Goal: Task Accomplishment & Management: Complete application form

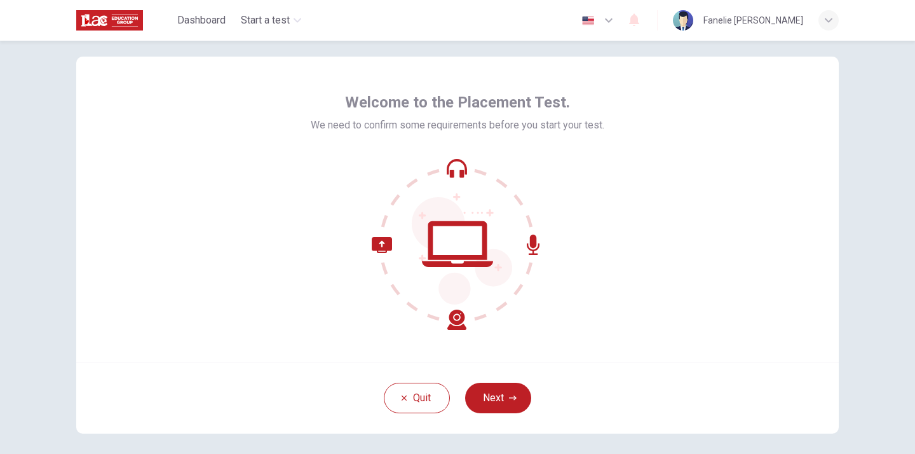
scroll to position [37, 0]
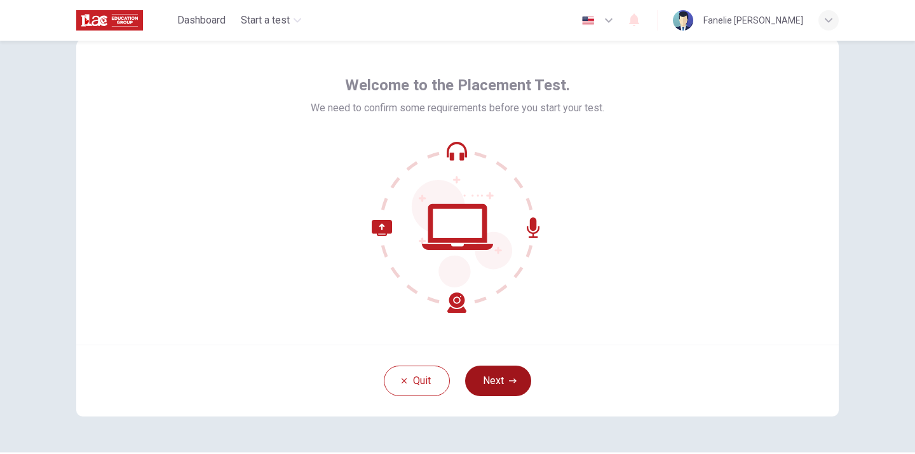
click at [507, 370] on button "Next" at bounding box center [498, 380] width 66 height 30
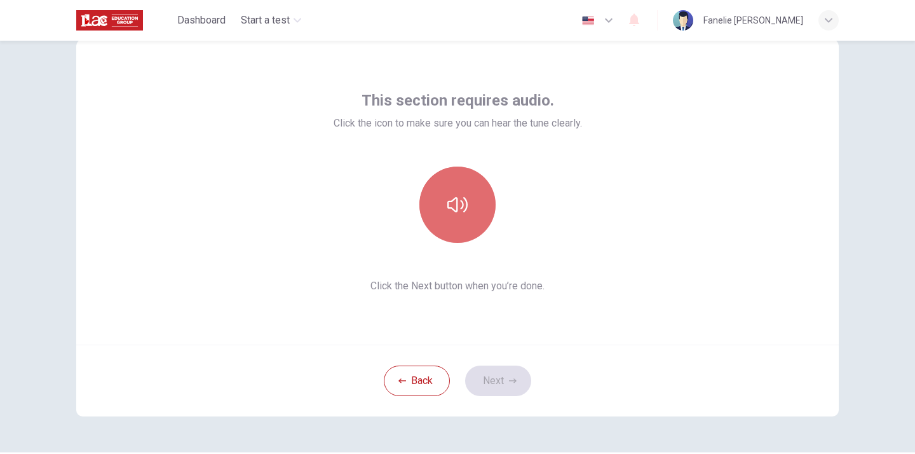
click at [459, 208] on icon "button" at bounding box center [457, 204] width 20 height 20
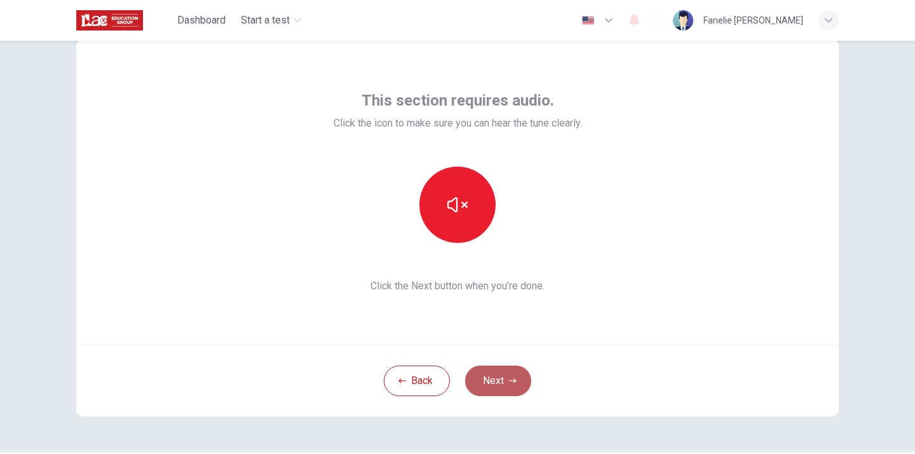
click at [510, 381] on icon "button" at bounding box center [513, 381] width 8 height 8
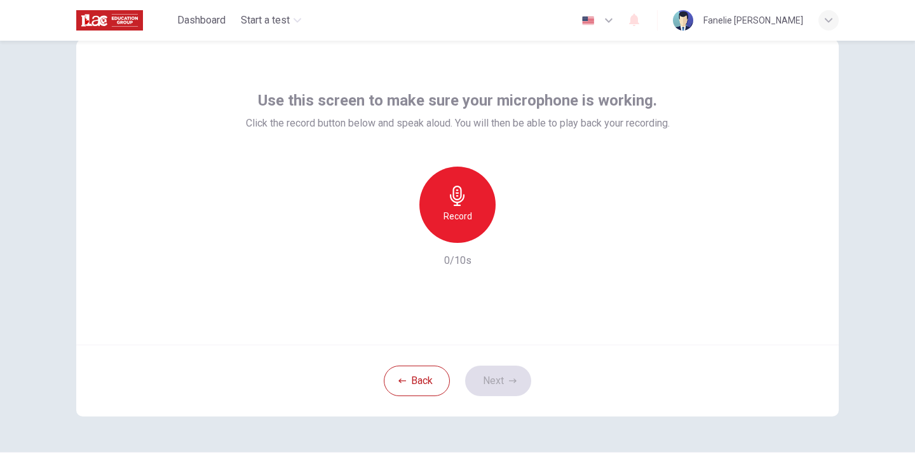
click at [448, 187] on icon "button" at bounding box center [457, 195] width 20 height 20
click at [493, 385] on button "Next" at bounding box center [498, 380] width 66 height 30
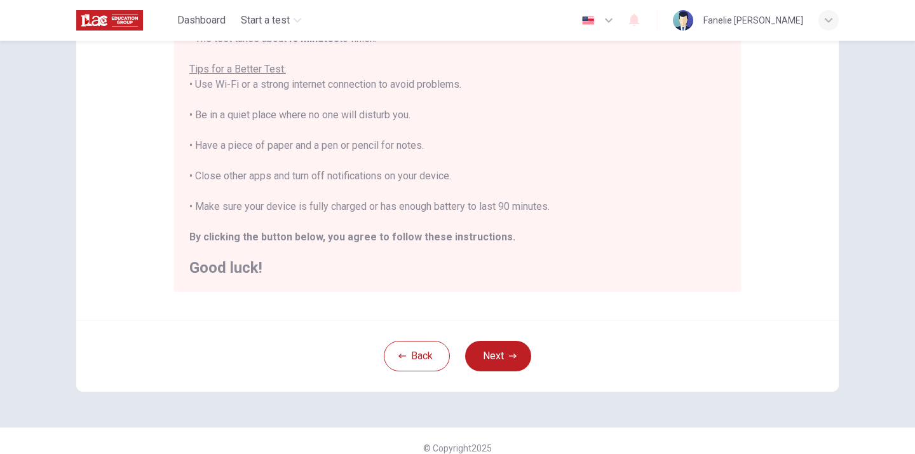
scroll to position [243, 0]
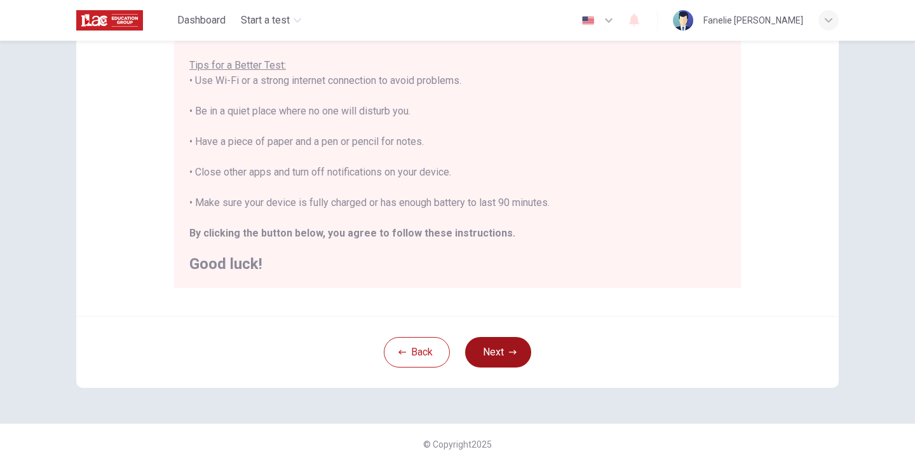
click at [501, 347] on button "Next" at bounding box center [498, 352] width 66 height 30
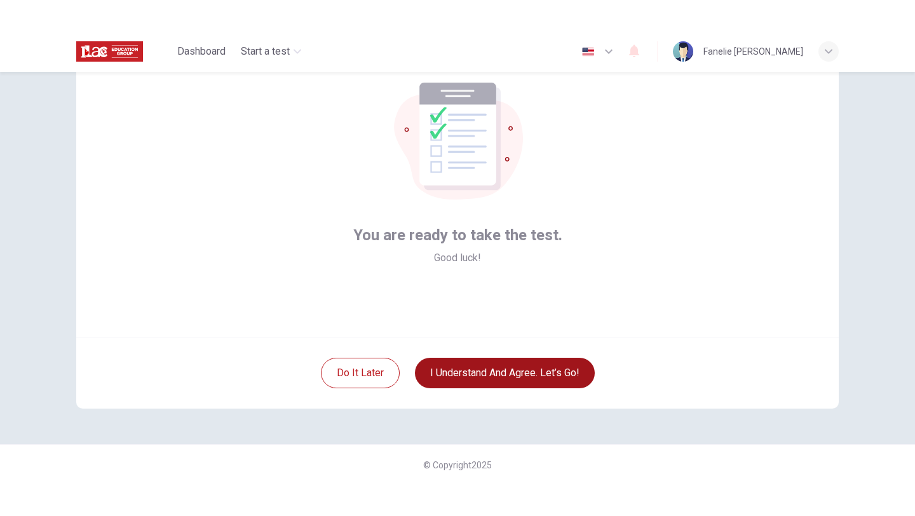
scroll to position [76, 0]
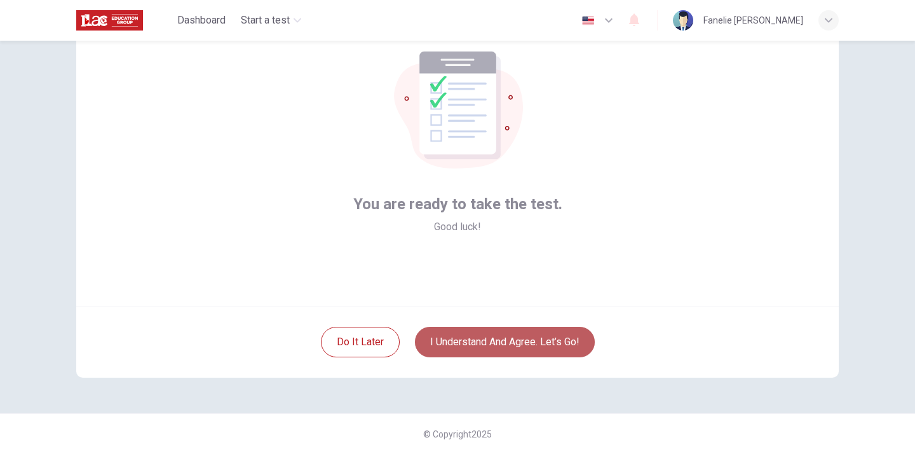
click at [480, 342] on button "I understand and agree. Let’s go!" at bounding box center [505, 341] width 180 height 30
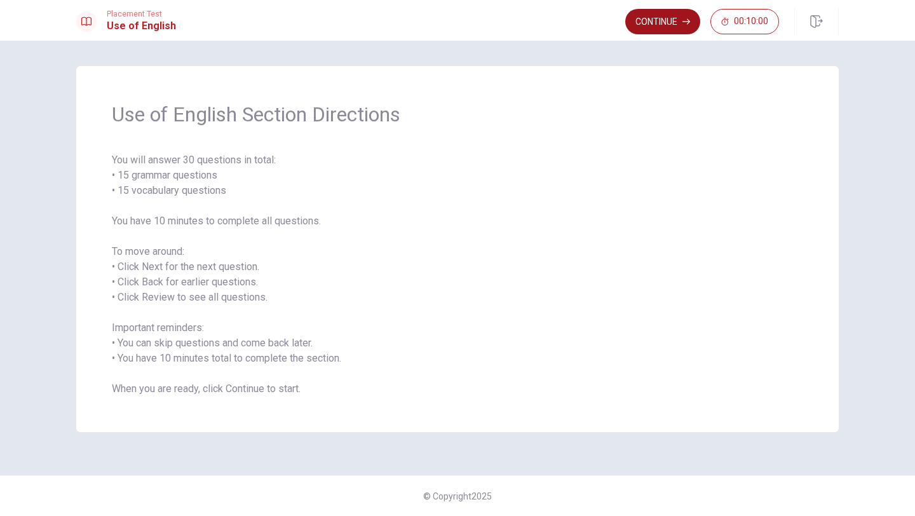
click at [653, 23] on button "Continue" at bounding box center [662, 21] width 75 height 25
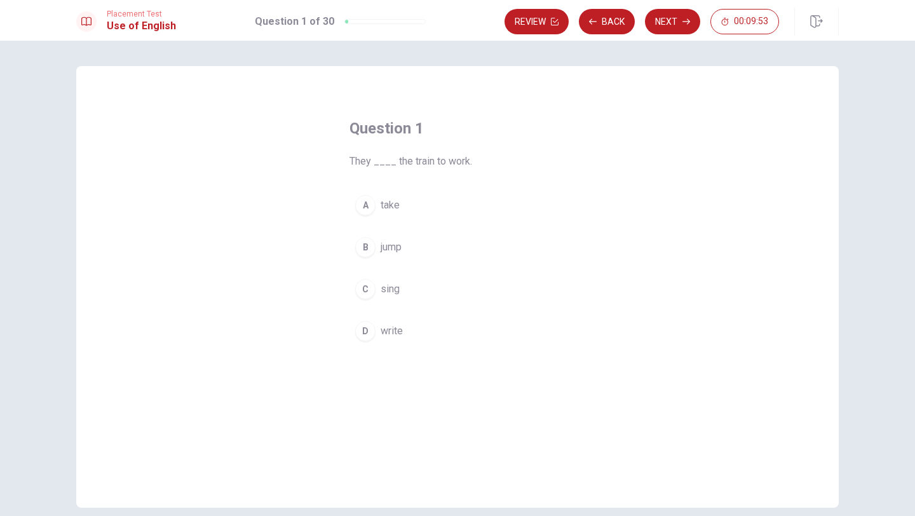
click at [366, 204] on div "A" at bounding box center [365, 205] width 20 height 20
click at [676, 28] on button "Next" at bounding box center [672, 21] width 55 height 25
click at [365, 203] on div "A" at bounding box center [365, 205] width 20 height 20
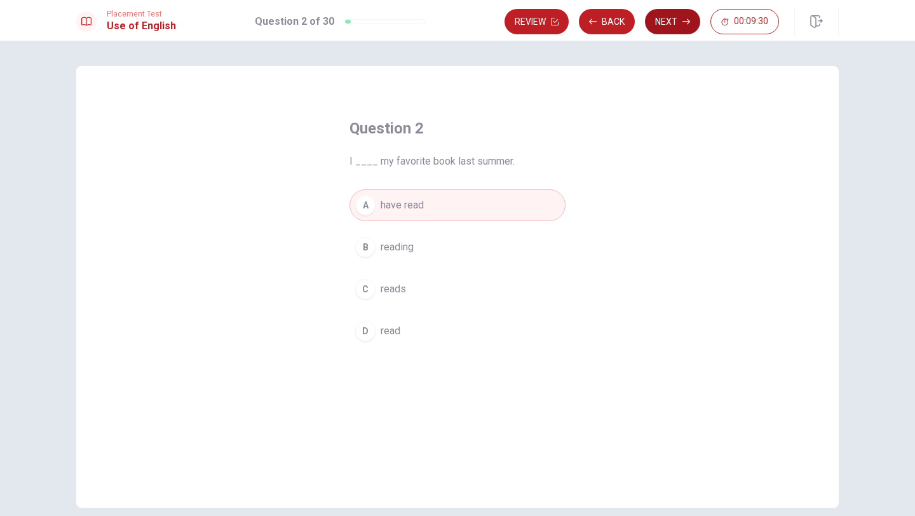
click at [663, 21] on button "Next" at bounding box center [672, 21] width 55 height 25
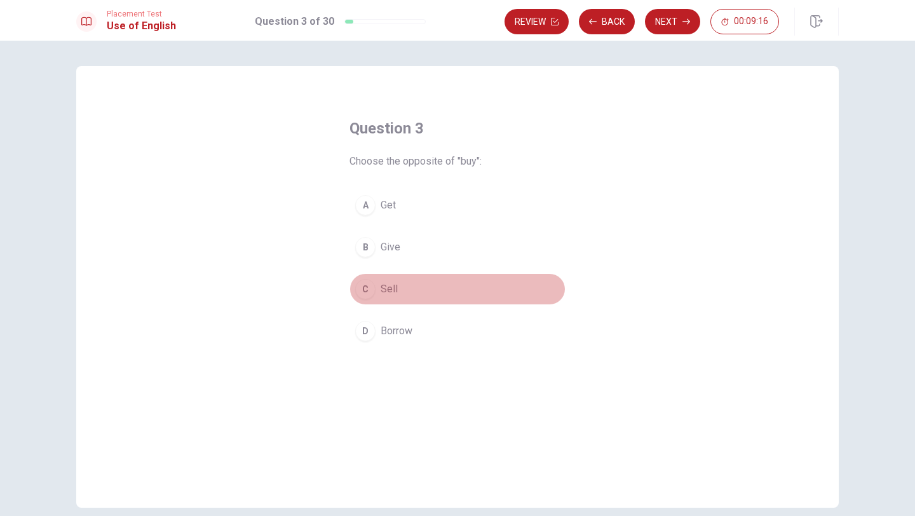
click at [368, 280] on div "C" at bounding box center [365, 289] width 20 height 20
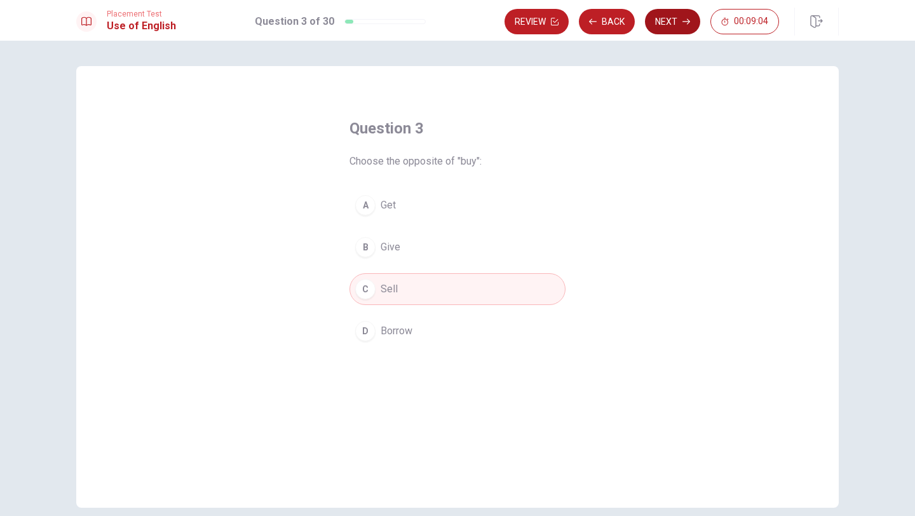
click at [671, 30] on button "Next" at bounding box center [672, 21] width 55 height 25
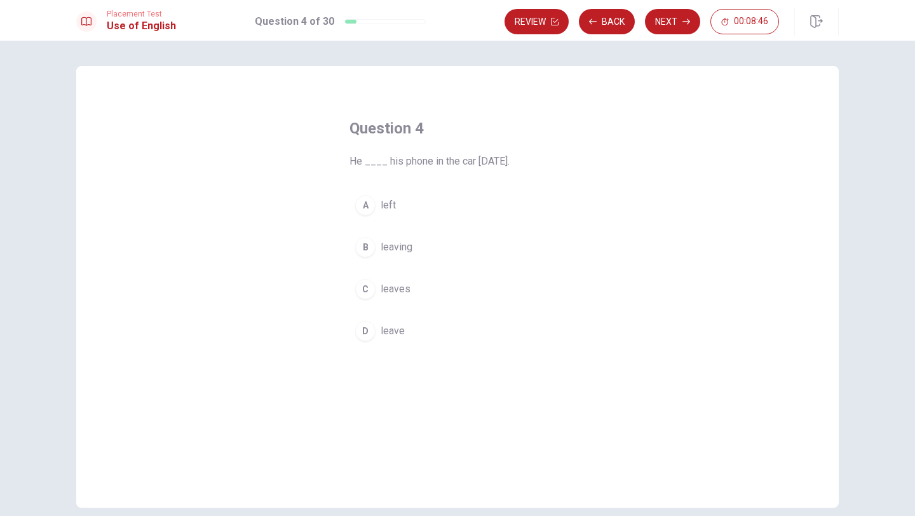
click at [368, 201] on div "A" at bounding box center [365, 205] width 20 height 20
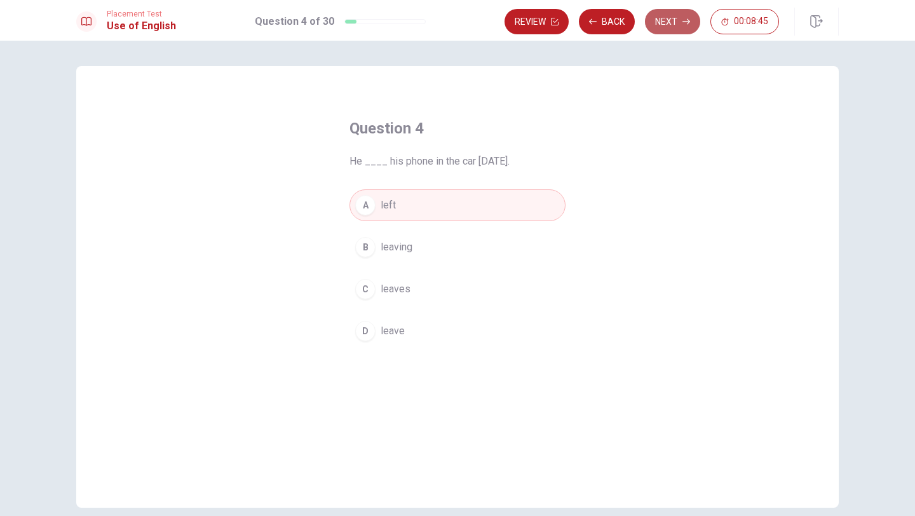
click at [664, 23] on button "Next" at bounding box center [672, 21] width 55 height 25
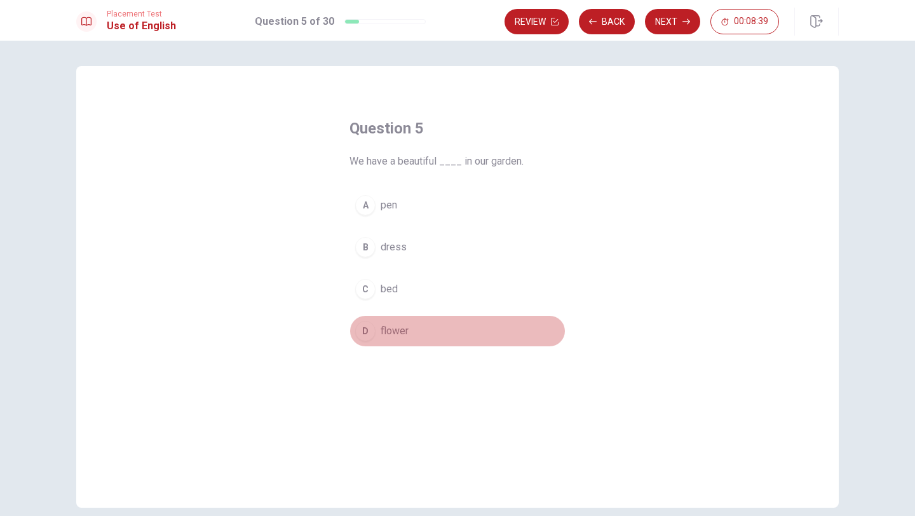
click at [362, 329] on div "D" at bounding box center [365, 331] width 20 height 20
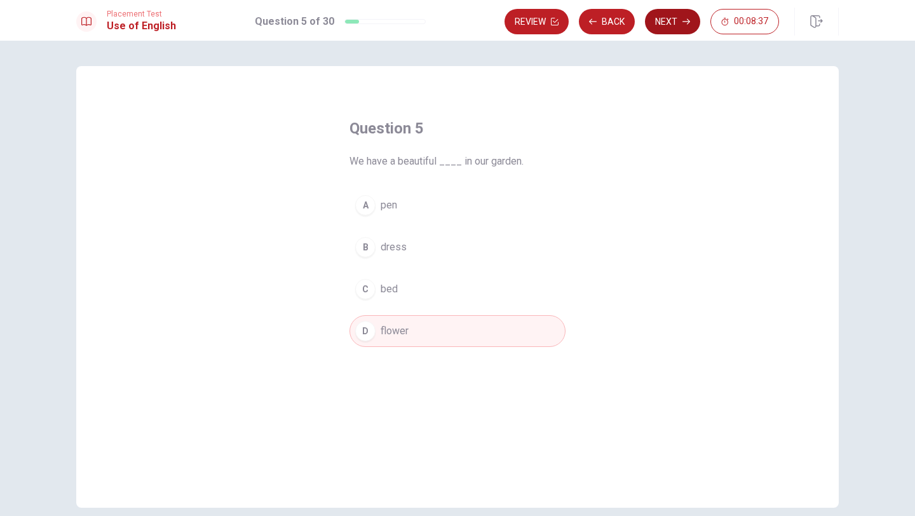
click at [665, 18] on button "Next" at bounding box center [672, 21] width 55 height 25
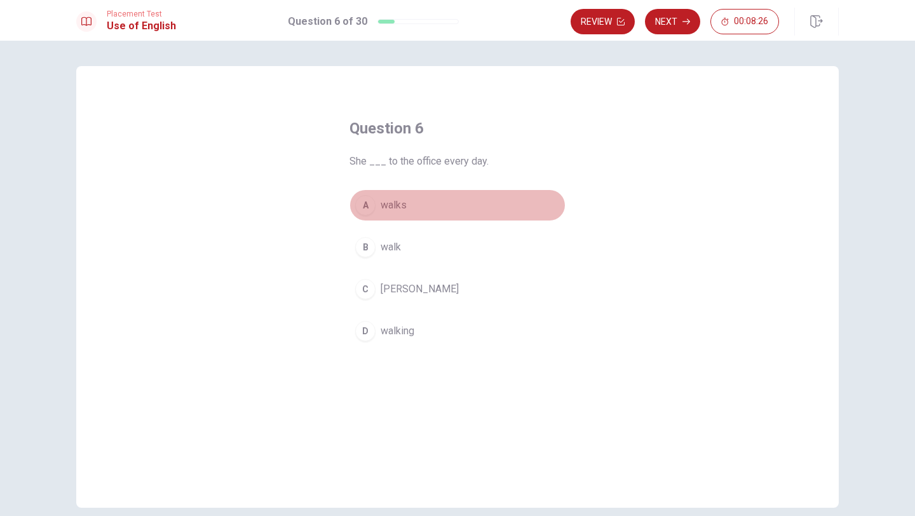
click at [365, 205] on div "A" at bounding box center [365, 205] width 20 height 20
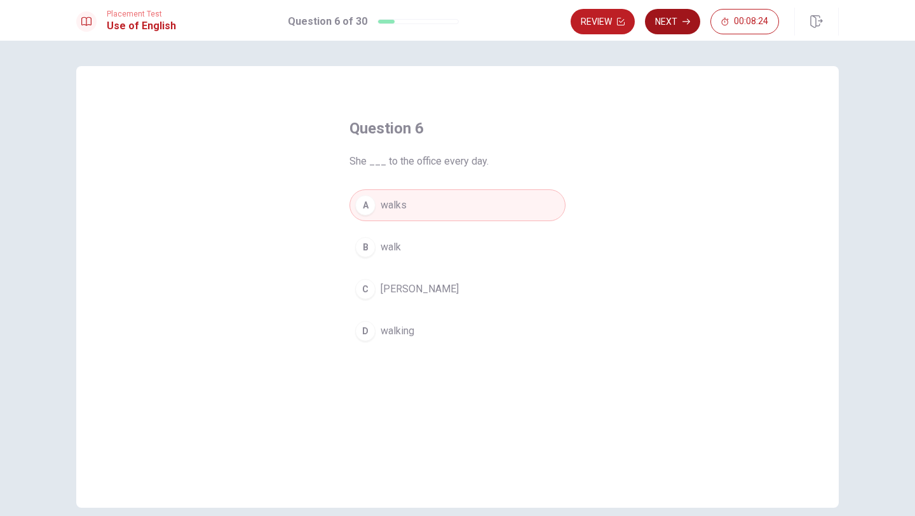
click at [676, 25] on button "Next" at bounding box center [672, 21] width 55 height 25
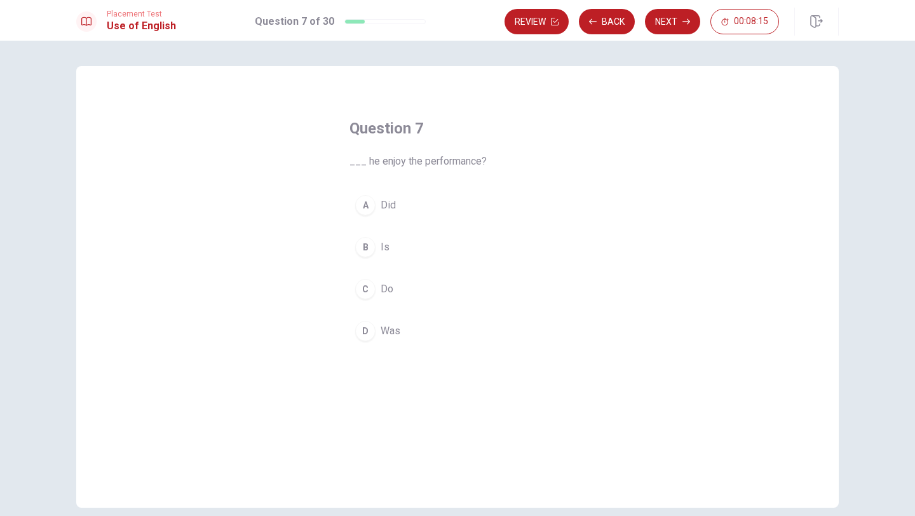
click at [364, 203] on div "A" at bounding box center [365, 205] width 20 height 20
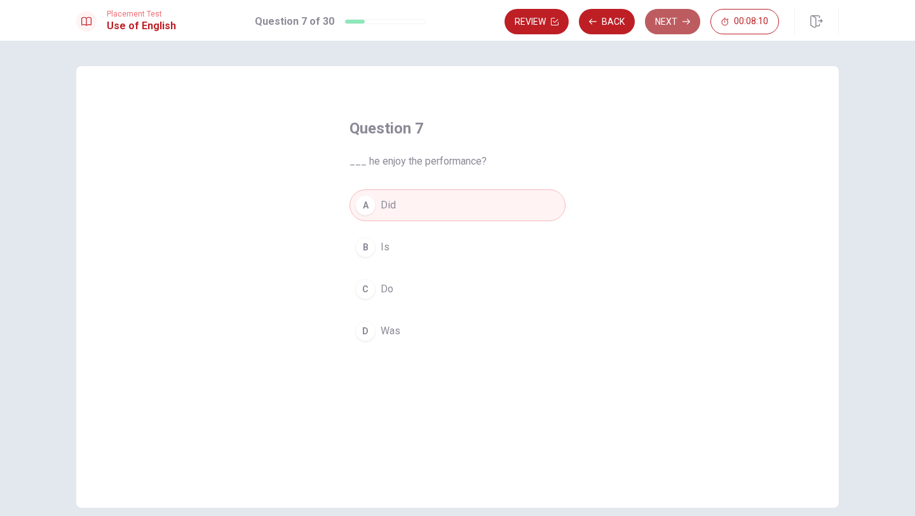
click at [664, 22] on button "Next" at bounding box center [672, 21] width 55 height 25
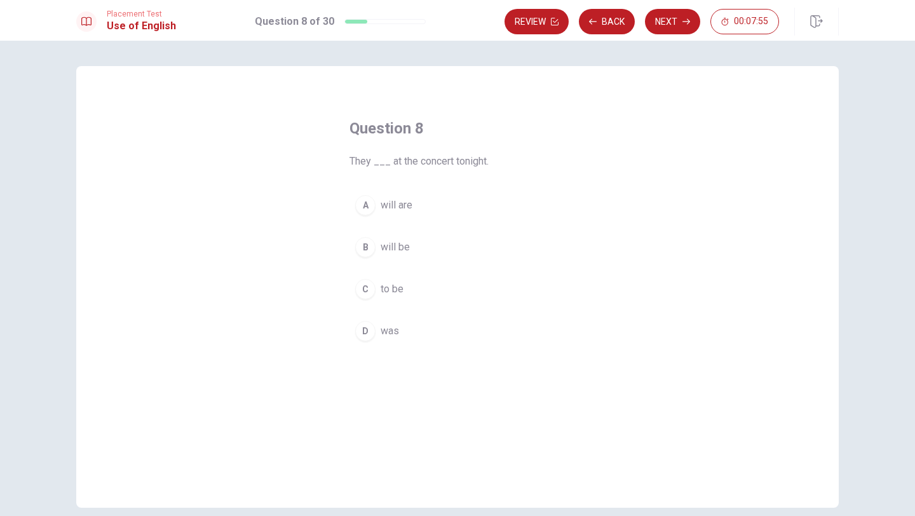
click at [363, 245] on div "B" at bounding box center [365, 247] width 20 height 20
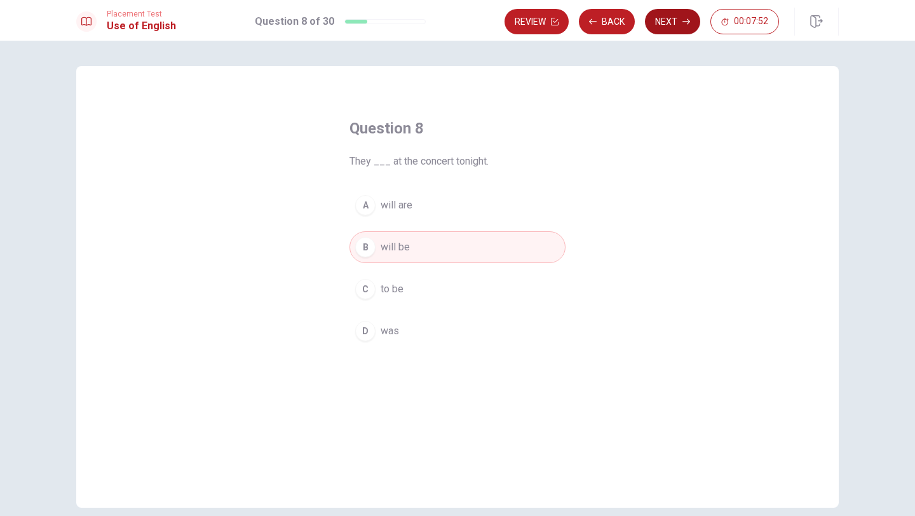
click at [675, 16] on button "Next" at bounding box center [672, 21] width 55 height 25
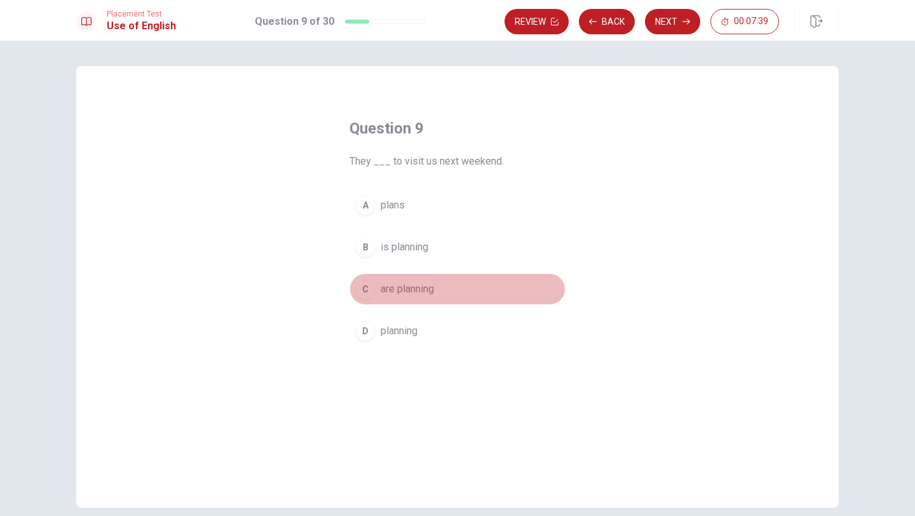
click at [358, 286] on div "C" at bounding box center [365, 289] width 20 height 20
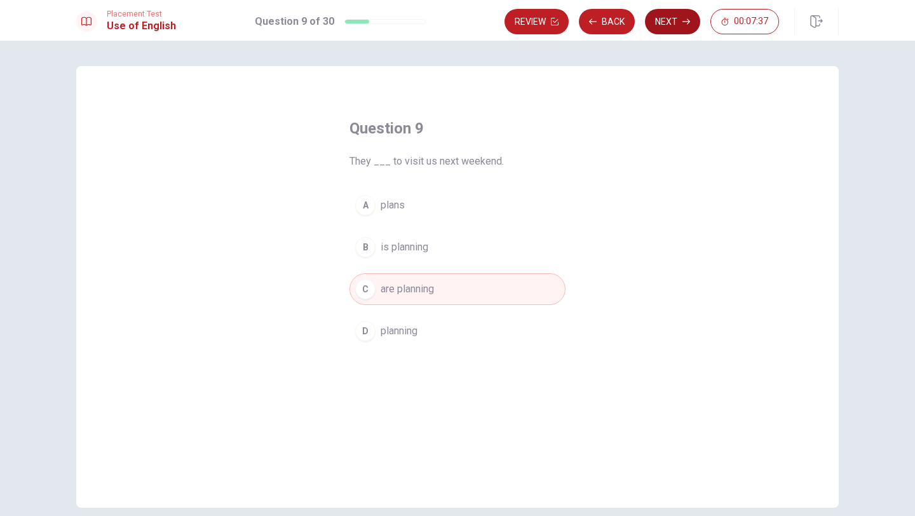
click at [671, 13] on button "Next" at bounding box center [672, 21] width 55 height 25
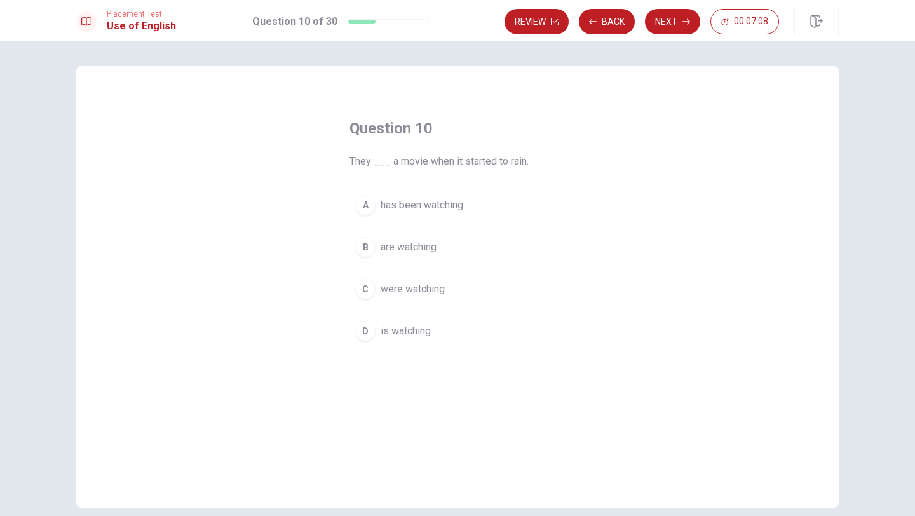
click at [370, 290] on div "C" at bounding box center [365, 289] width 20 height 20
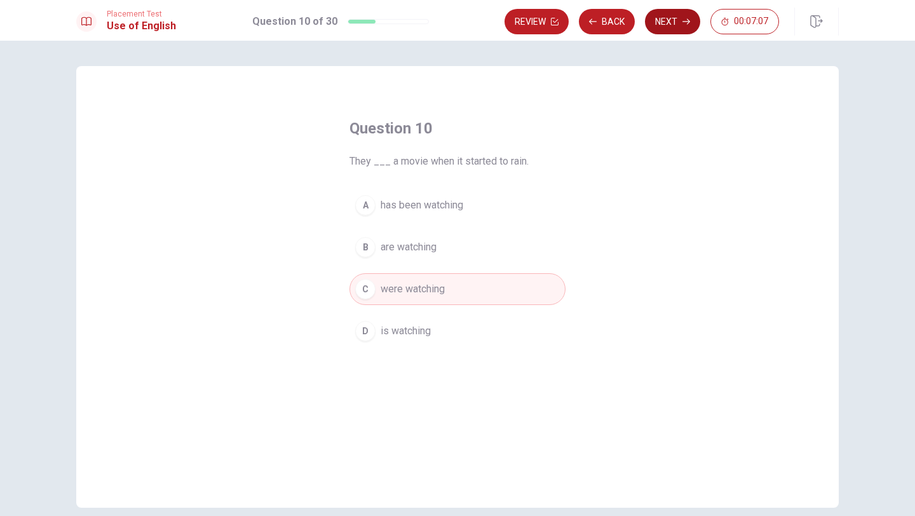
click at [659, 23] on button "Next" at bounding box center [672, 21] width 55 height 25
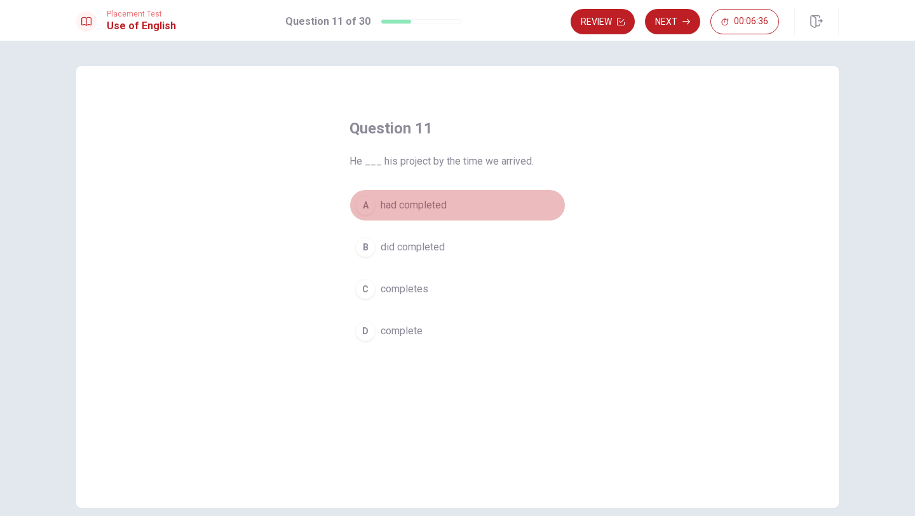
click at [409, 203] on span "had completed" at bounding box center [413, 205] width 66 height 15
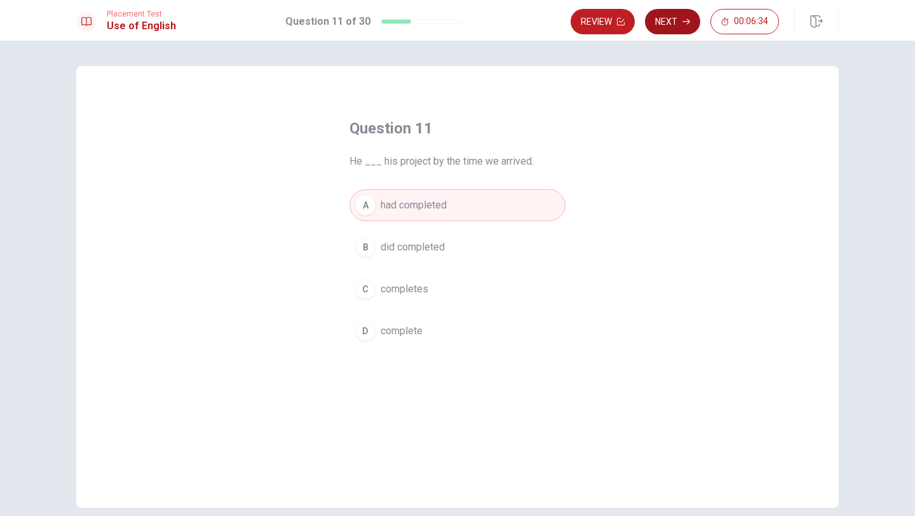
click at [672, 27] on button "Next" at bounding box center [672, 21] width 55 height 25
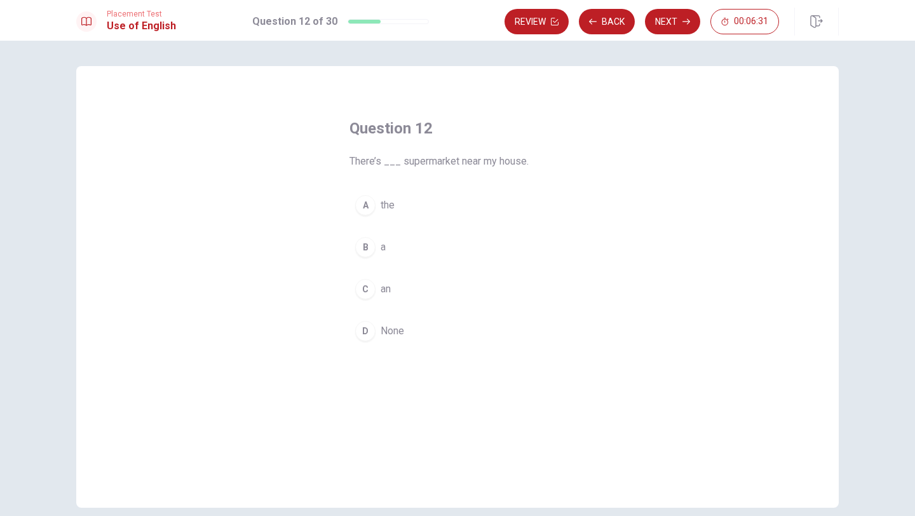
click at [362, 249] on div "B" at bounding box center [365, 247] width 20 height 20
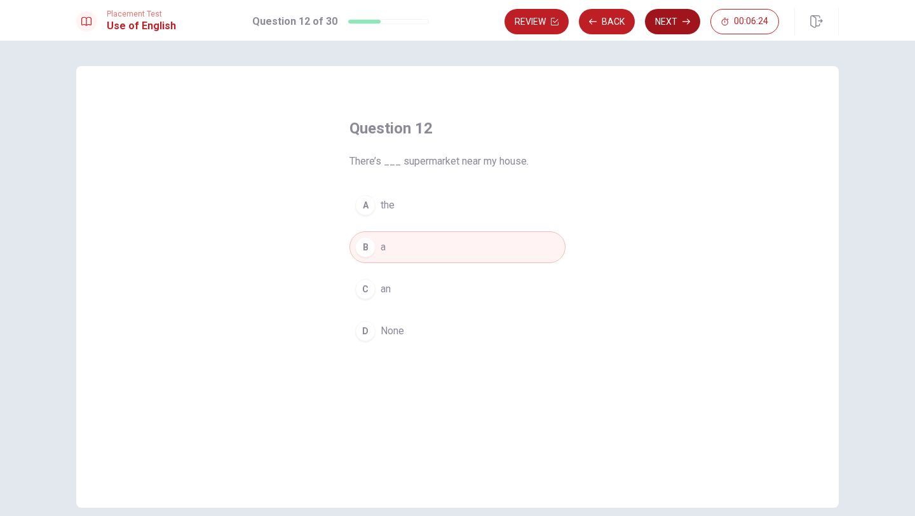
click at [670, 24] on button "Next" at bounding box center [672, 21] width 55 height 25
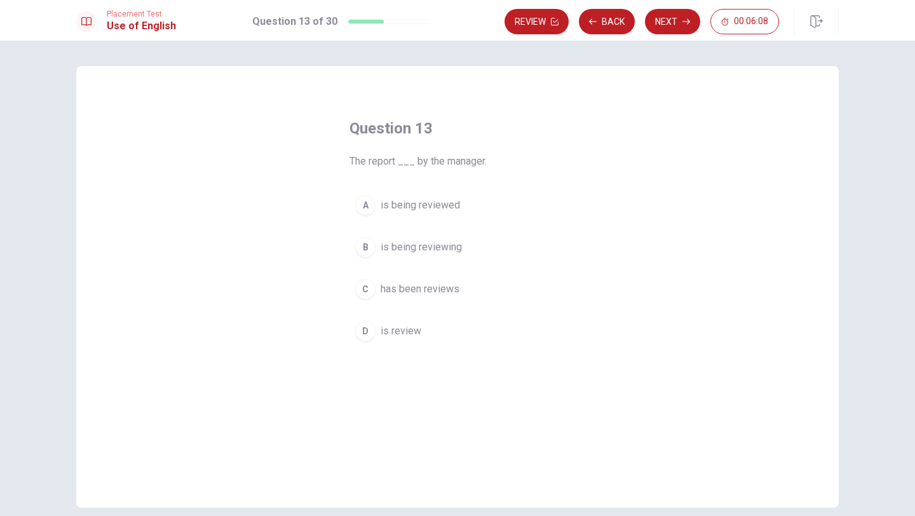
click at [412, 293] on span "has been reviews" at bounding box center [419, 288] width 79 height 15
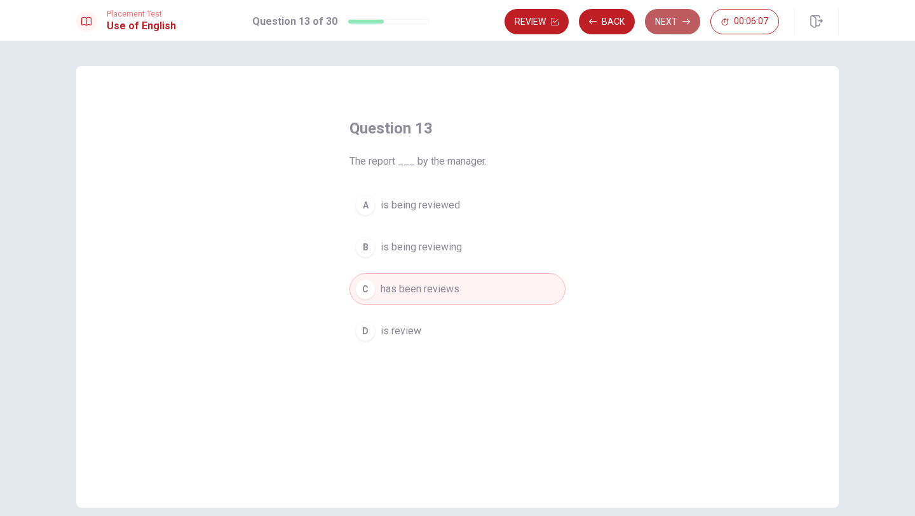
click at [673, 16] on button "Next" at bounding box center [672, 21] width 55 height 25
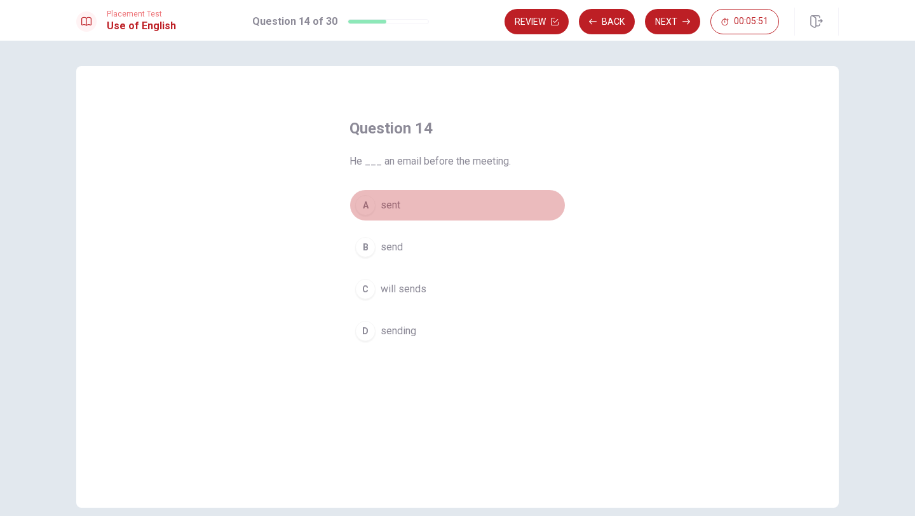
click at [363, 207] on div "A" at bounding box center [365, 205] width 20 height 20
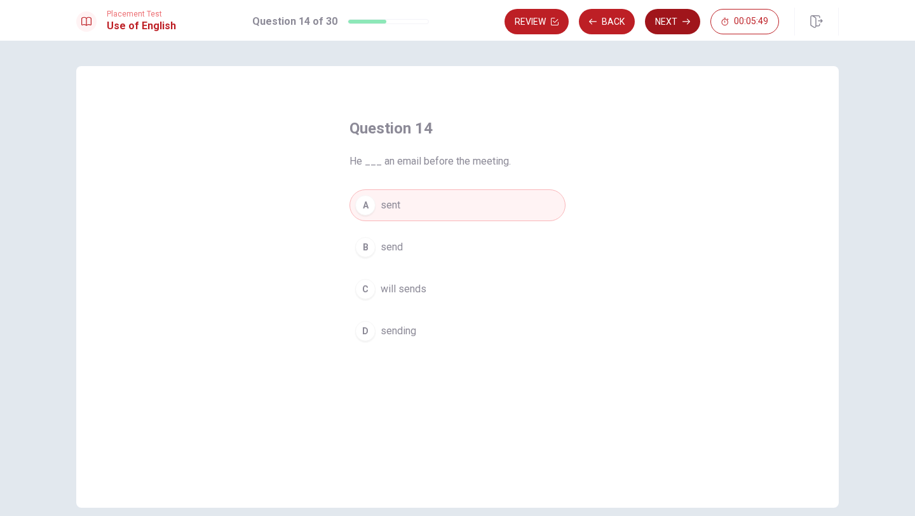
click at [675, 21] on button "Next" at bounding box center [672, 21] width 55 height 25
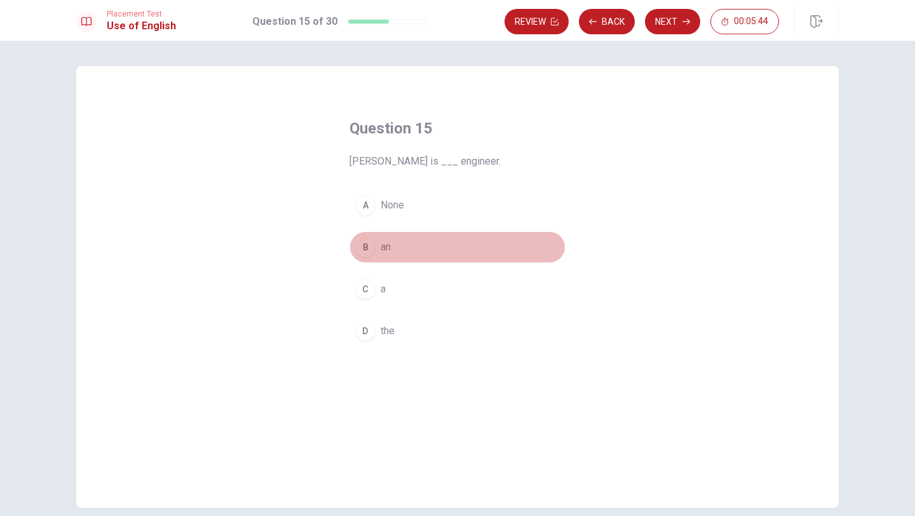
click at [368, 248] on div "B" at bounding box center [365, 247] width 20 height 20
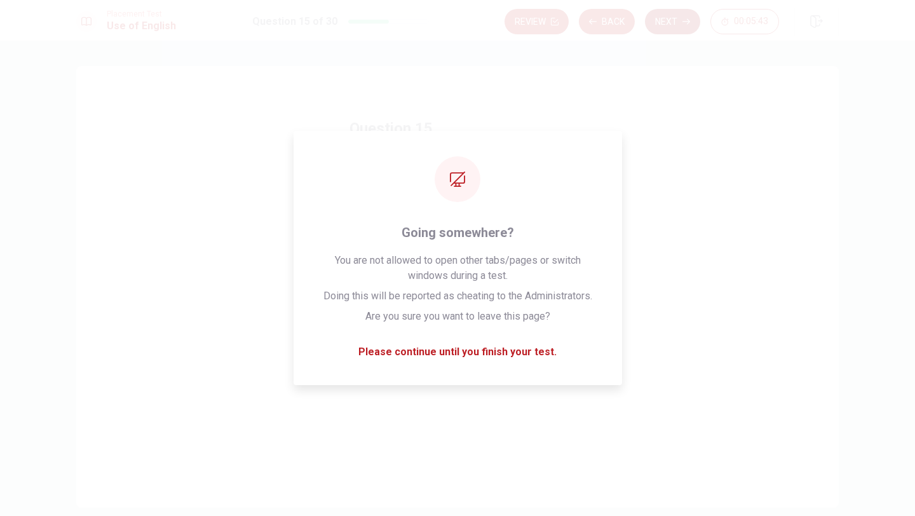
click at [671, 24] on button "Next" at bounding box center [672, 21] width 55 height 25
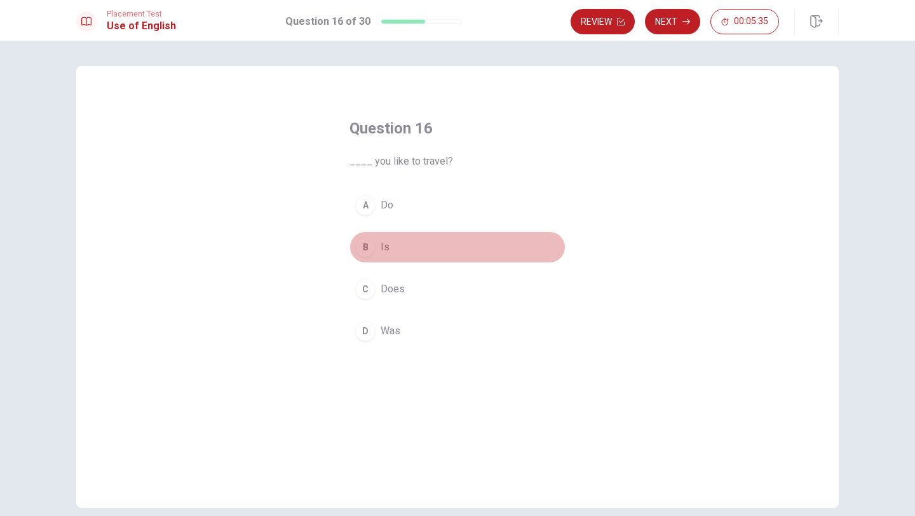
click at [365, 242] on div "B" at bounding box center [365, 247] width 20 height 20
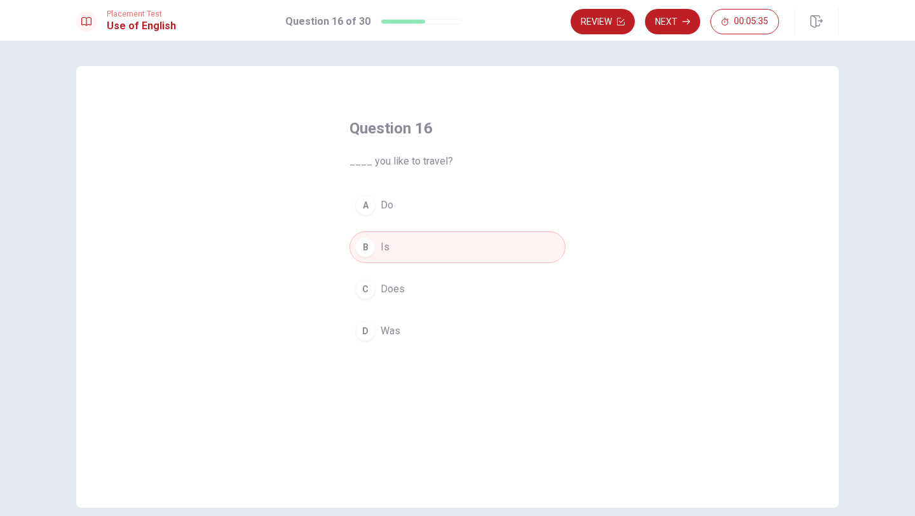
click at [365, 198] on div "A" at bounding box center [365, 205] width 20 height 20
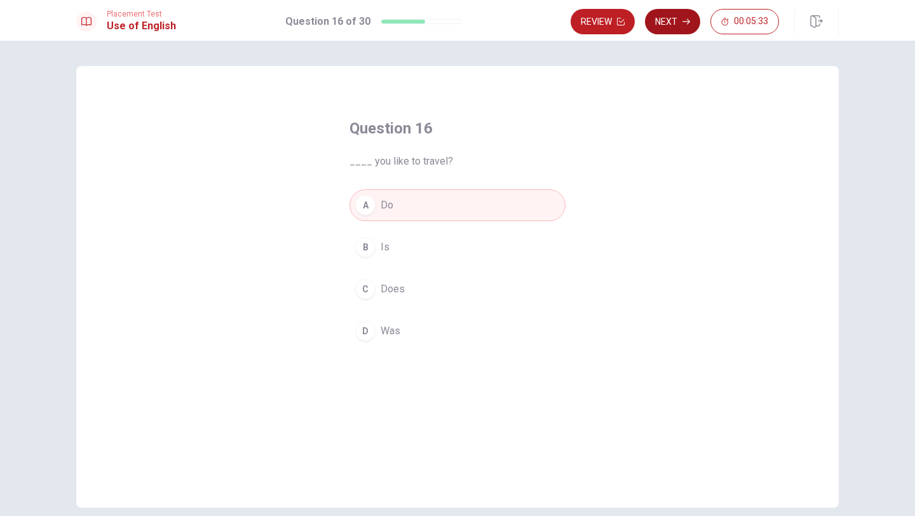
click at [678, 18] on button "Next" at bounding box center [672, 21] width 55 height 25
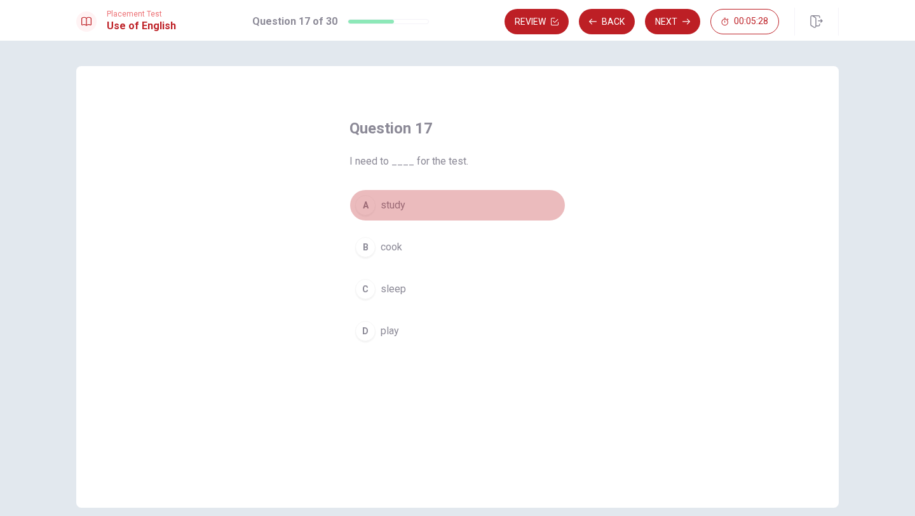
click at [369, 202] on div "A" at bounding box center [365, 205] width 20 height 20
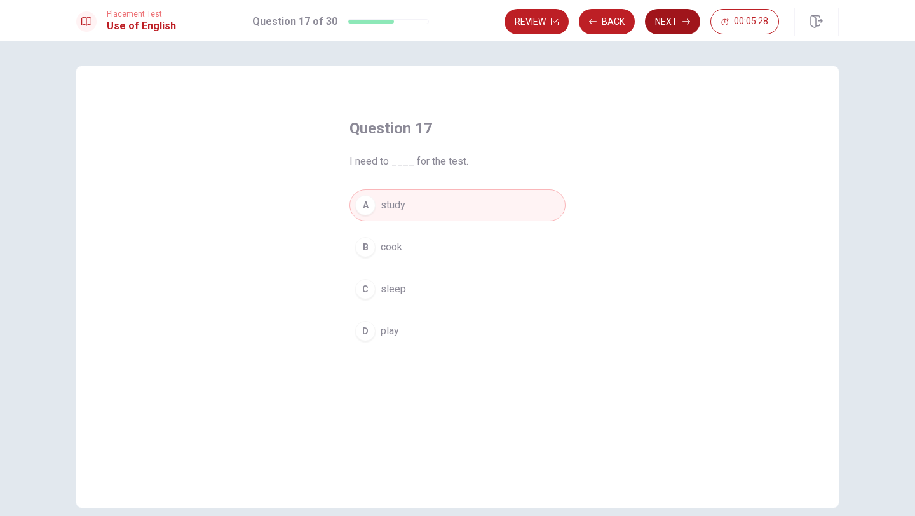
click at [677, 25] on button "Next" at bounding box center [672, 21] width 55 height 25
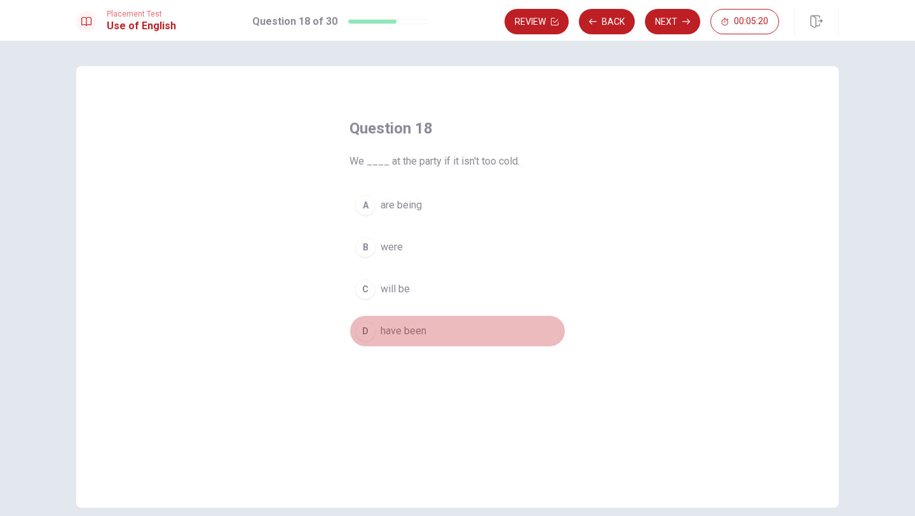
click at [366, 332] on div "D" at bounding box center [365, 331] width 20 height 20
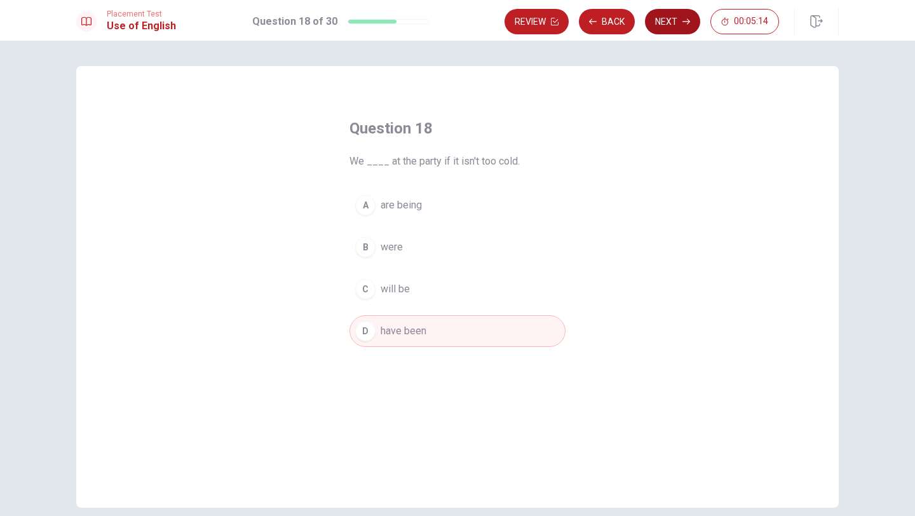
click at [666, 23] on button "Next" at bounding box center [672, 21] width 55 height 25
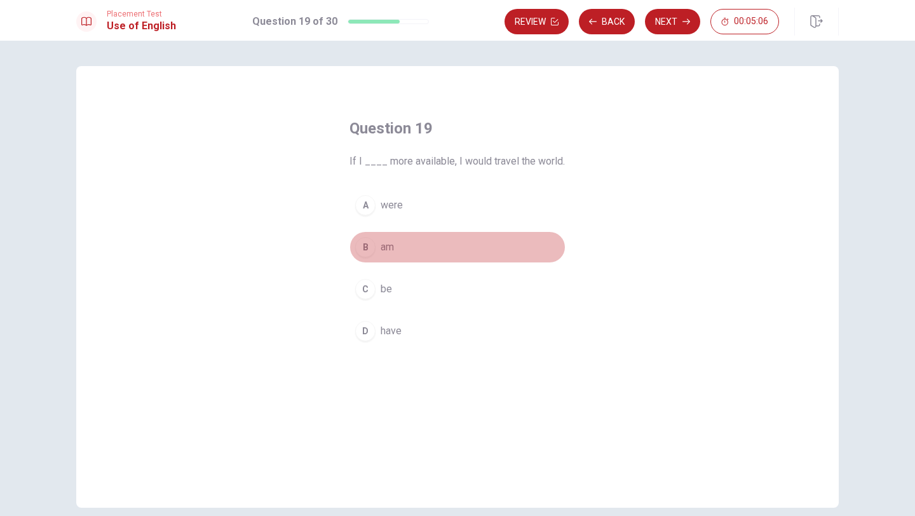
click at [363, 248] on div "B" at bounding box center [365, 247] width 20 height 20
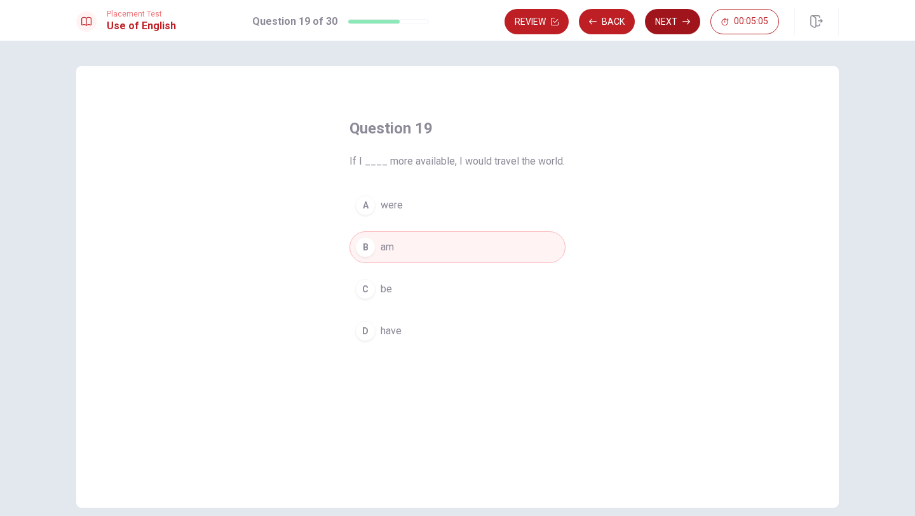
click at [666, 22] on button "Next" at bounding box center [672, 21] width 55 height 25
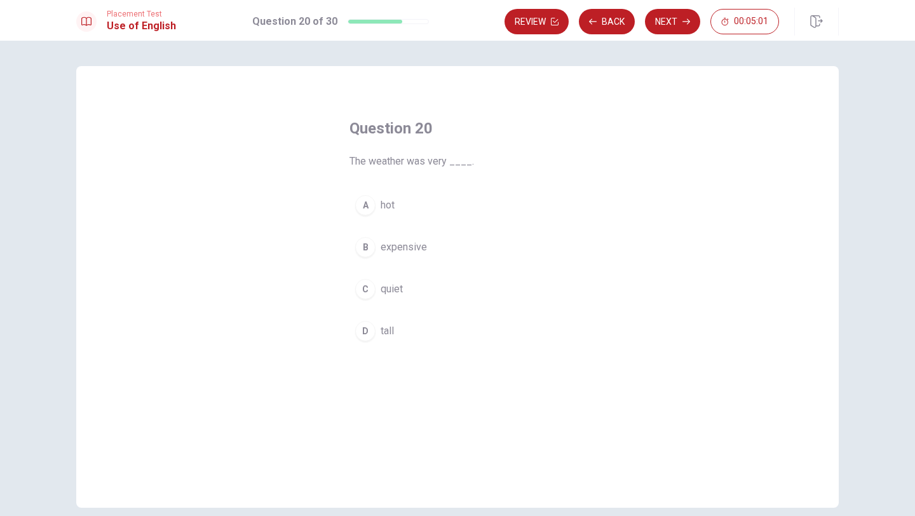
click at [366, 206] on div "A" at bounding box center [365, 205] width 20 height 20
click at [671, 26] on button "Next" at bounding box center [672, 21] width 55 height 25
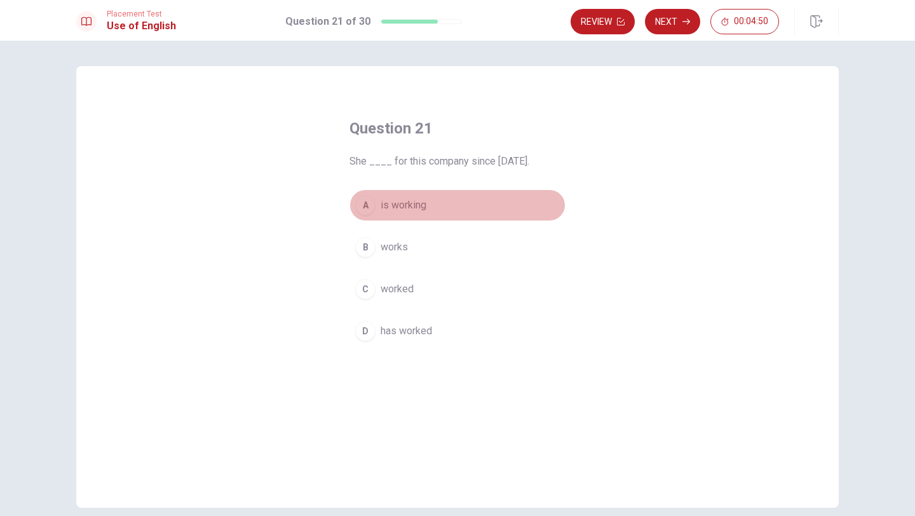
click at [370, 210] on div "A" at bounding box center [365, 205] width 20 height 20
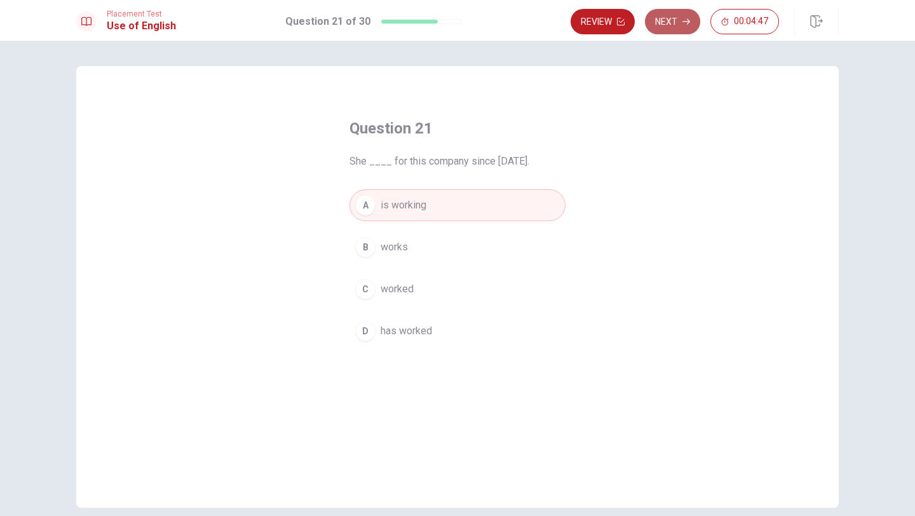
click at [663, 25] on button "Next" at bounding box center [672, 21] width 55 height 25
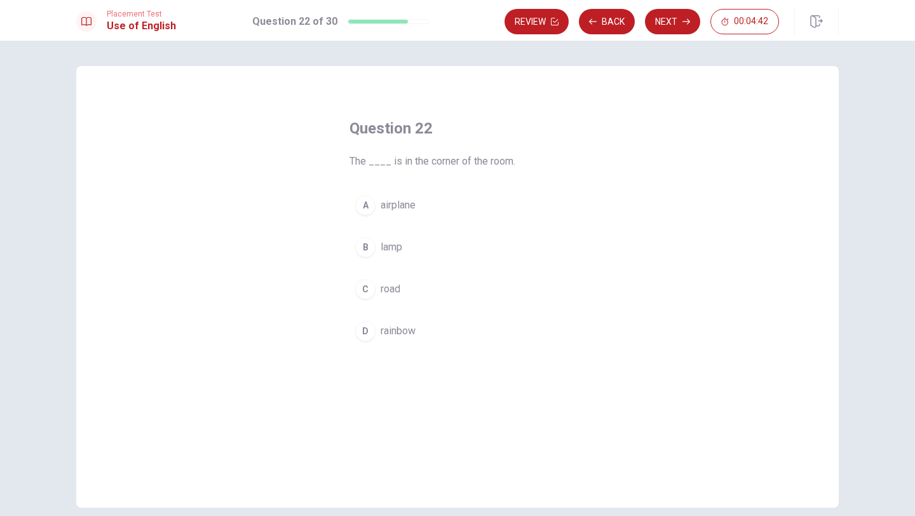
click at [361, 252] on div "B" at bounding box center [365, 247] width 20 height 20
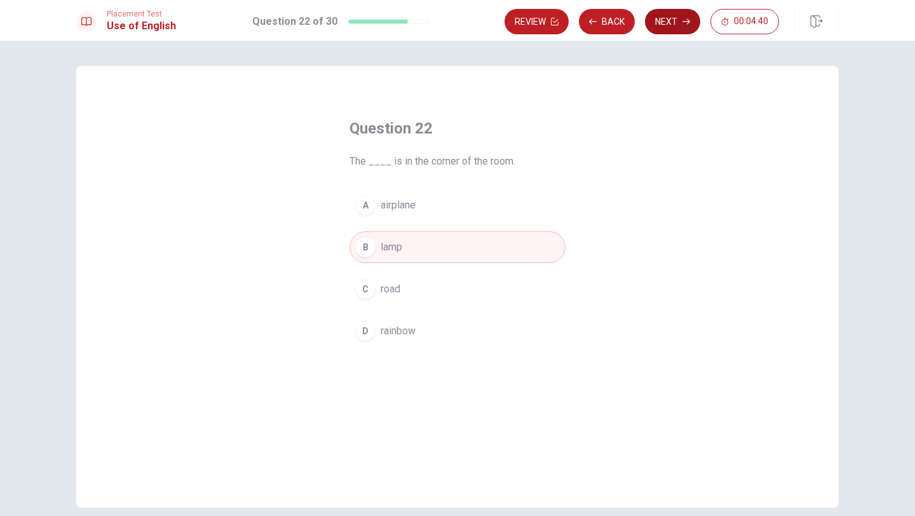
click at [662, 22] on button "Next" at bounding box center [672, 21] width 55 height 25
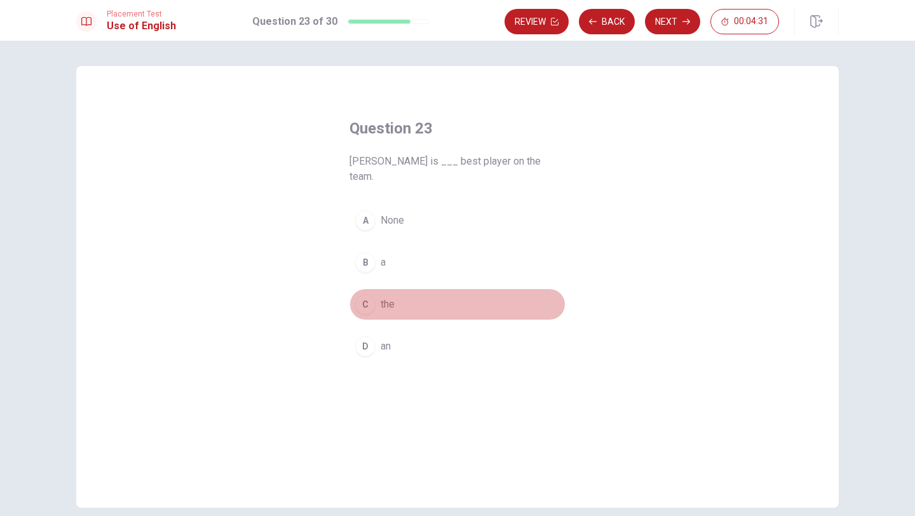
click at [365, 294] on div "C" at bounding box center [365, 304] width 20 height 20
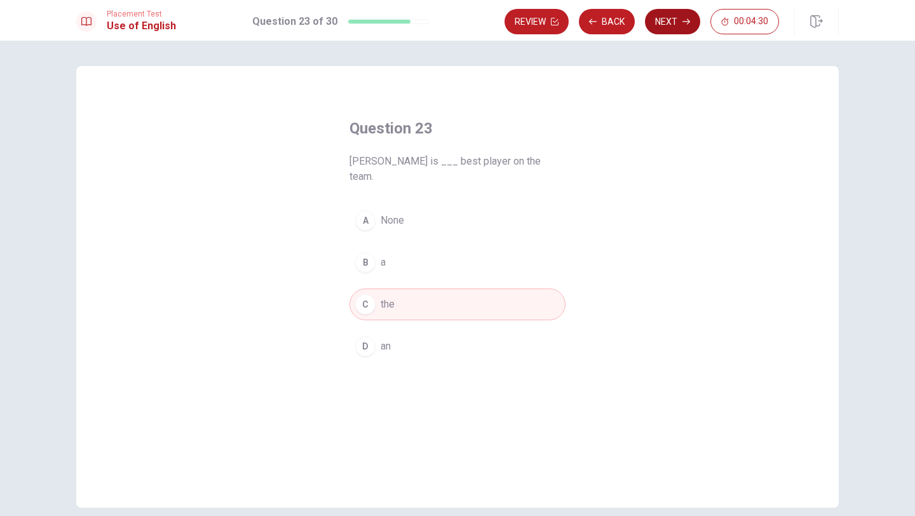
click at [674, 16] on button "Next" at bounding box center [672, 21] width 55 height 25
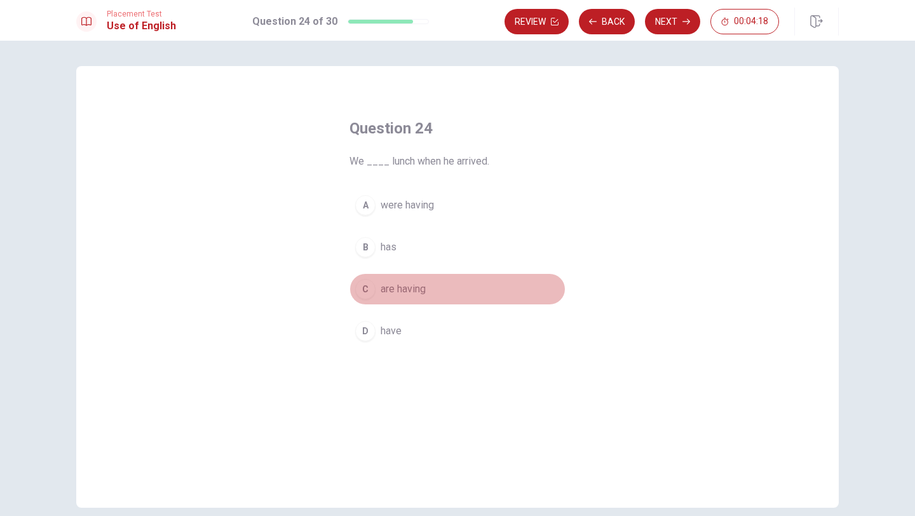
click at [366, 292] on div "C" at bounding box center [365, 289] width 20 height 20
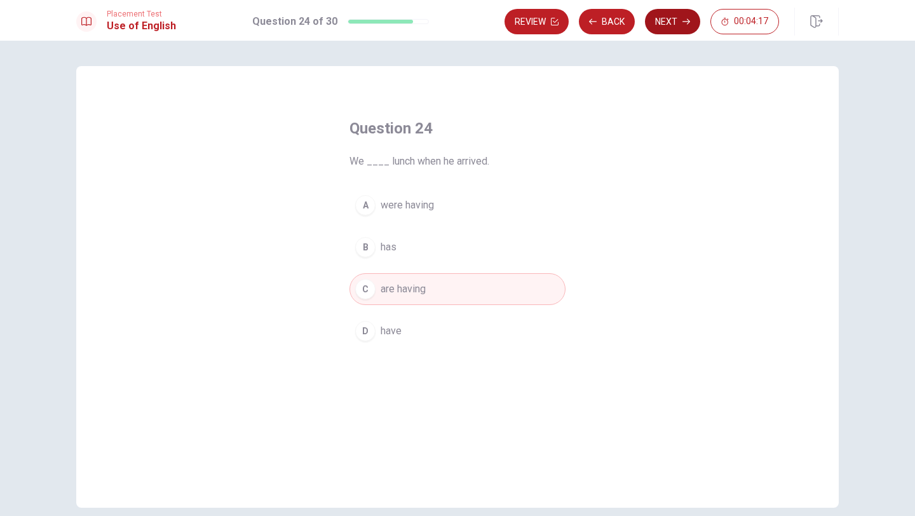
click at [665, 24] on button "Next" at bounding box center [672, 21] width 55 height 25
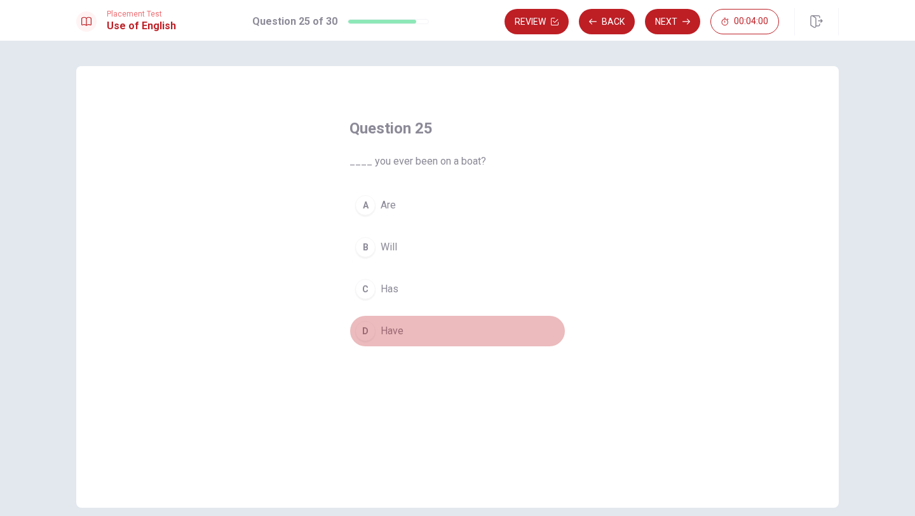
click at [364, 324] on div "D" at bounding box center [365, 331] width 20 height 20
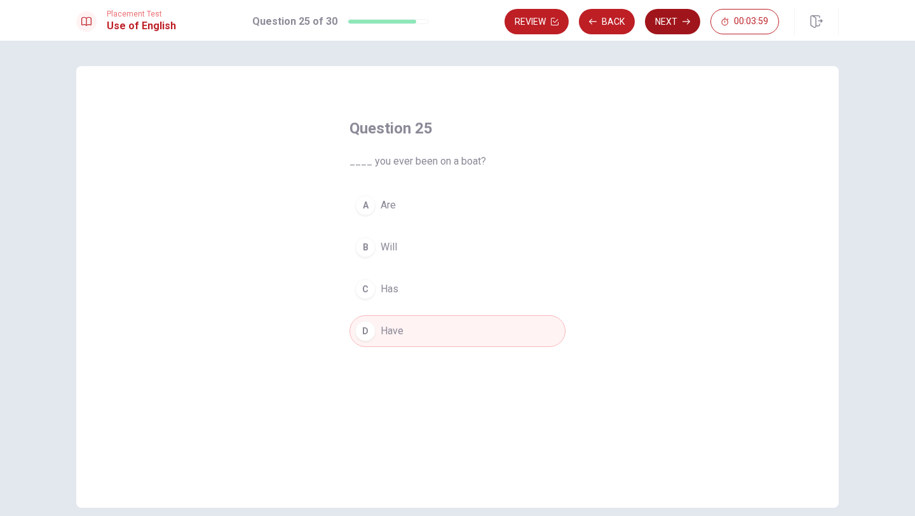
click at [669, 19] on button "Next" at bounding box center [672, 21] width 55 height 25
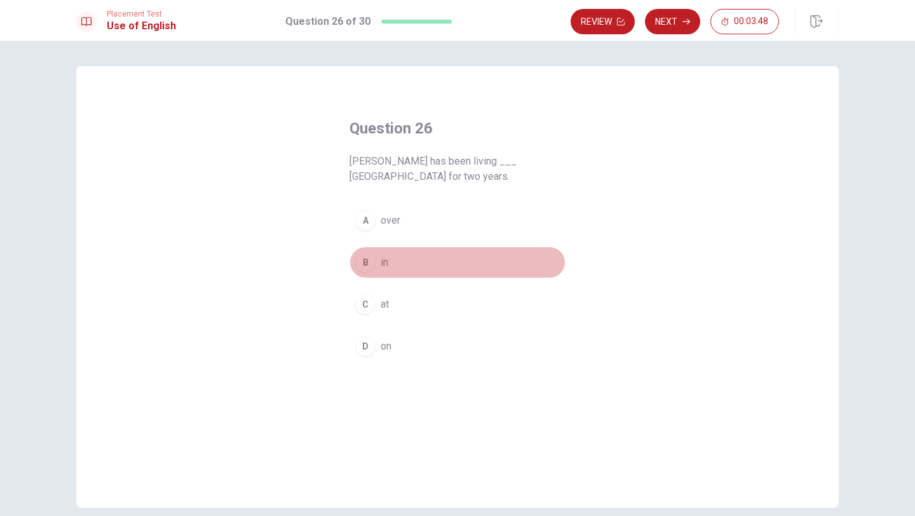
click at [368, 263] on div "B" at bounding box center [365, 262] width 20 height 20
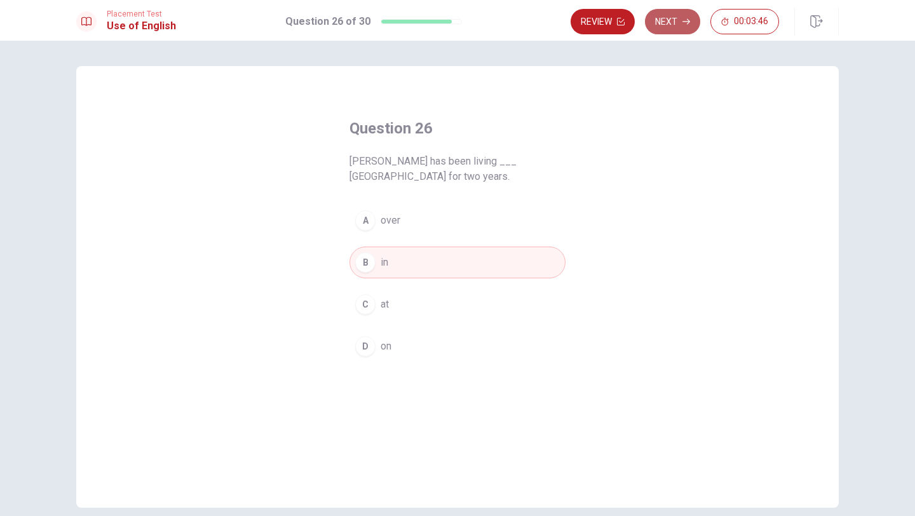
click at [682, 24] on button "Next" at bounding box center [672, 21] width 55 height 25
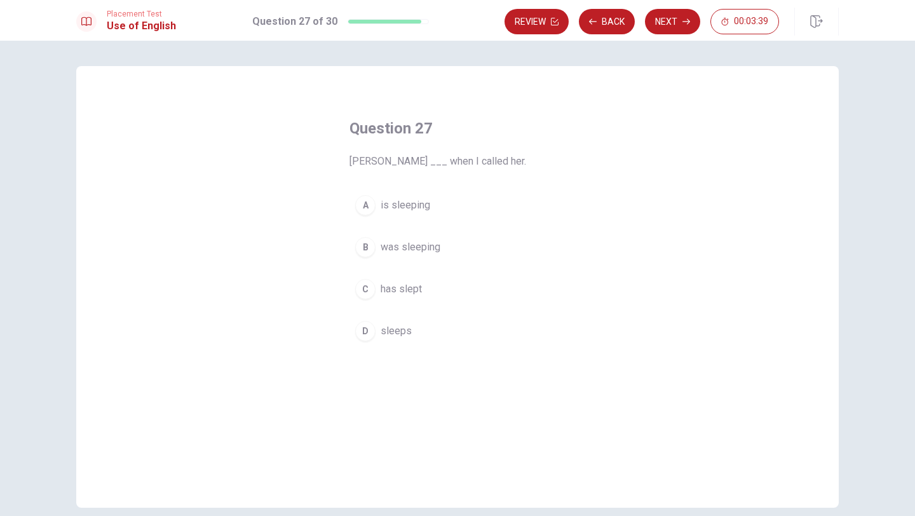
click at [367, 244] on div "B" at bounding box center [365, 247] width 20 height 20
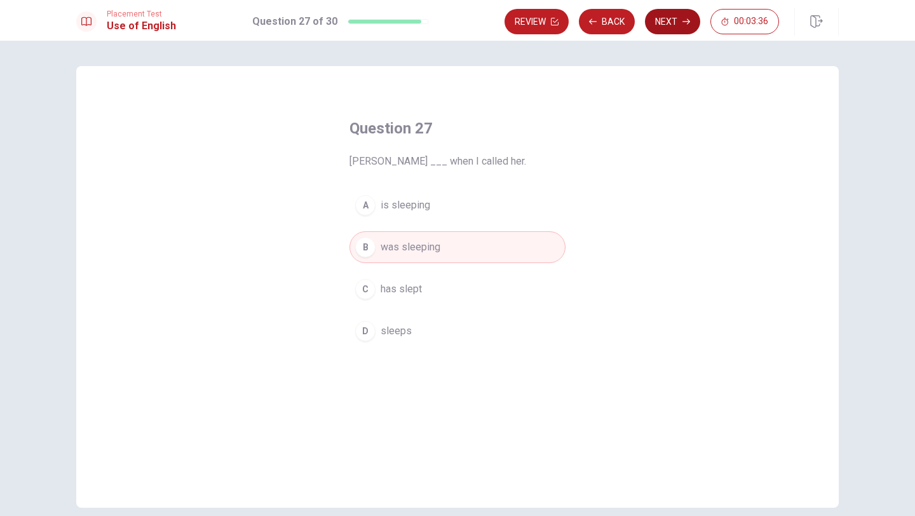
click at [666, 24] on button "Next" at bounding box center [672, 21] width 55 height 25
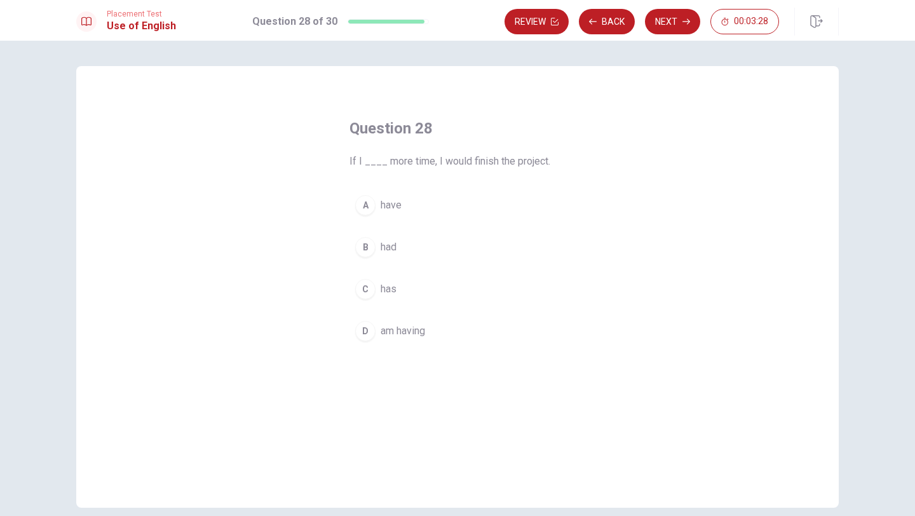
click at [373, 198] on button "A have" at bounding box center [457, 205] width 216 height 32
click at [367, 245] on div "B" at bounding box center [365, 247] width 20 height 20
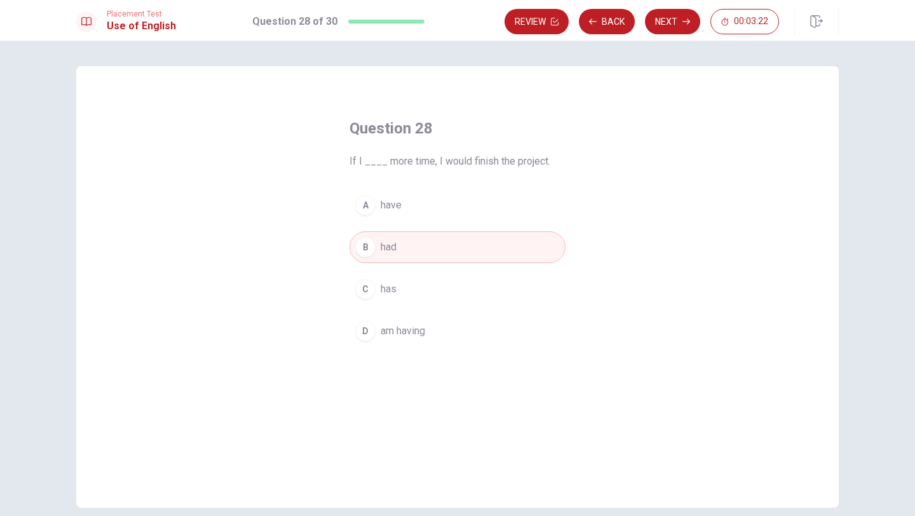
click at [381, 212] on span "have" at bounding box center [390, 205] width 21 height 15
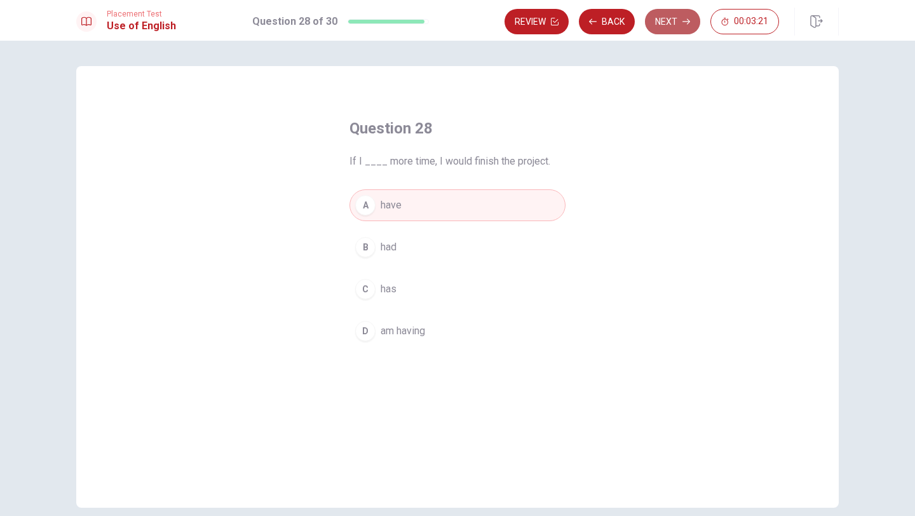
click at [676, 16] on button "Next" at bounding box center [672, 21] width 55 height 25
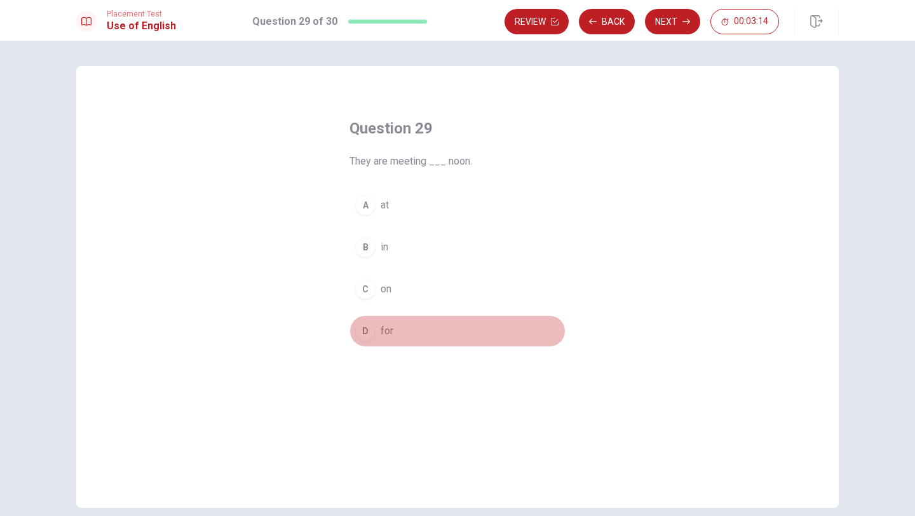
click at [364, 329] on div "D" at bounding box center [365, 331] width 20 height 20
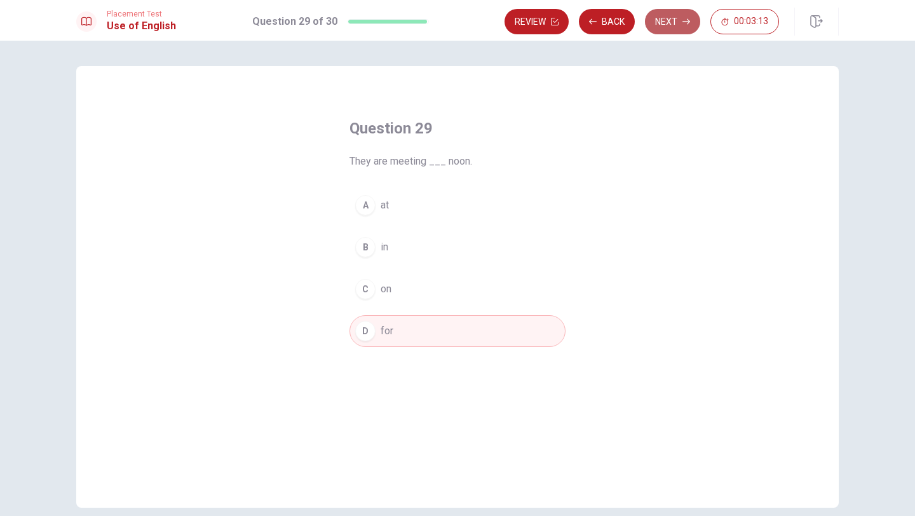
click at [666, 22] on button "Next" at bounding box center [672, 21] width 55 height 25
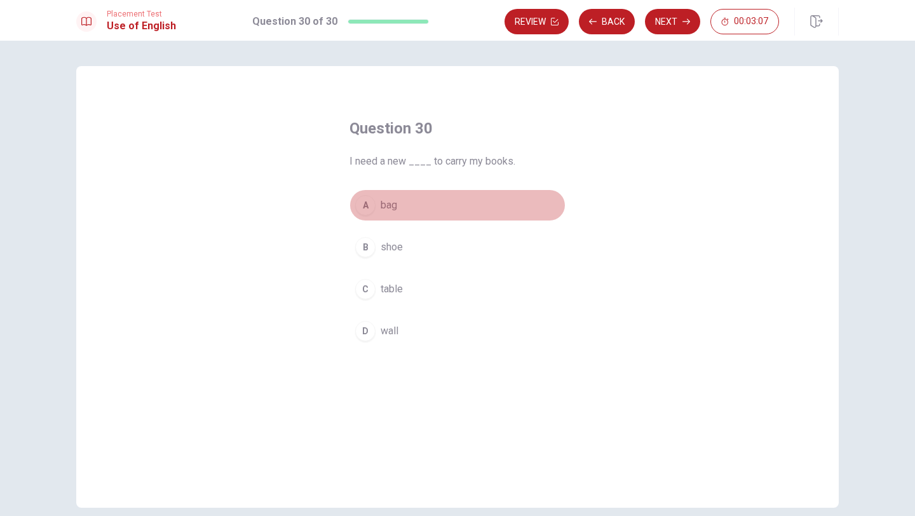
click at [402, 206] on button "A bag" at bounding box center [457, 205] width 216 height 32
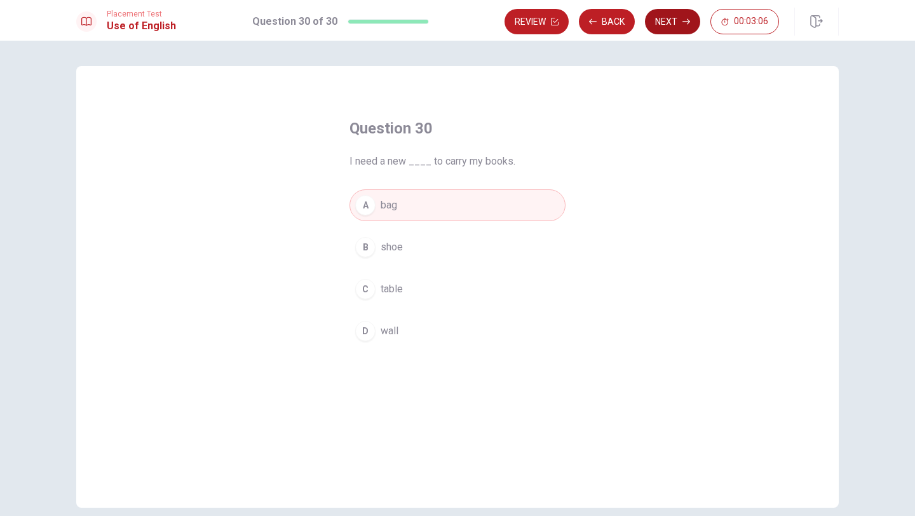
click at [675, 25] on button "Next" at bounding box center [672, 21] width 55 height 25
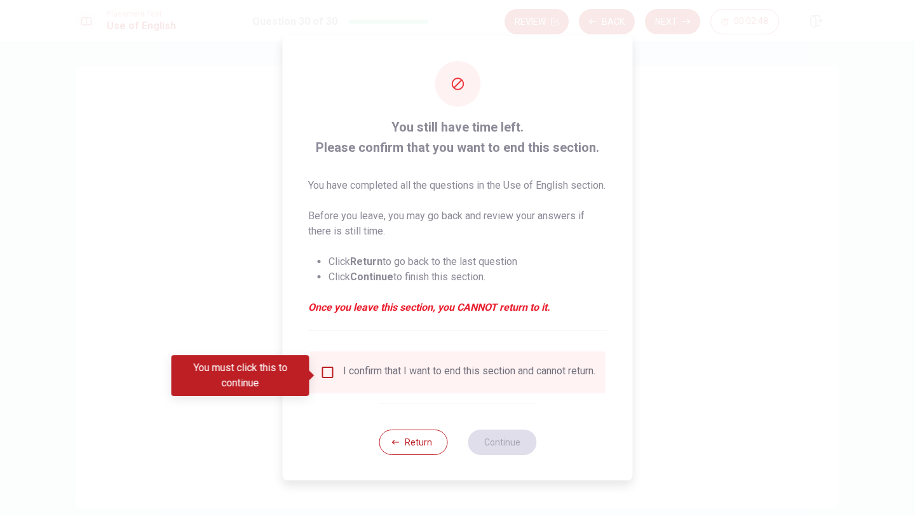
click at [329, 378] on input "You must click this to continue" at bounding box center [327, 372] width 15 height 15
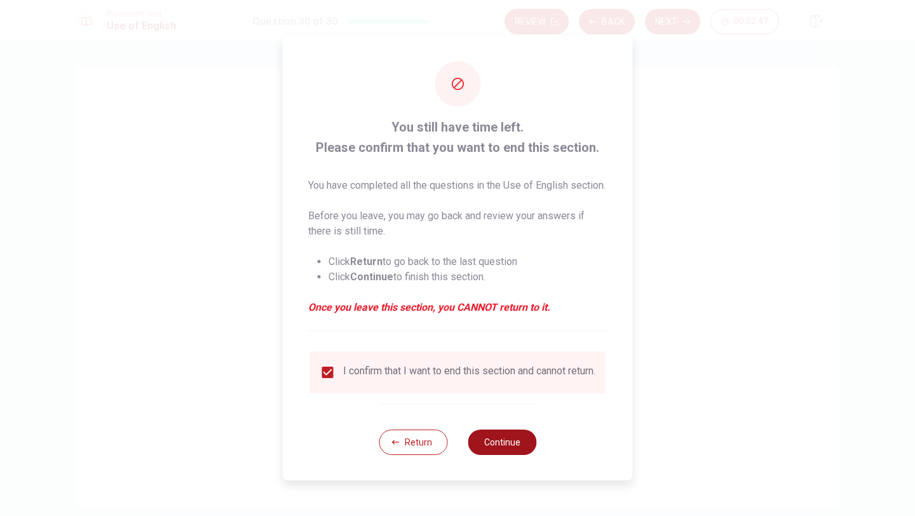
click at [502, 453] on button "Continue" at bounding box center [501, 441] width 69 height 25
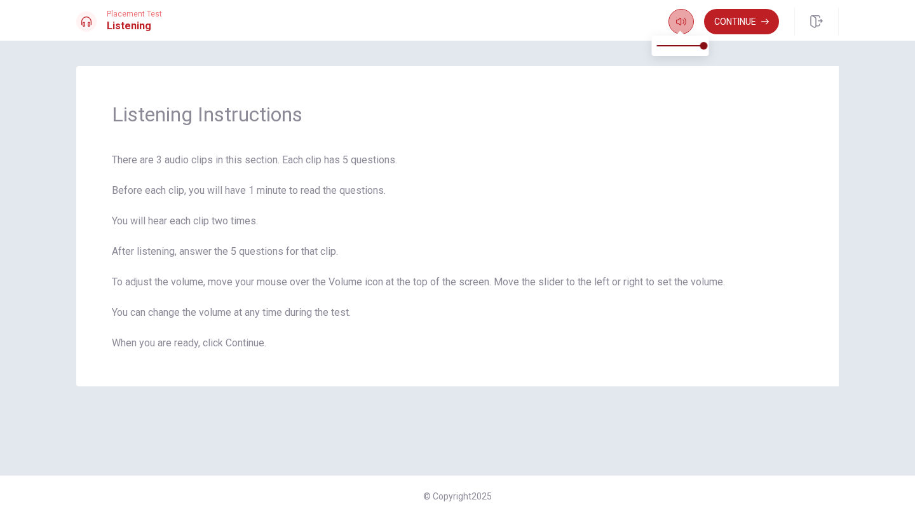
click at [676, 23] on icon "button" at bounding box center [681, 22] width 10 height 10
click at [755, 23] on button "Continue" at bounding box center [741, 21] width 75 height 25
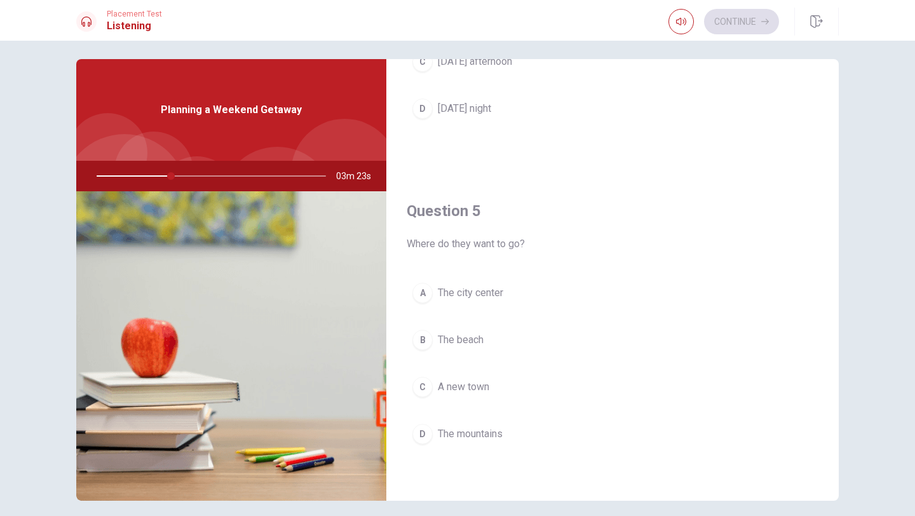
scroll to position [8, 0]
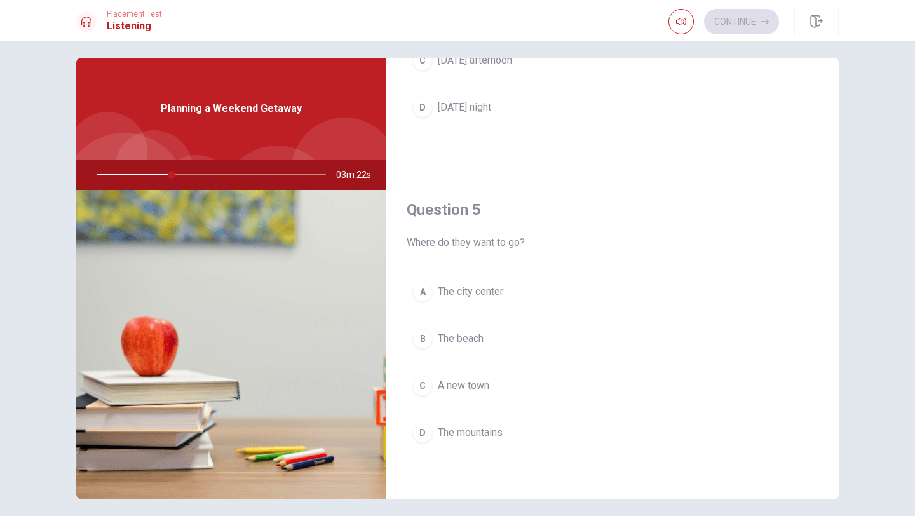
click at [469, 429] on span "The mountains" at bounding box center [470, 432] width 65 height 15
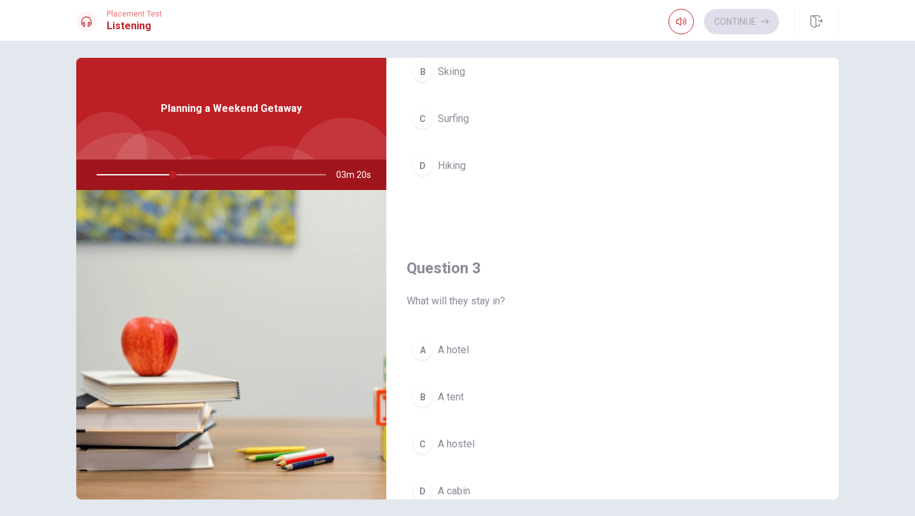
scroll to position [391, 0]
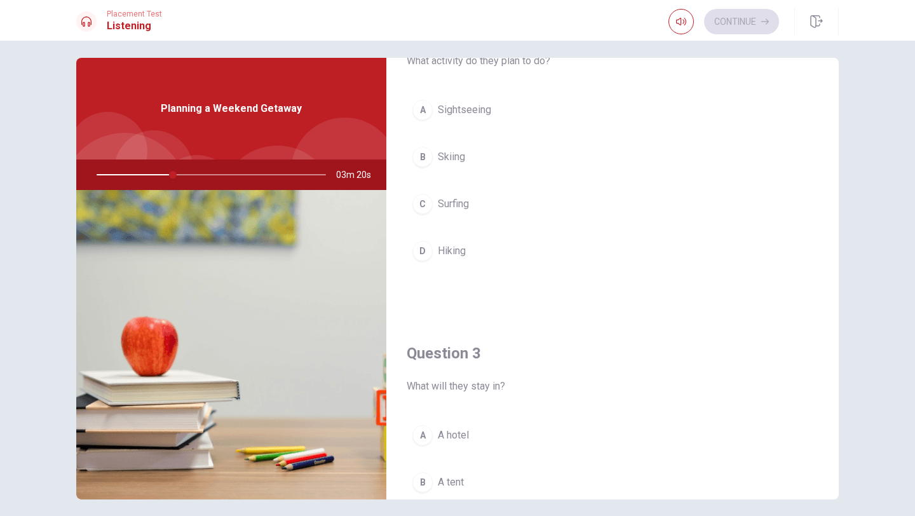
click at [482, 238] on button "D Hiking" at bounding box center [613, 251] width 412 height 32
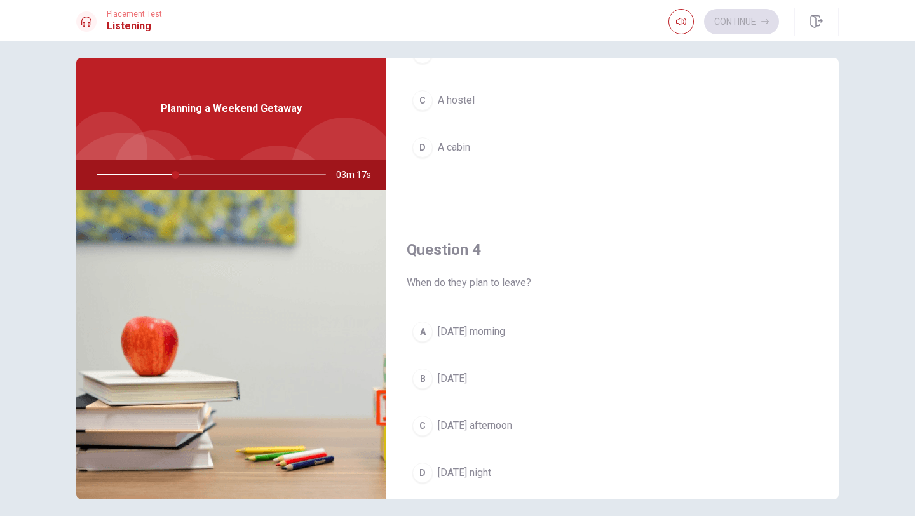
scroll to position [873, 0]
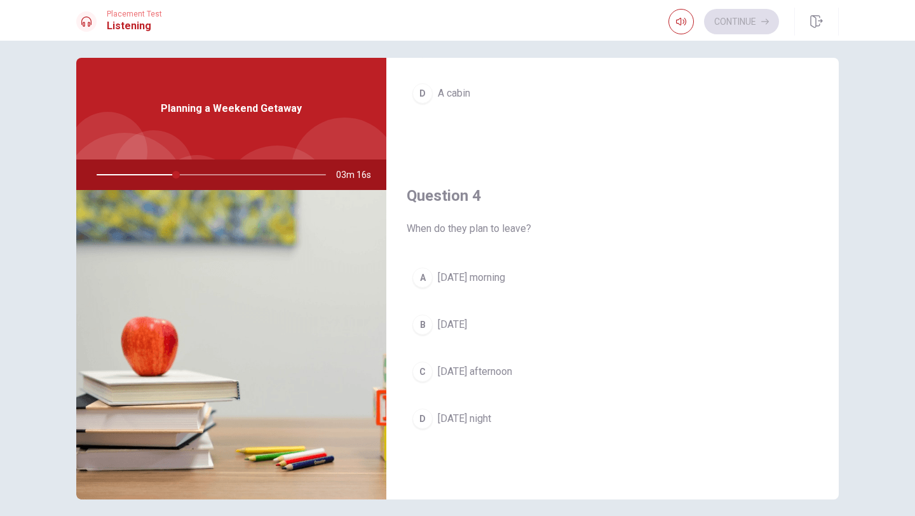
click at [466, 424] on span "[DATE] night" at bounding box center [464, 418] width 53 height 15
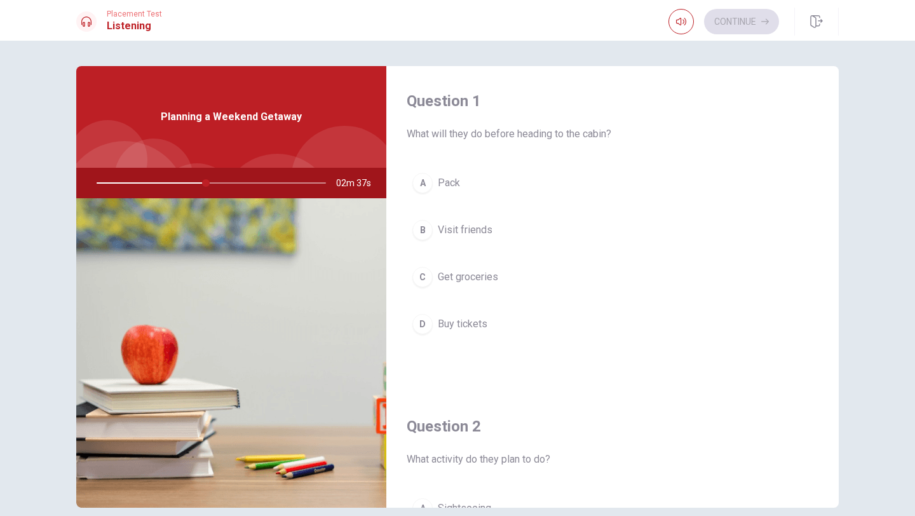
scroll to position [0, 0]
click at [472, 268] on button "C Get groceries" at bounding box center [613, 278] width 412 height 32
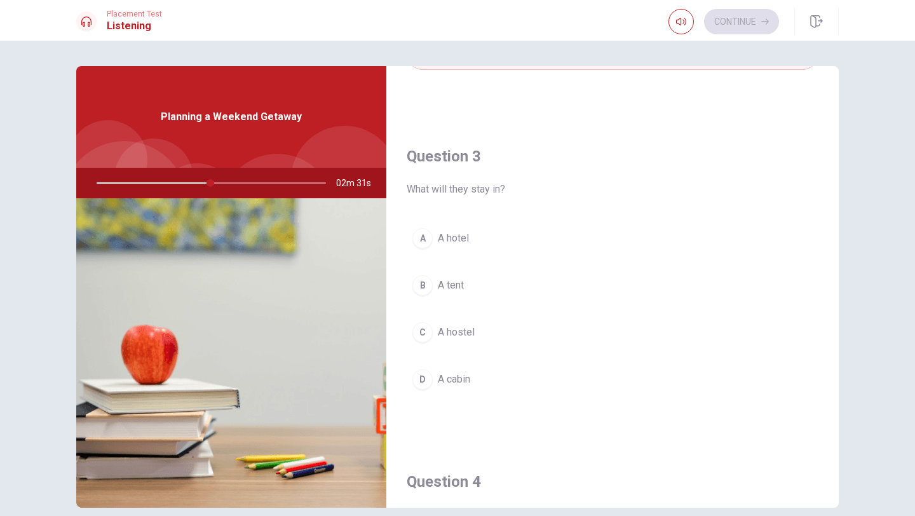
scroll to position [597, 0]
click at [464, 384] on span "A cabin" at bounding box center [454, 377] width 32 height 15
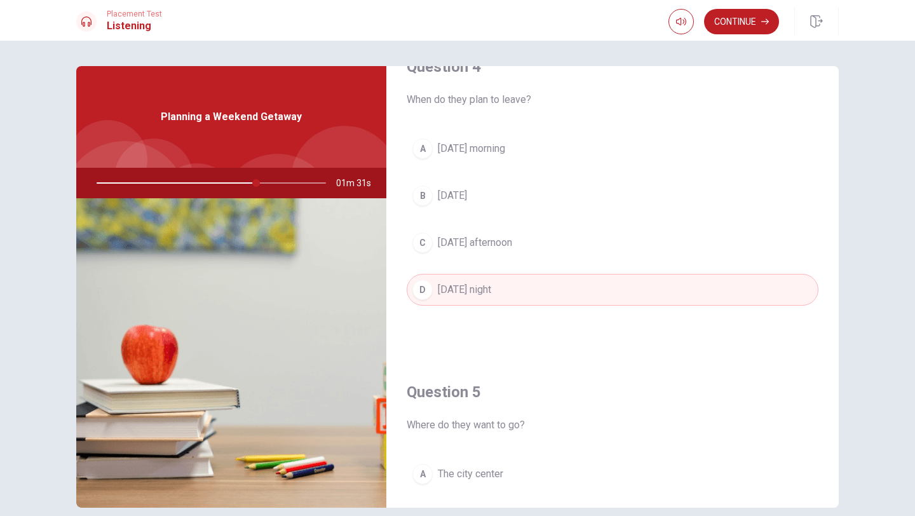
scroll to position [1185, 0]
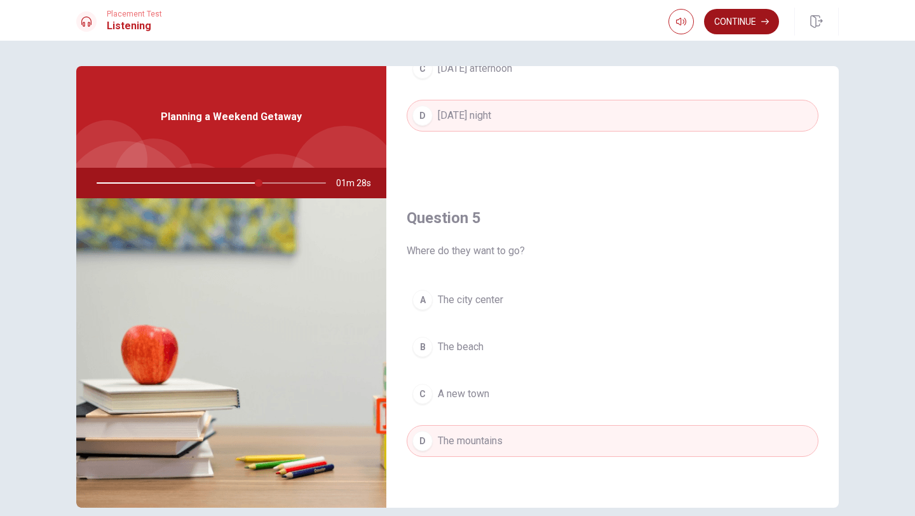
click at [751, 24] on button "Continue" at bounding box center [741, 21] width 75 height 25
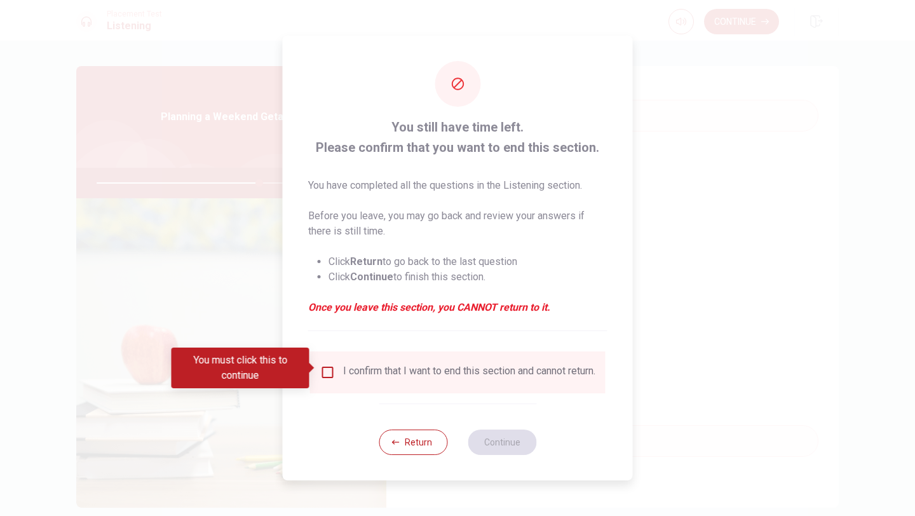
click at [329, 365] on input "You must click this to continue" at bounding box center [327, 372] width 15 height 15
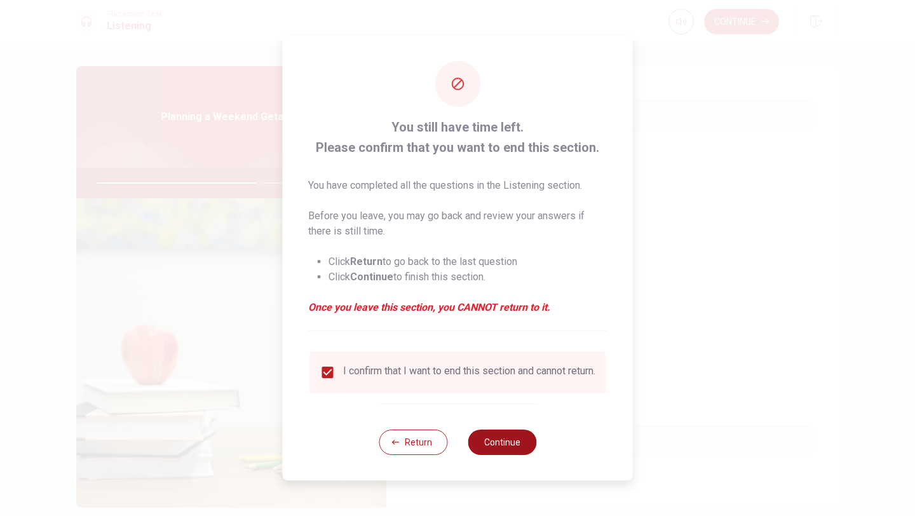
click at [523, 442] on button "Continue" at bounding box center [501, 441] width 69 height 25
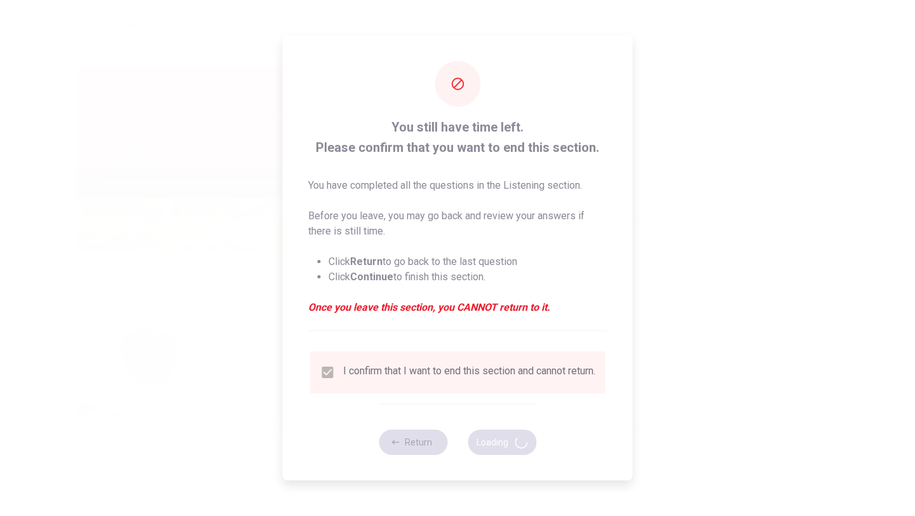
type input "72"
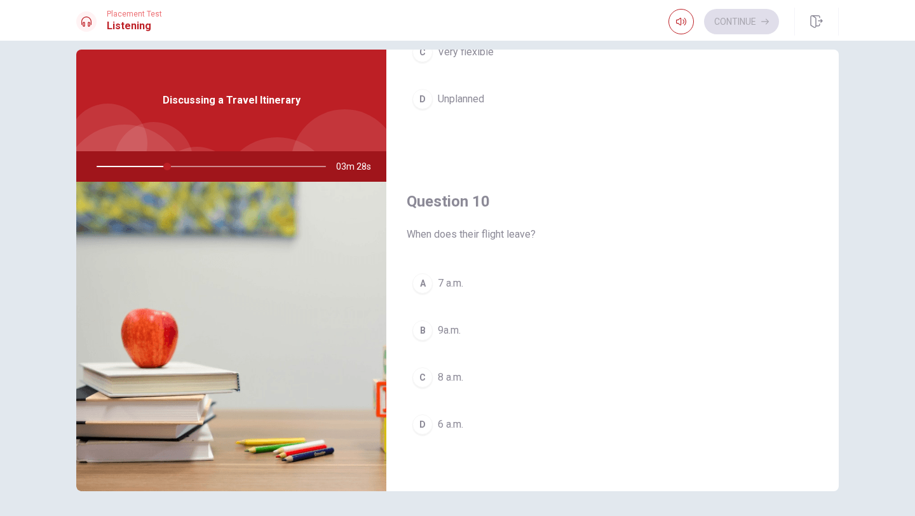
scroll to position [18, 0]
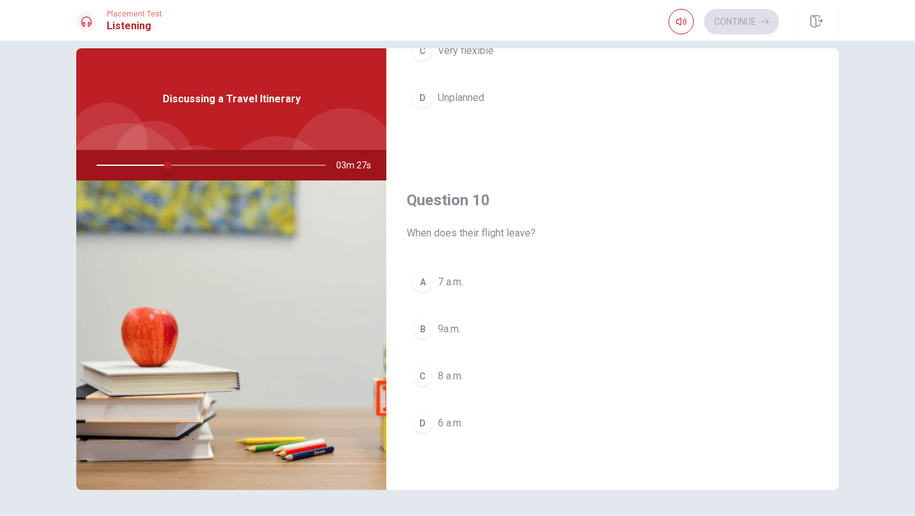
click at [427, 282] on div "A" at bounding box center [422, 282] width 20 height 20
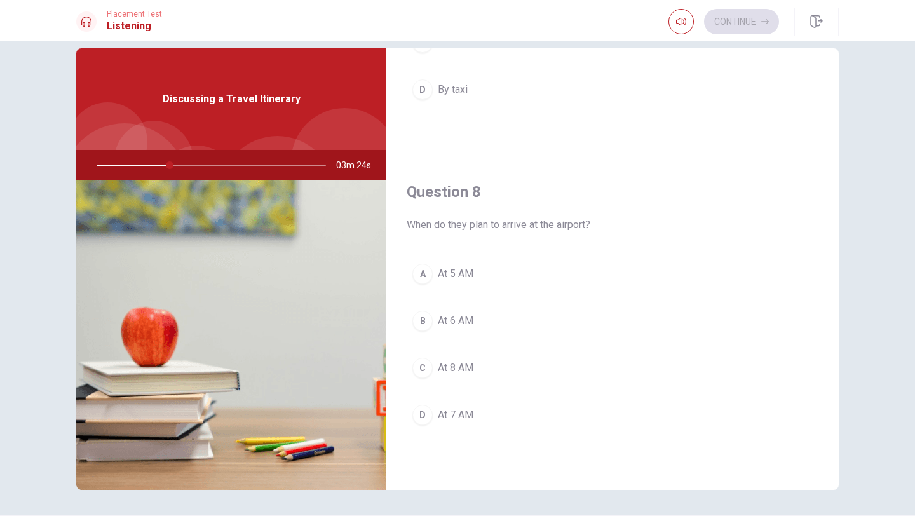
click at [452, 316] on span "At 6 AM" at bounding box center [456, 320] width 36 height 15
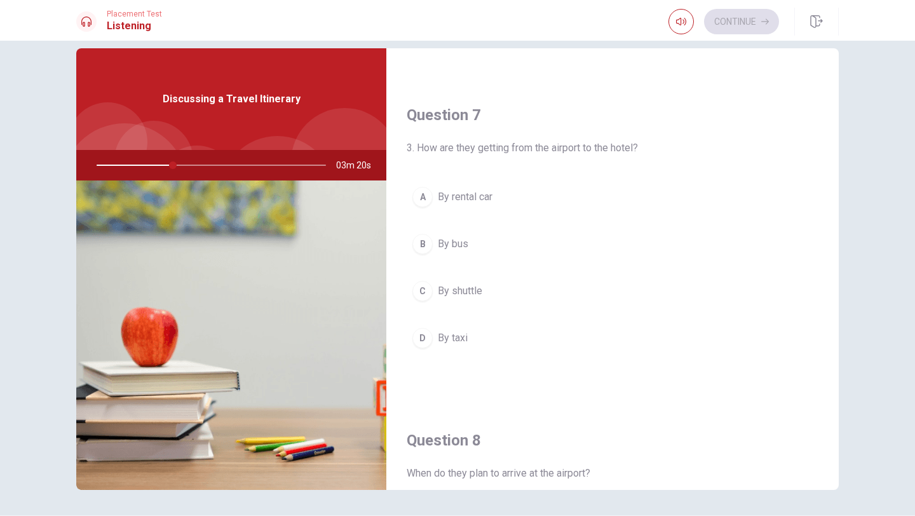
scroll to position [291, 0]
click at [457, 292] on span "By shuttle" at bounding box center [460, 293] width 44 height 15
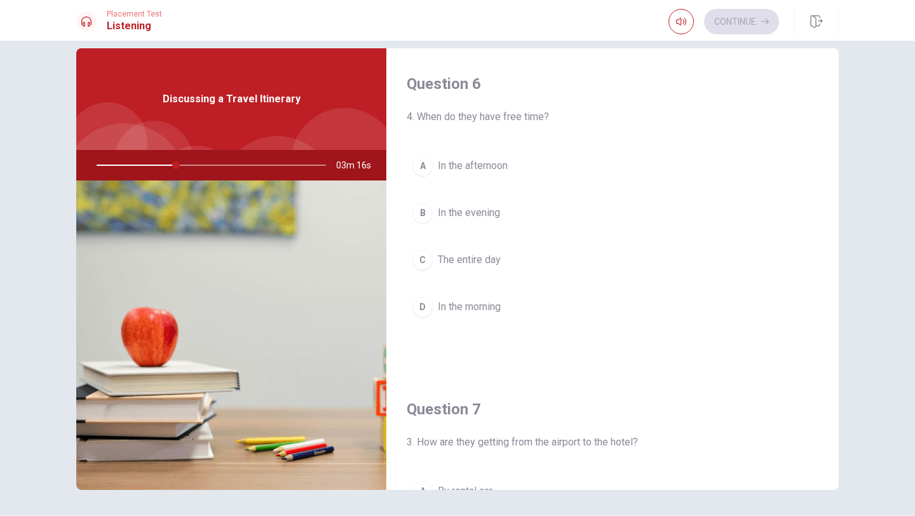
scroll to position [0, 0]
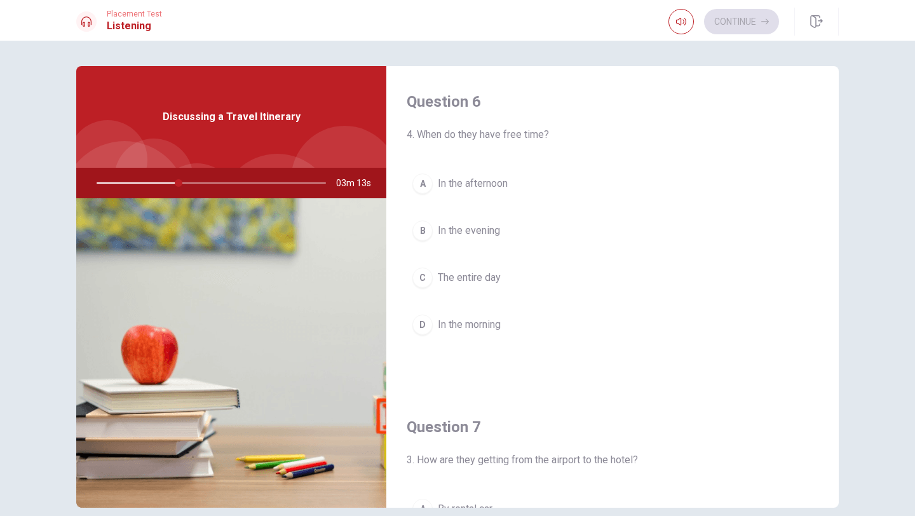
click at [466, 176] on span "In the afternoon" at bounding box center [473, 183] width 70 height 15
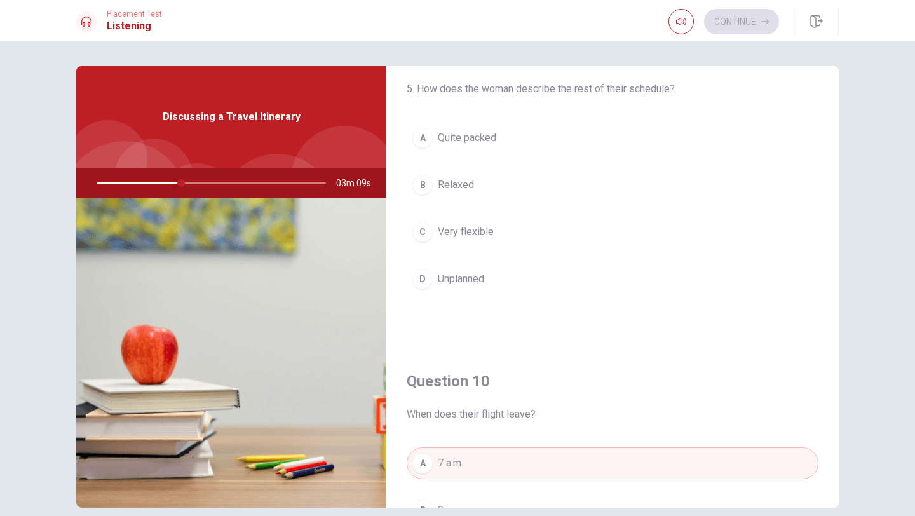
scroll to position [1019, 0]
click at [448, 143] on span "Quite packed" at bounding box center [467, 140] width 58 height 15
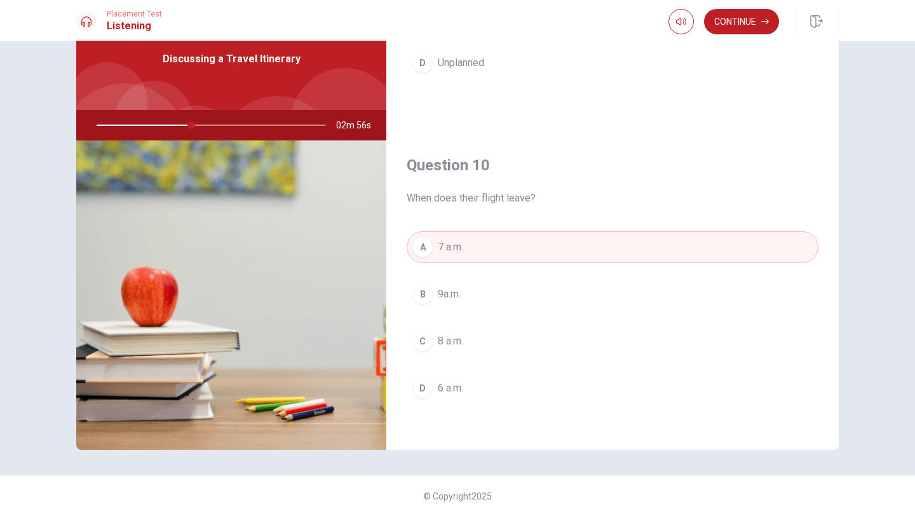
scroll to position [1185, 0]
click at [452, 335] on span "8 a.m." at bounding box center [450, 335] width 25 height 15
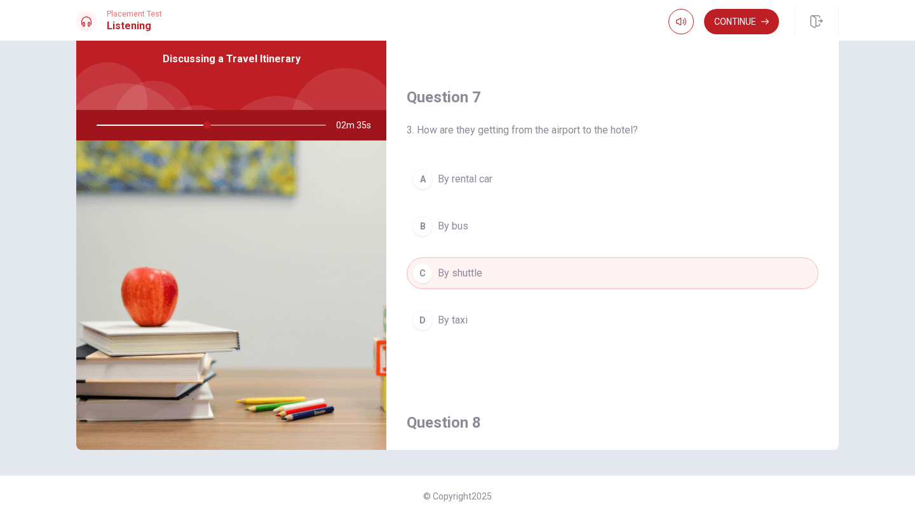
scroll to position [186, 0]
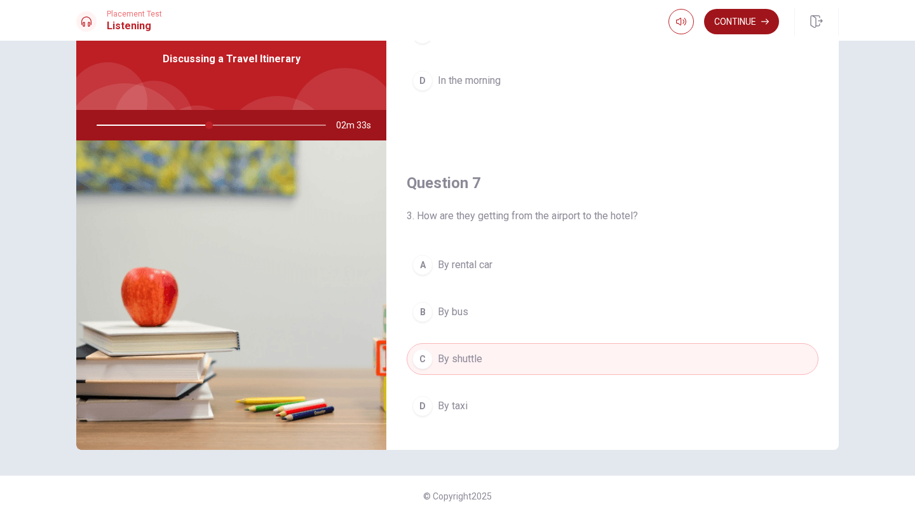
click at [744, 26] on button "Continue" at bounding box center [741, 21] width 75 height 25
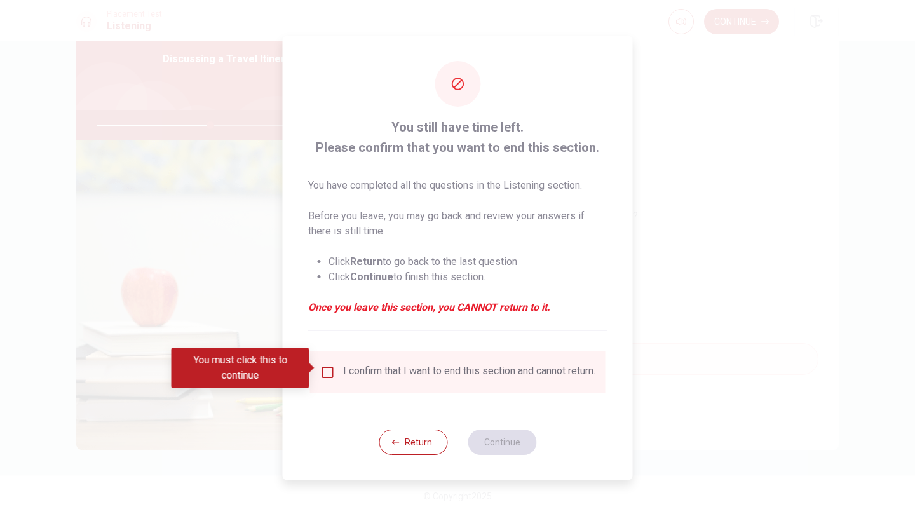
click at [317, 370] on div "You must click this to continue" at bounding box center [244, 367] width 147 height 41
click at [329, 369] on input "You must click this to continue" at bounding box center [327, 372] width 15 height 15
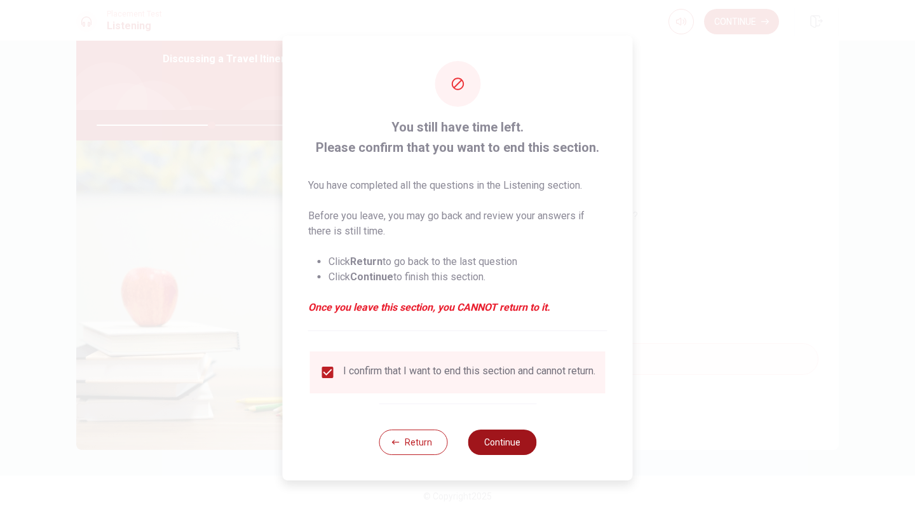
click at [513, 443] on button "Continue" at bounding box center [501, 441] width 69 height 25
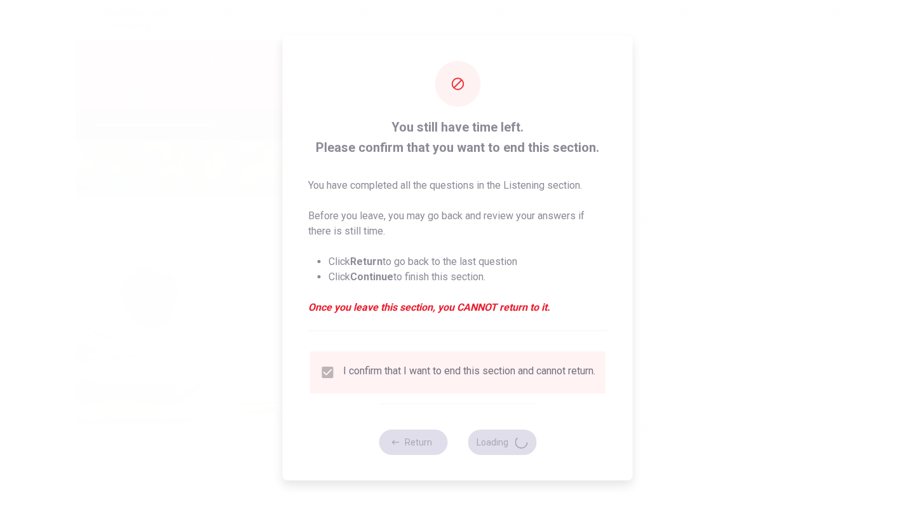
type input "51"
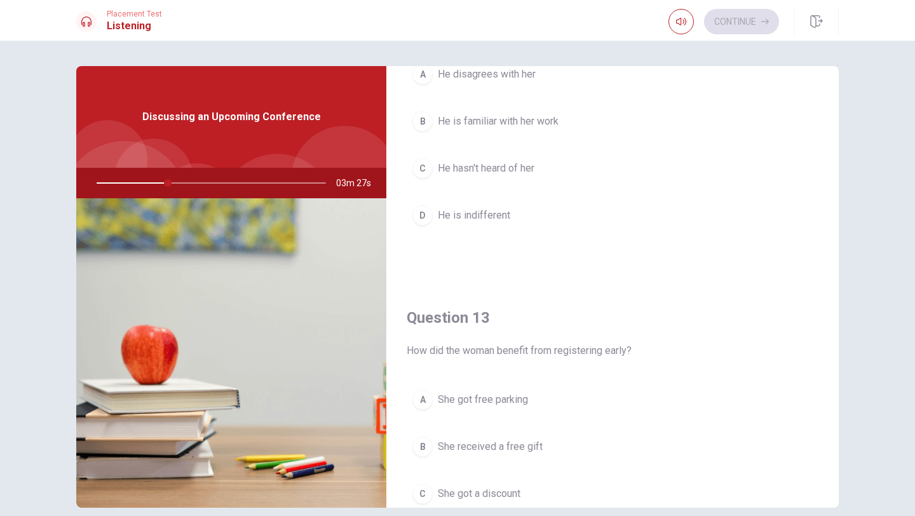
scroll to position [608, 0]
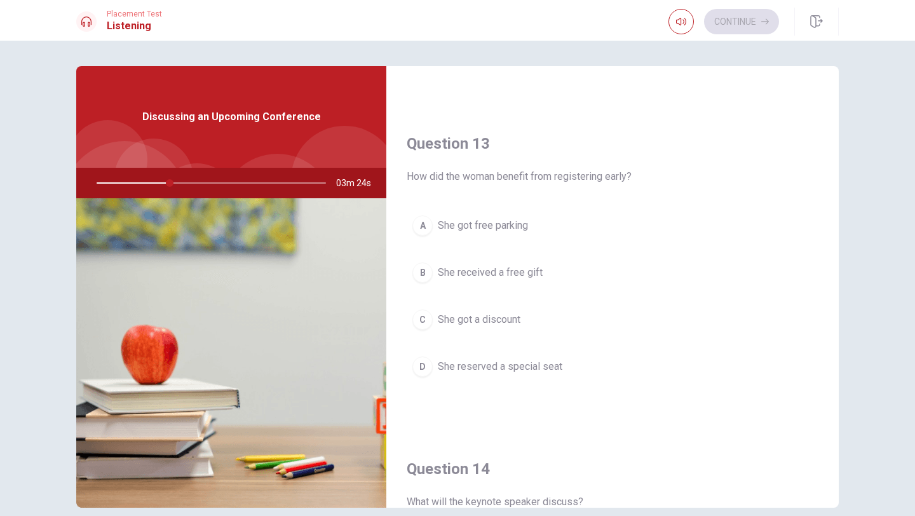
click at [476, 326] on span "She got a discount" at bounding box center [479, 319] width 83 height 15
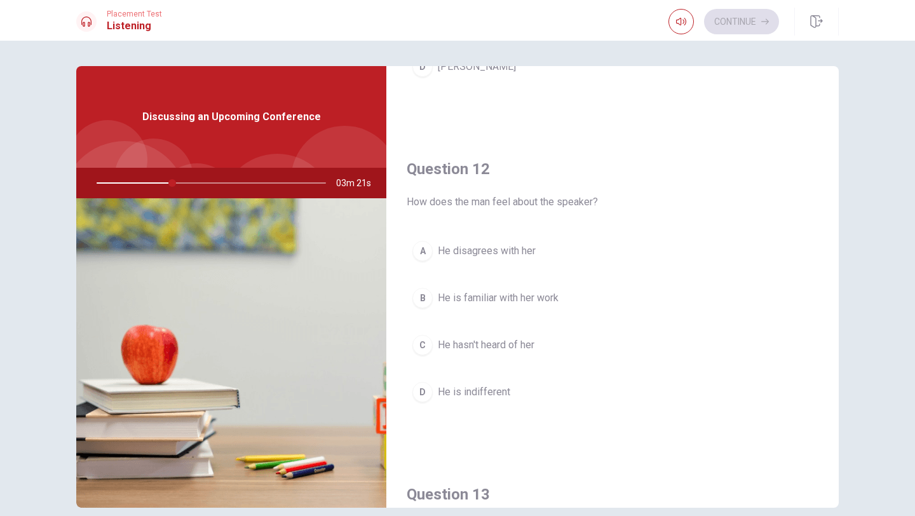
scroll to position [0, 0]
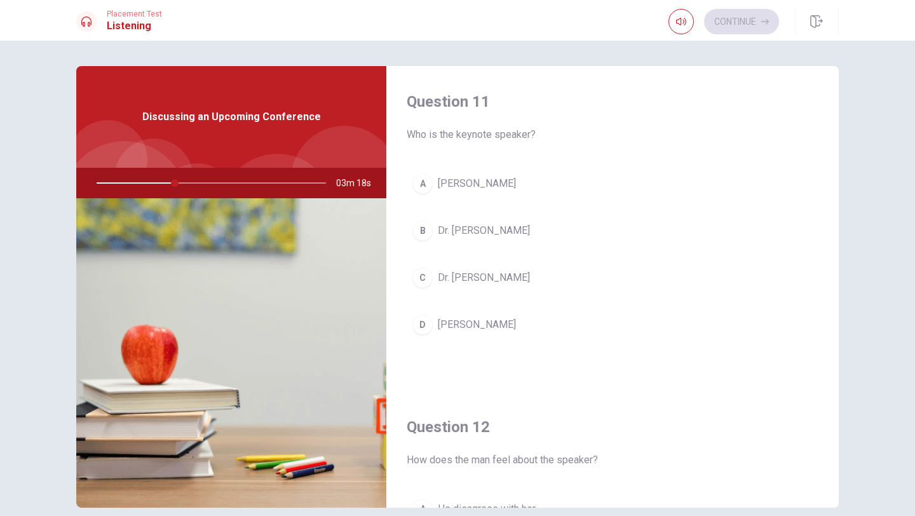
click at [467, 331] on span "[PERSON_NAME]" at bounding box center [477, 324] width 78 height 15
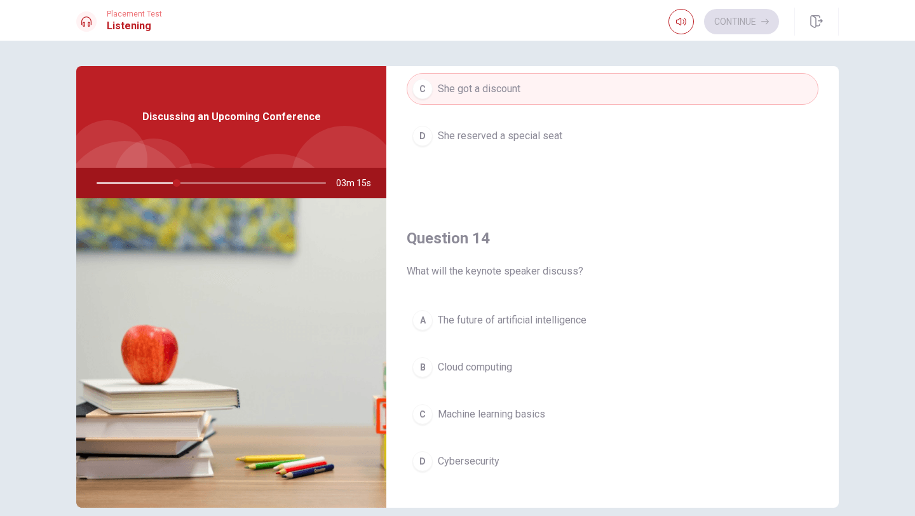
click at [506, 315] on span "The future of artificial intelligence" at bounding box center [512, 320] width 149 height 15
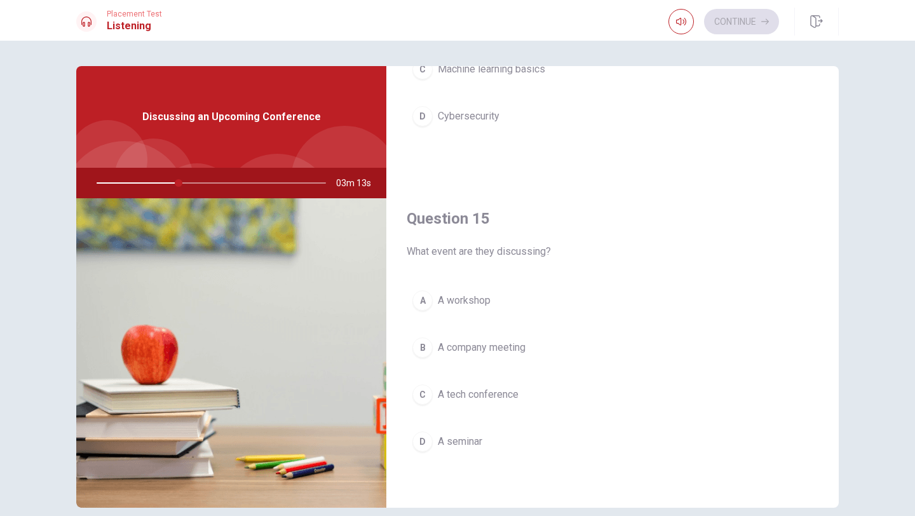
scroll to position [1185, 0]
click at [501, 346] on span "A company meeting" at bounding box center [482, 346] width 88 height 15
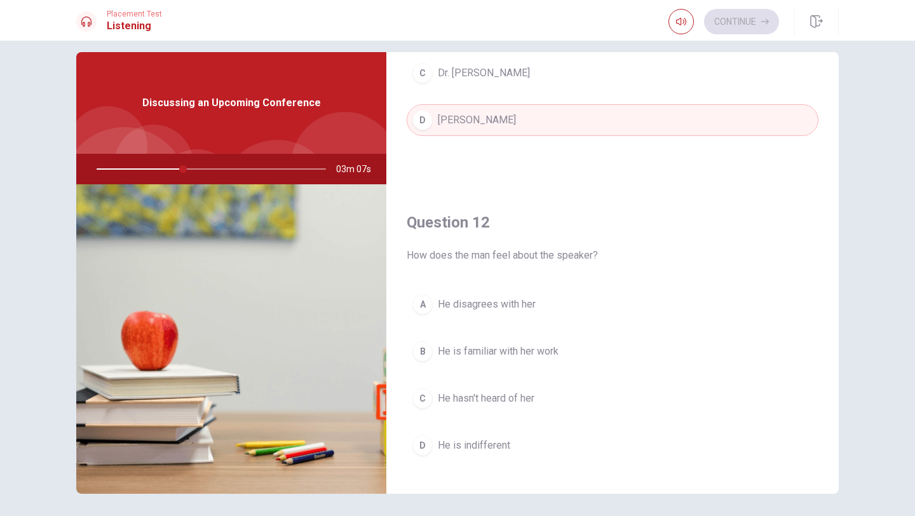
scroll to position [196, 0]
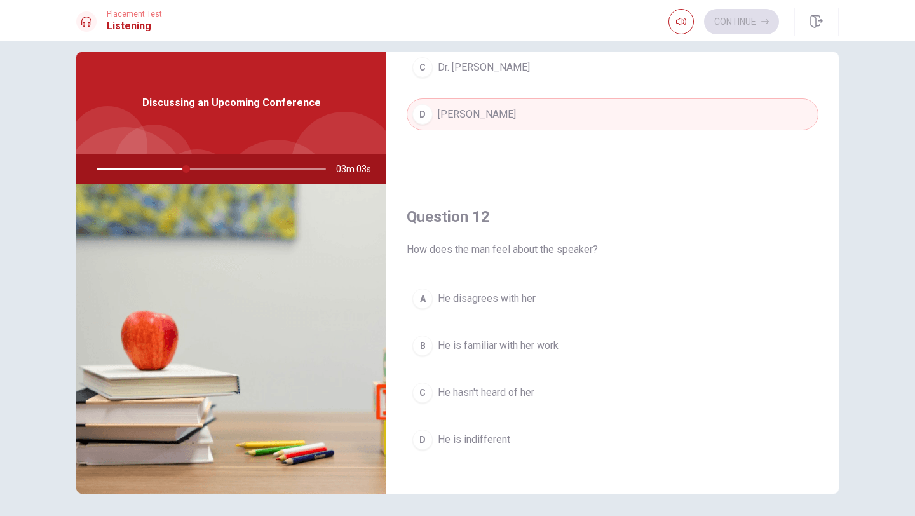
click at [478, 440] on span "He is indifferent" at bounding box center [474, 439] width 72 height 15
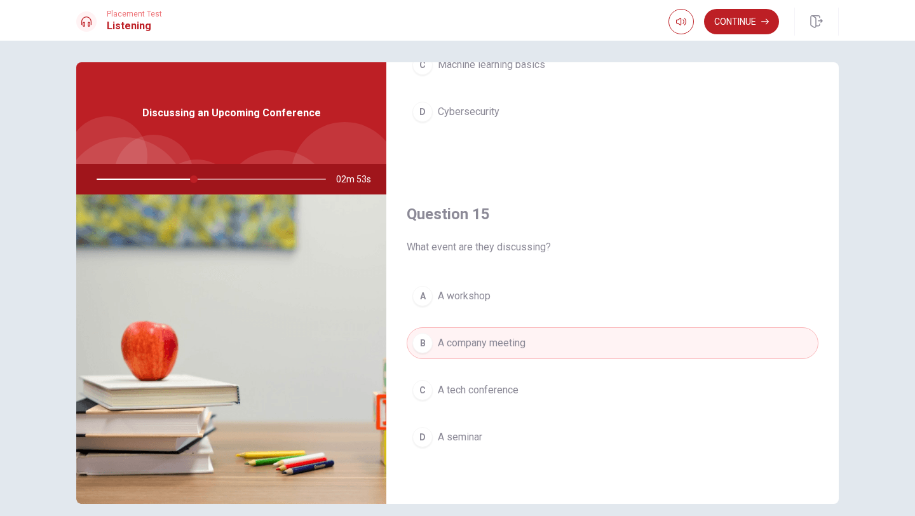
scroll to position [0, 0]
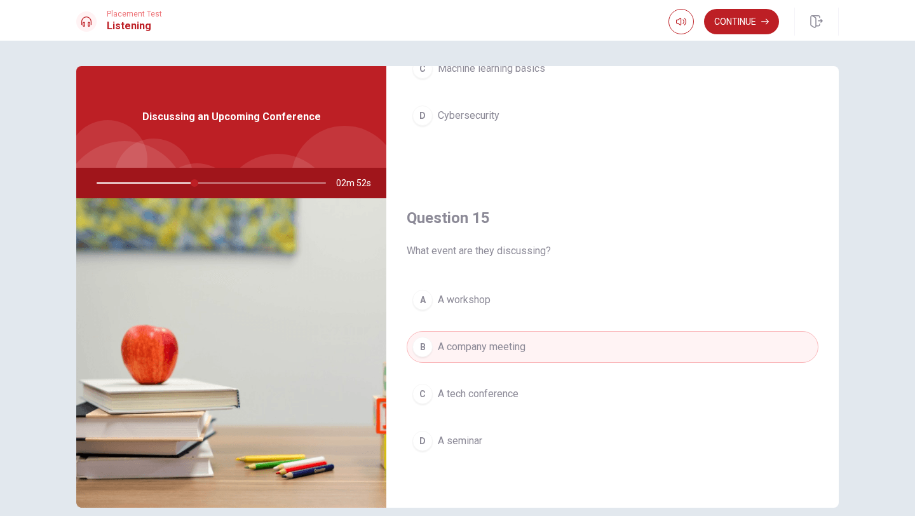
click at [487, 403] on button "C A tech conference" at bounding box center [613, 394] width 412 height 32
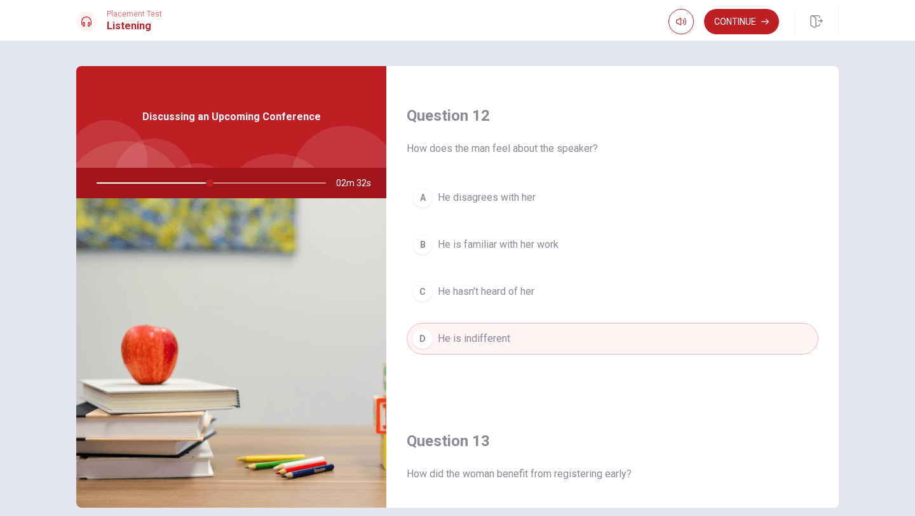
scroll to position [307, 0]
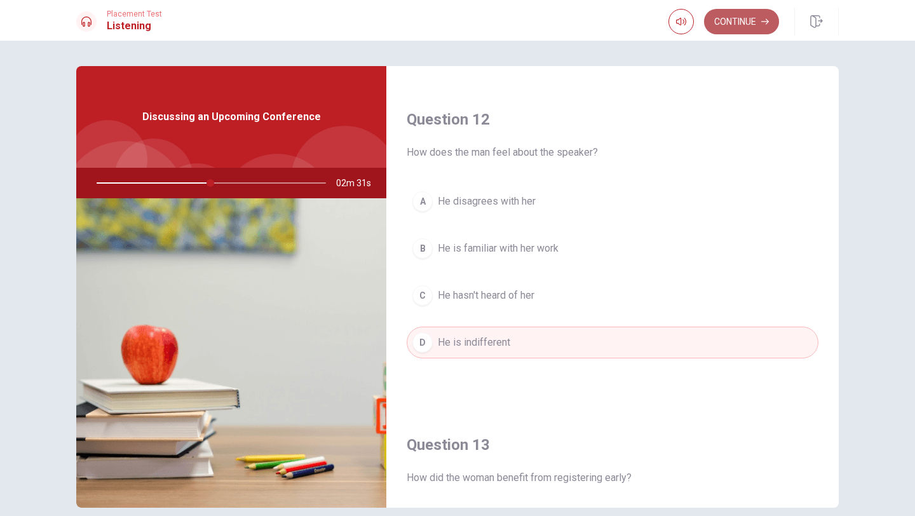
click at [737, 18] on button "Continue" at bounding box center [741, 21] width 75 height 25
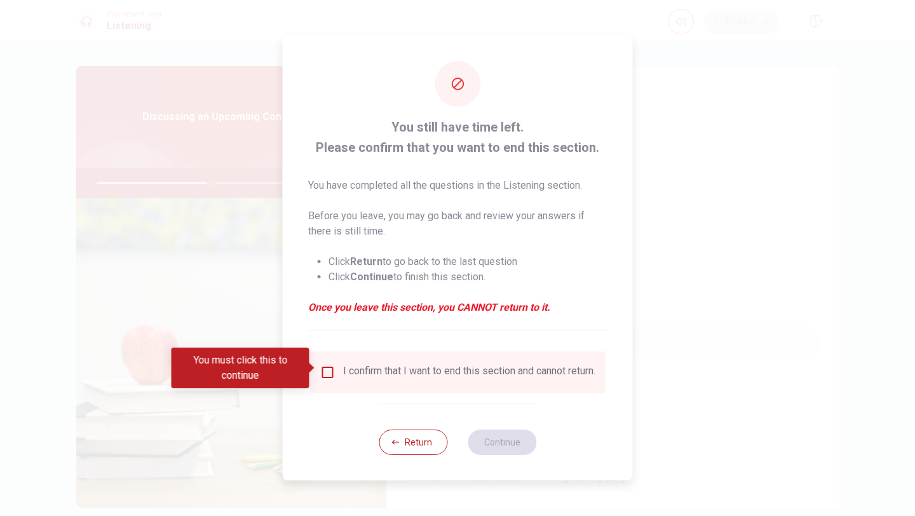
click at [353, 367] on div "I confirm that I want to end this section and cannot return." at bounding box center [469, 372] width 252 height 15
click at [324, 367] on input "You must click this to continue" at bounding box center [327, 372] width 15 height 15
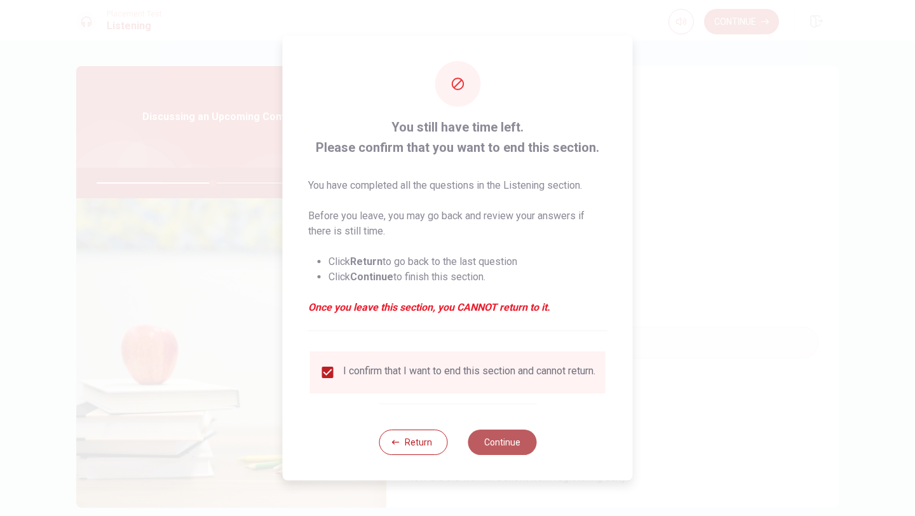
click at [488, 450] on button "Continue" at bounding box center [501, 441] width 69 height 25
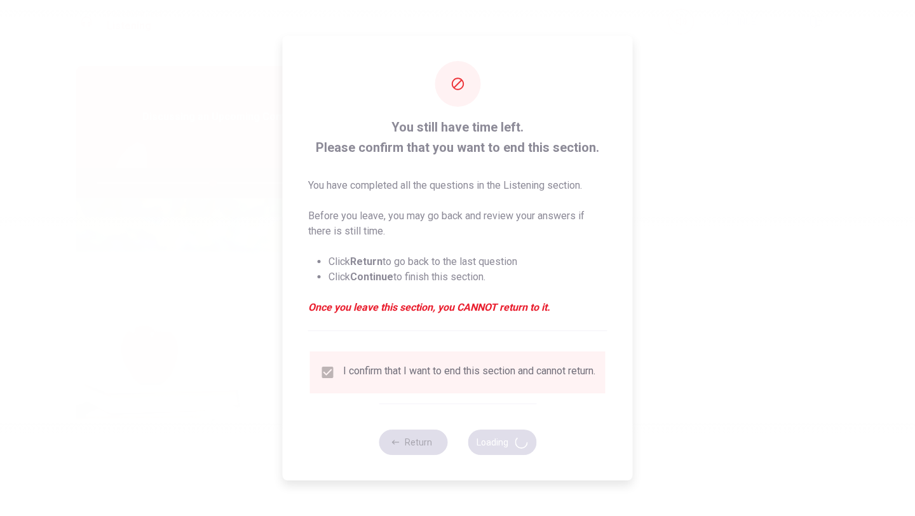
type input "51"
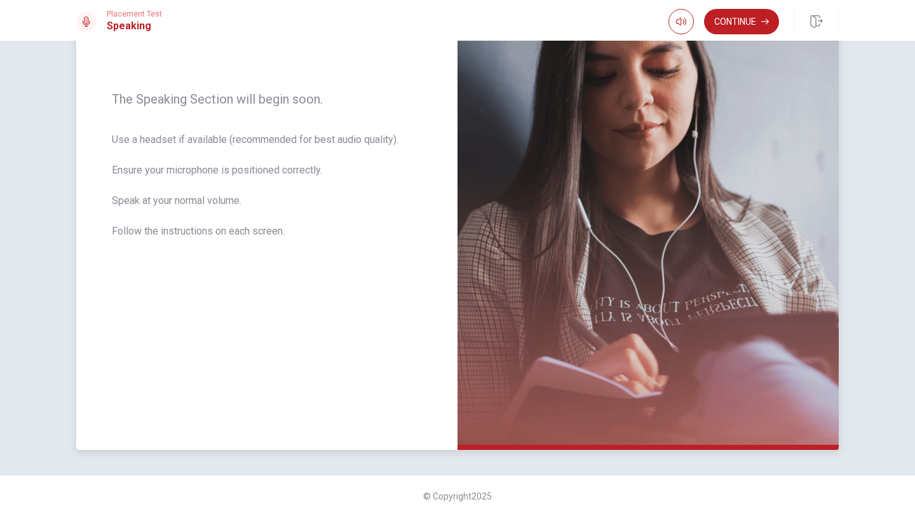
scroll to position [0, 0]
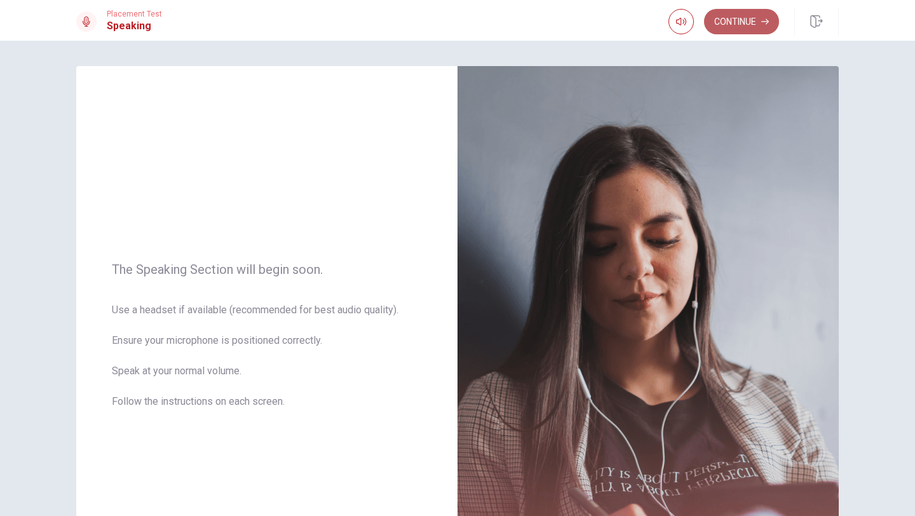
click at [749, 21] on button "Continue" at bounding box center [741, 21] width 75 height 25
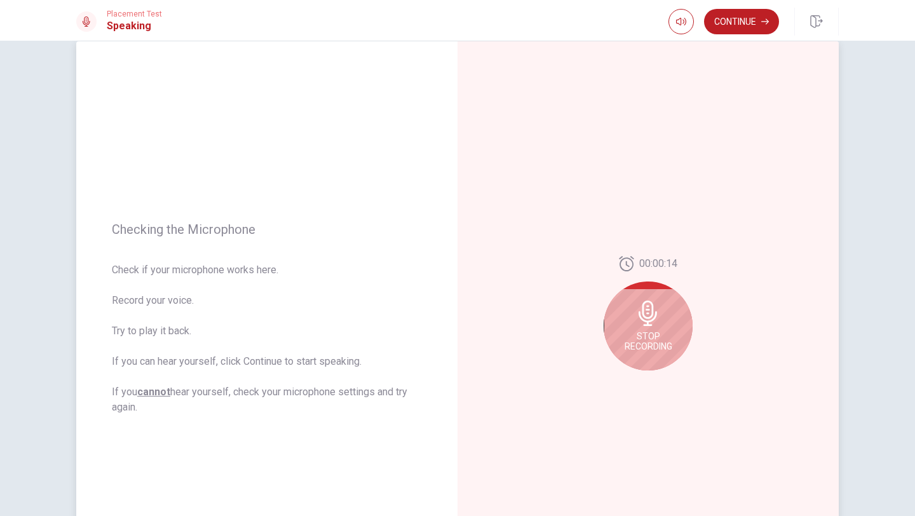
scroll to position [27, 0]
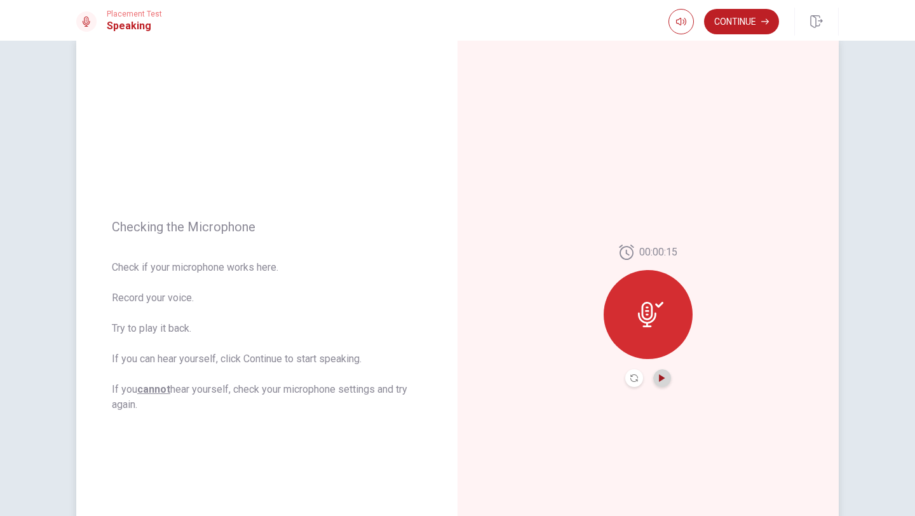
click at [659, 378] on icon "Play Audio" at bounding box center [662, 378] width 6 height 8
click at [636, 380] on icon "Record Again" at bounding box center [634, 378] width 8 height 8
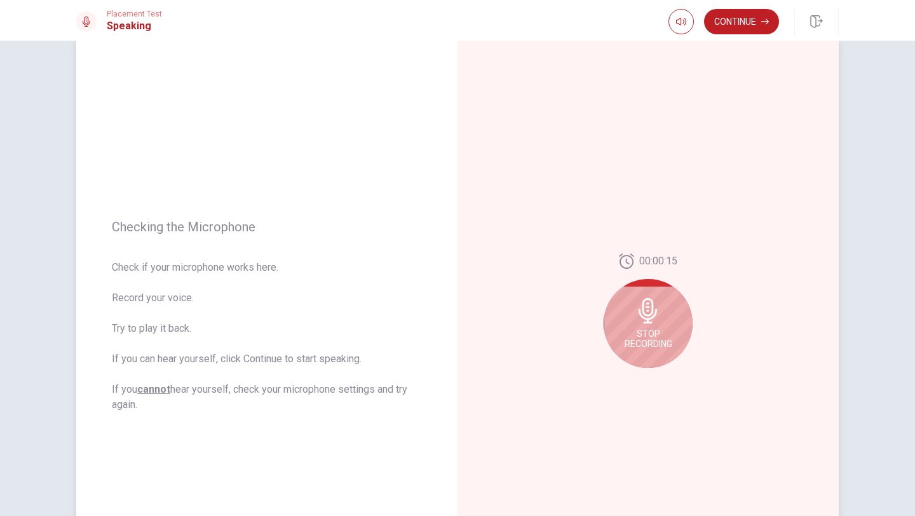
click at [653, 337] on span "Stop Recording" at bounding box center [648, 338] width 48 height 20
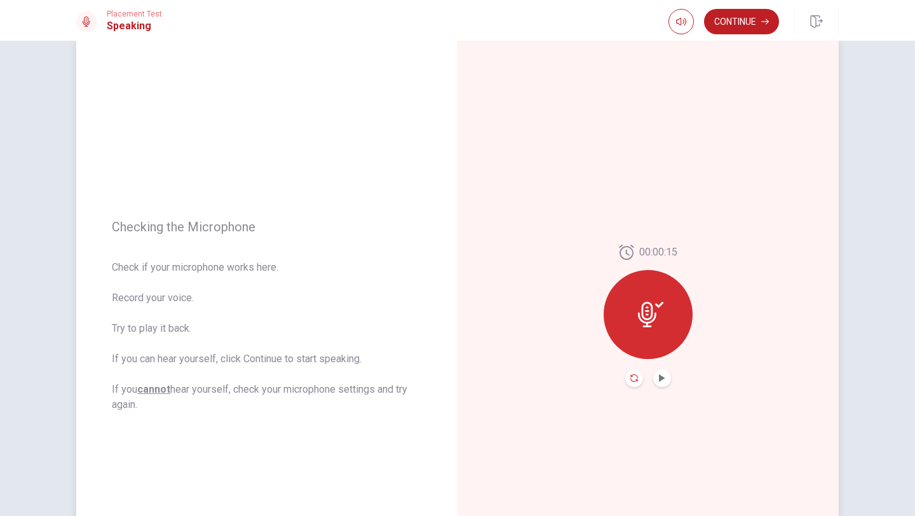
click at [635, 376] on icon "Record Again" at bounding box center [634, 378] width 8 height 8
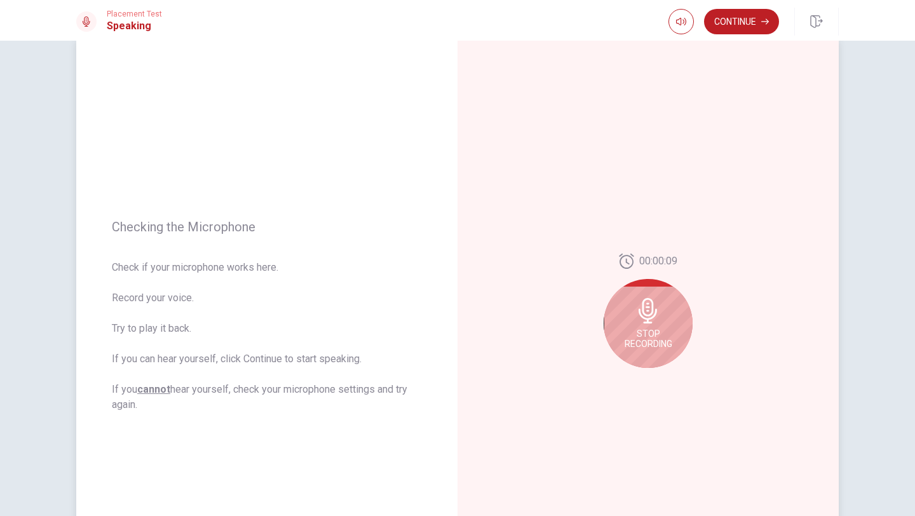
click at [642, 325] on div "Stop Recording" at bounding box center [647, 323] width 89 height 89
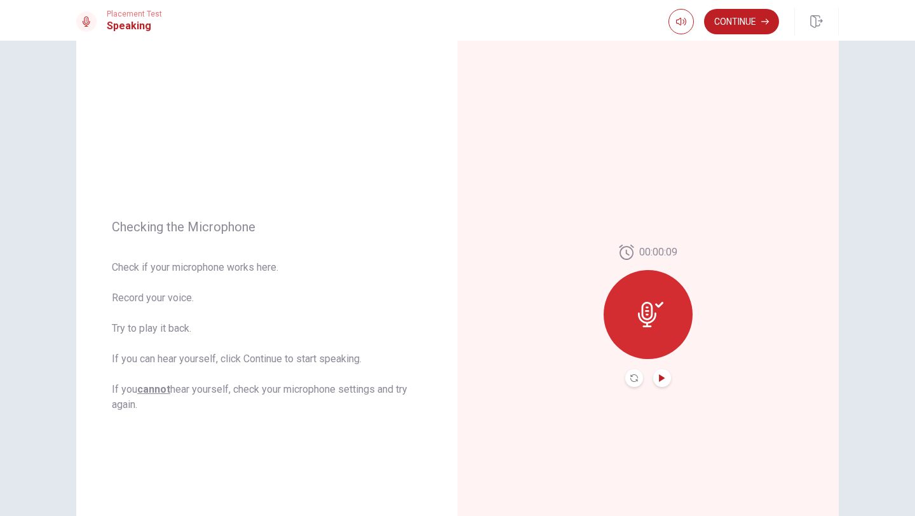
click at [663, 375] on icon "Play Audio" at bounding box center [662, 378] width 8 height 8
click at [756, 18] on button "Continue" at bounding box center [741, 21] width 75 height 25
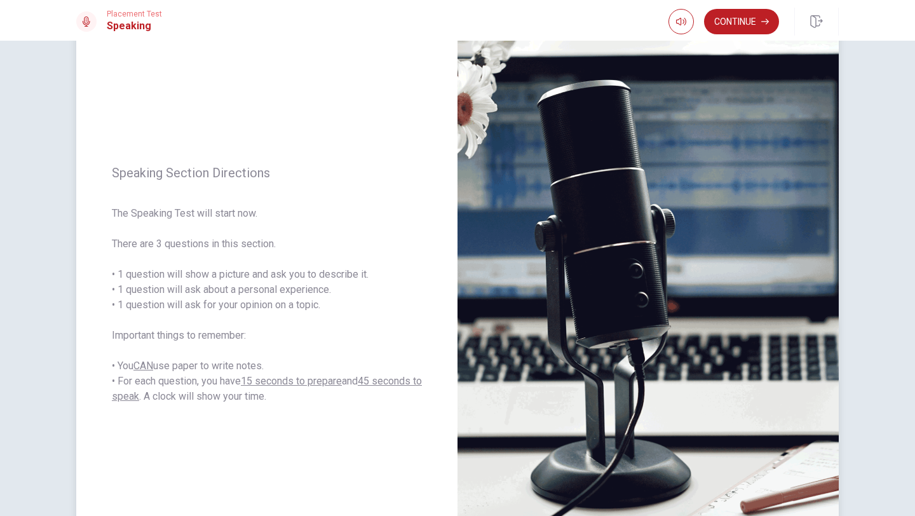
scroll to position [62, 0]
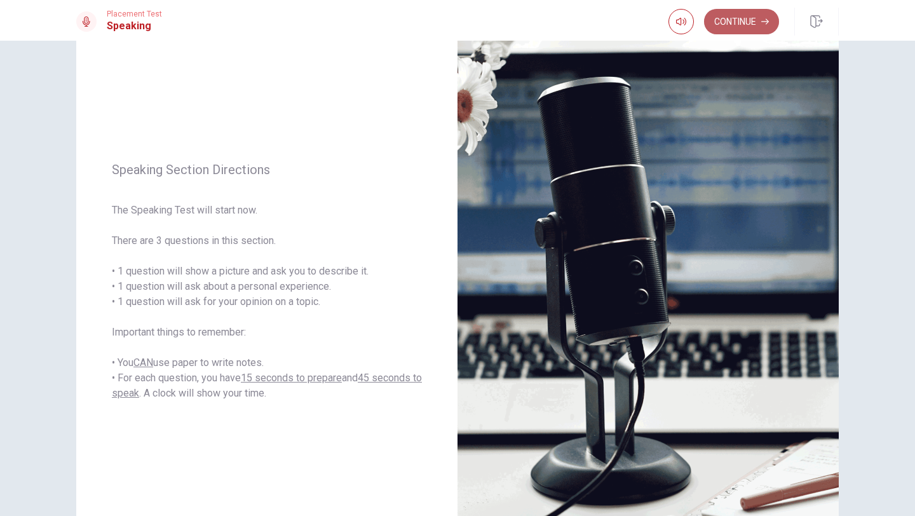
click at [743, 22] on button "Continue" at bounding box center [741, 21] width 75 height 25
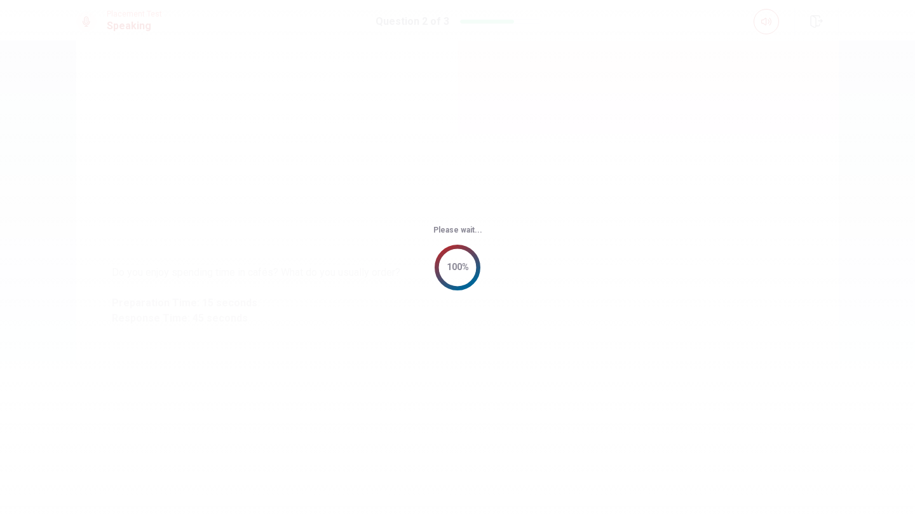
scroll to position [0, 0]
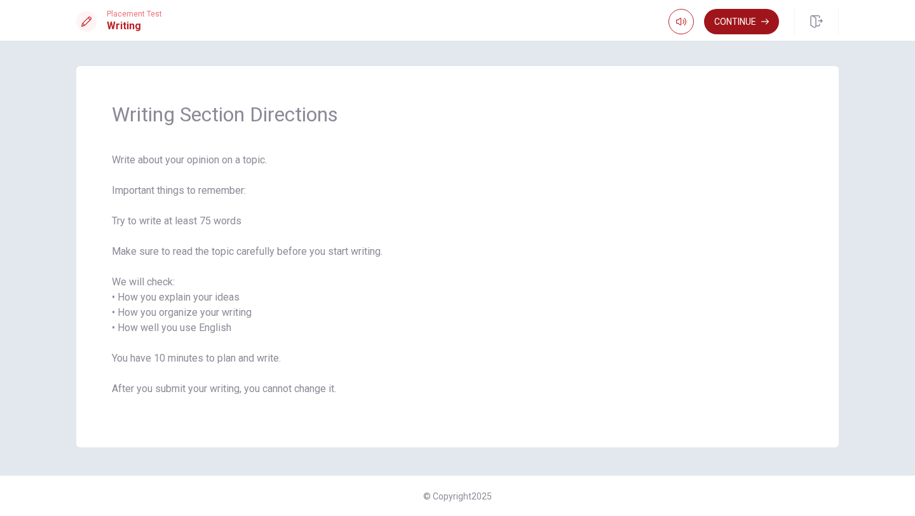
click at [748, 25] on button "Continue" at bounding box center [741, 21] width 75 height 25
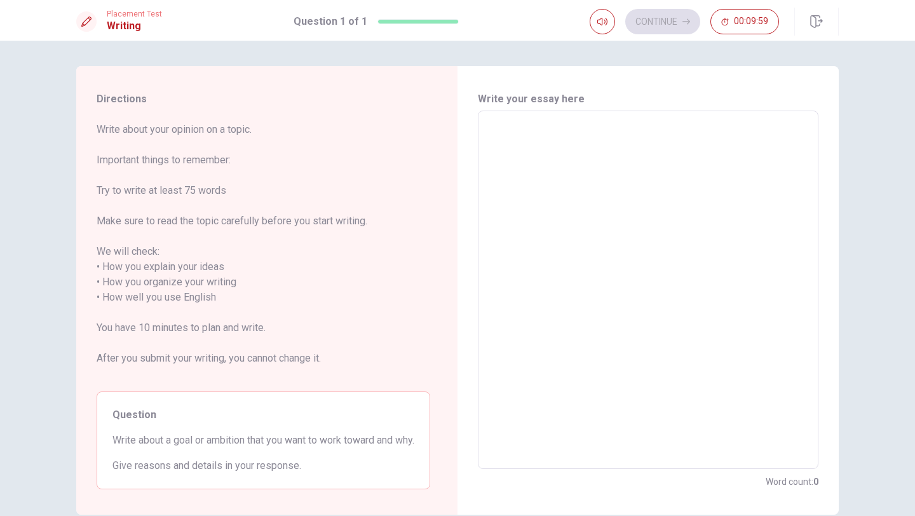
click at [553, 143] on textarea at bounding box center [648, 289] width 323 height 337
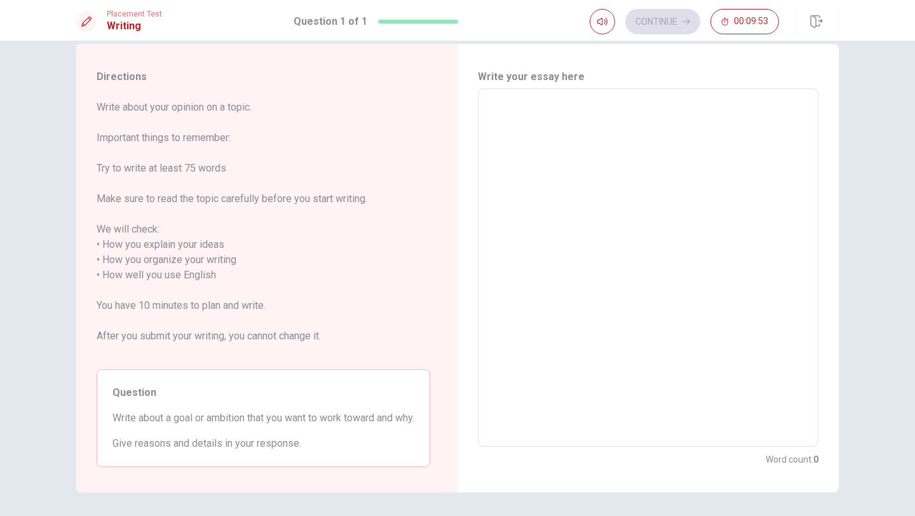
scroll to position [25, 0]
click at [541, 130] on textarea at bounding box center [648, 265] width 323 height 337
type textarea "i"
type textarea "x"
type textarea "i"
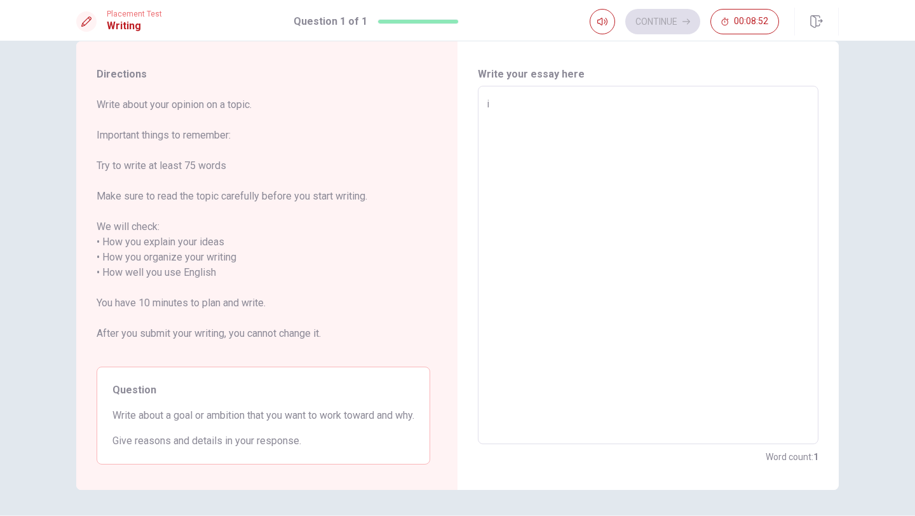
type textarea "x"
type textarea "i w"
type textarea "x"
type textarea "i wa"
type textarea "x"
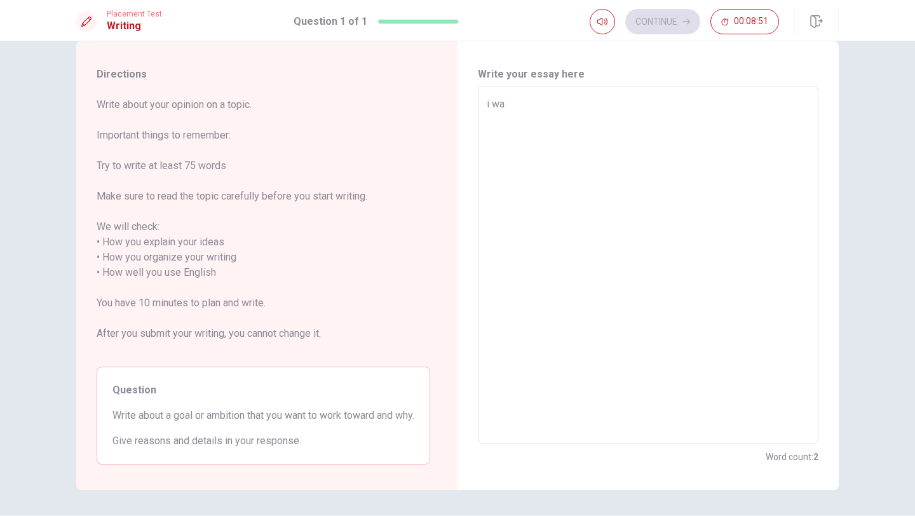
type textarea "i wan"
type textarea "x"
type textarea "i want"
type textarea "x"
type textarea "i want"
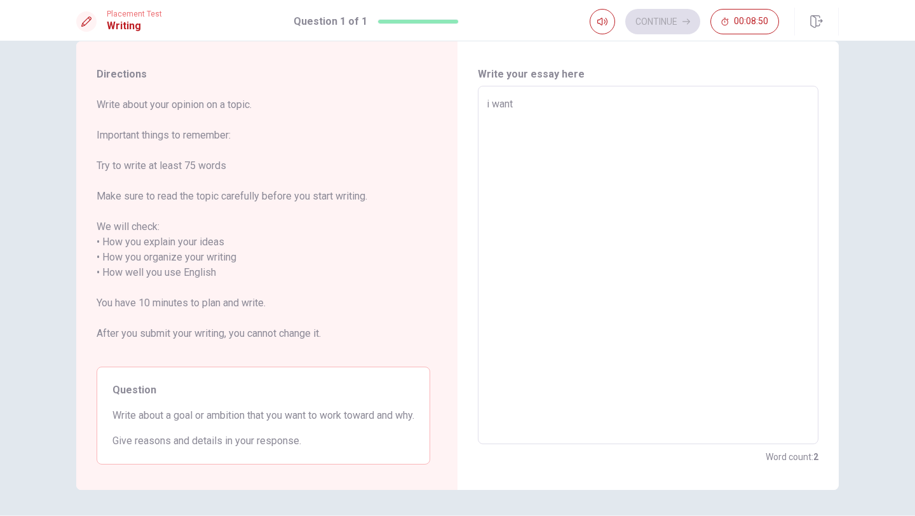
type textarea "x"
type textarea "i want t"
type textarea "x"
type textarea "i want to"
type textarea "x"
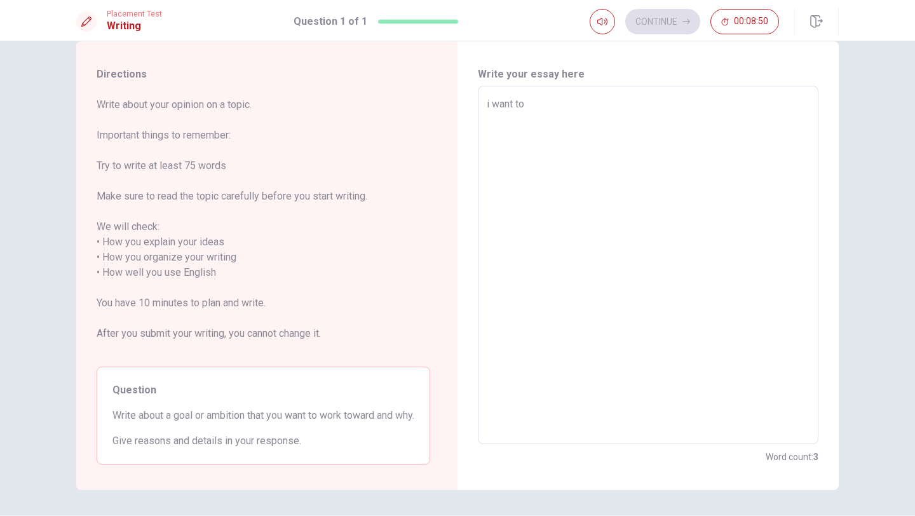
type textarea "i want to"
type textarea "x"
type textarea "i want to d"
type textarea "x"
type textarea "i want to do"
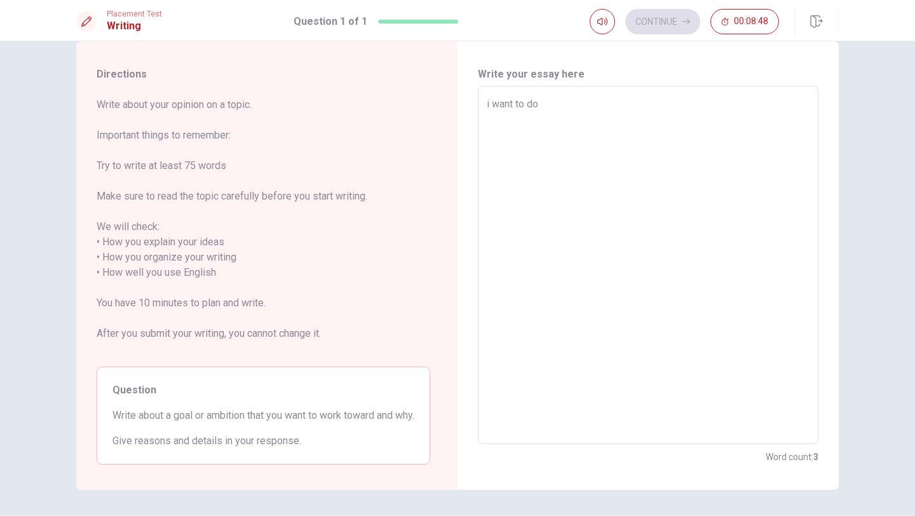
type textarea "x"
type textarea "i want to do"
type textarea "x"
type textarea "i want to do m"
type textarea "x"
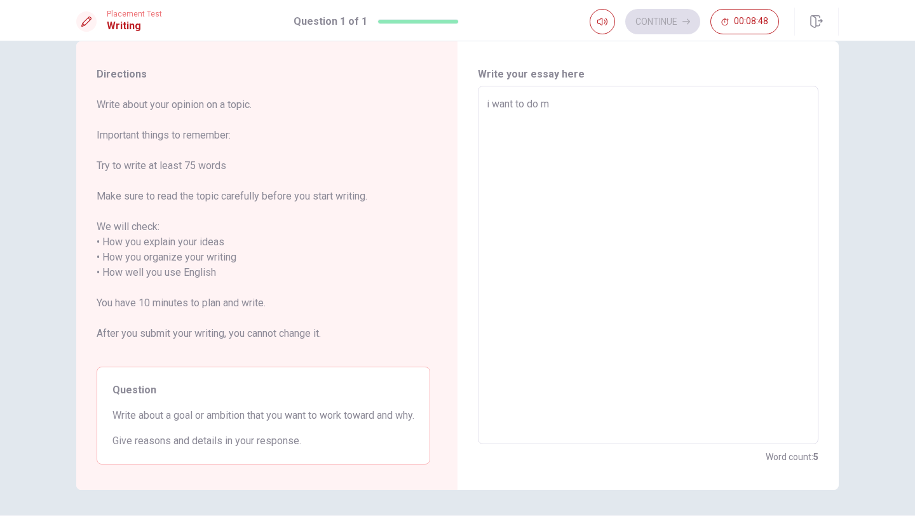
type textarea "i want to do my"
type textarea "x"
type textarea "i want to do my"
type textarea "x"
type textarea "i want to do my d"
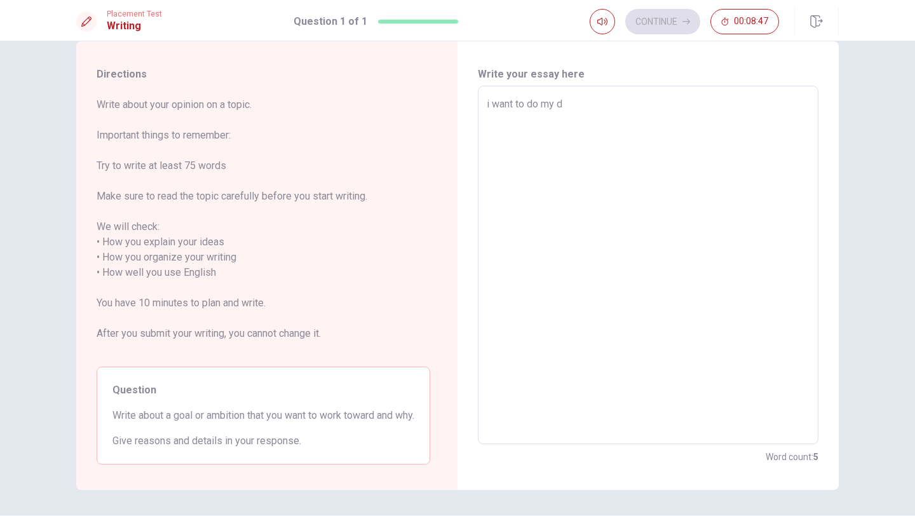
type textarea "x"
type textarea "i want to do my dr"
type textarea "x"
type textarea "i want to do my dre"
type textarea "x"
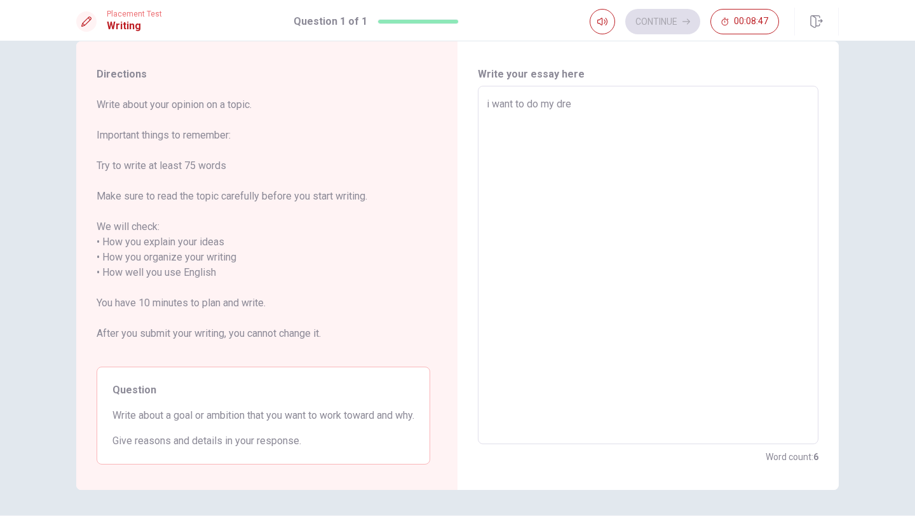
type textarea "i want to do my drea"
type textarea "x"
type textarea "i want to do my drea:"
type textarea "x"
type textarea "i want to do my drea:"
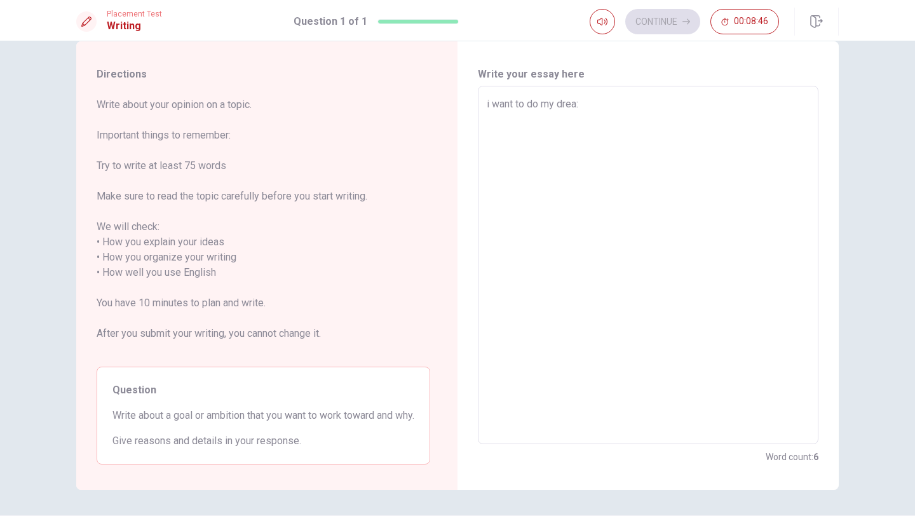
type textarea "x"
type textarea "i want to do my drea: k"
type textarea "x"
type textarea "i want to do my drea:"
type textarea "x"
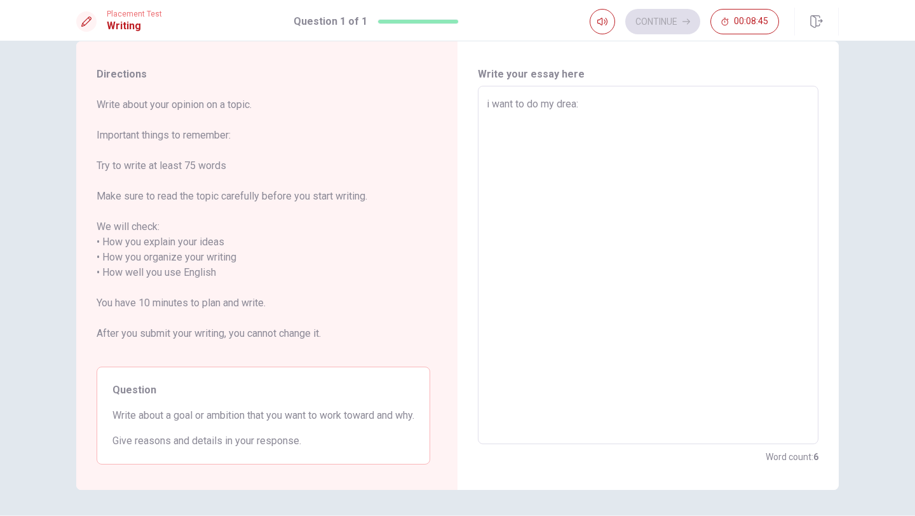
type textarea "i want to do my drea: j"
type textarea "x"
type textarea "i want to do my drea: [PERSON_NAME]"
type textarea "x"
type textarea "i want to do my drea: job"
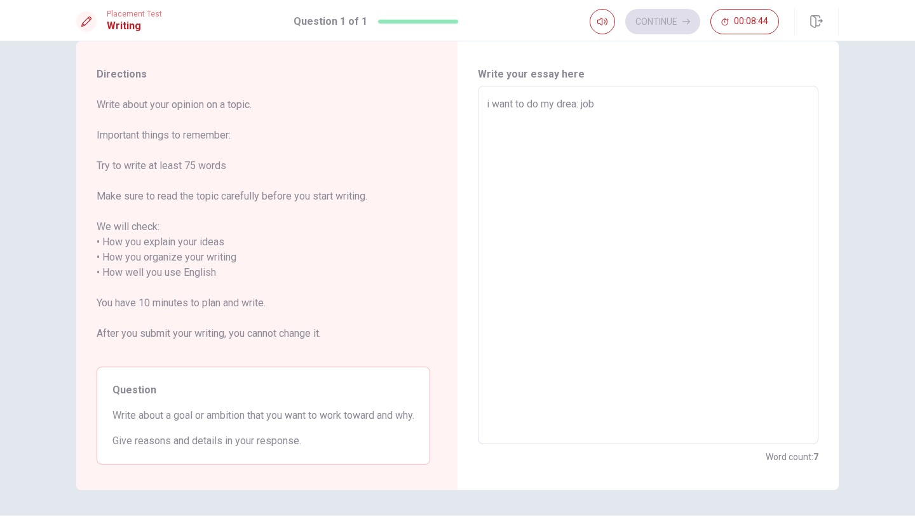
type textarea "x"
type textarea "i want to do my drea: [PERSON_NAME]"
type textarea "x"
type textarea "i want to do my drea: j"
type textarea "x"
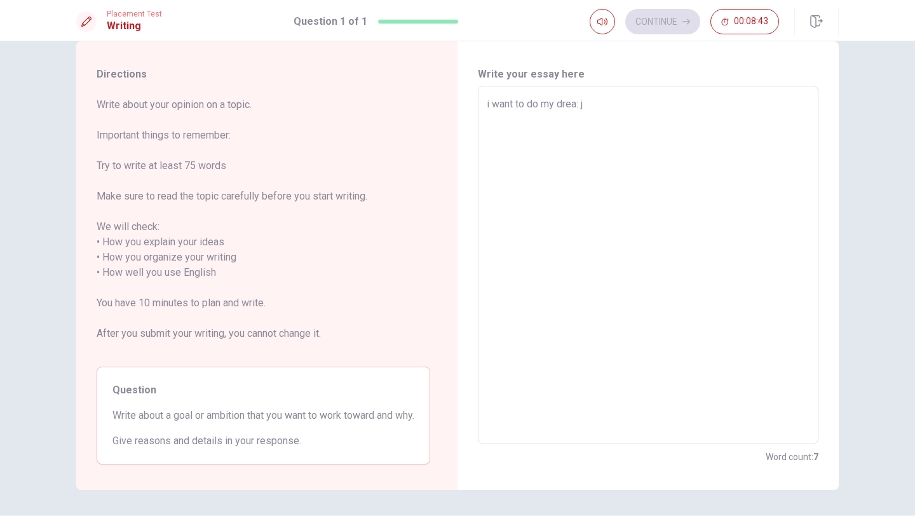
type textarea "i want to do my drea:"
type textarea "x"
type textarea "i want to do my drea:"
type textarea "x"
type textarea "i want to do my drea"
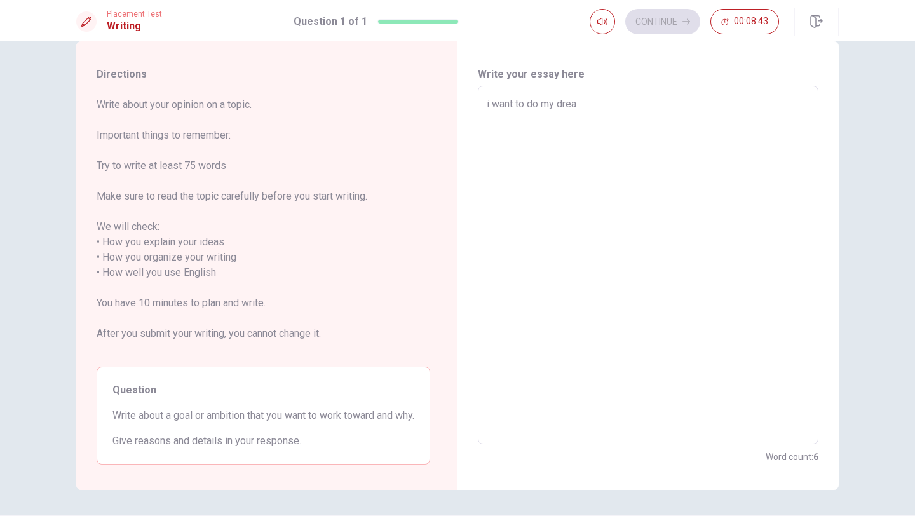
type textarea "x"
type textarea "i want to do my dream"
type textarea "x"
type textarea "i want to do my dream"
type textarea "x"
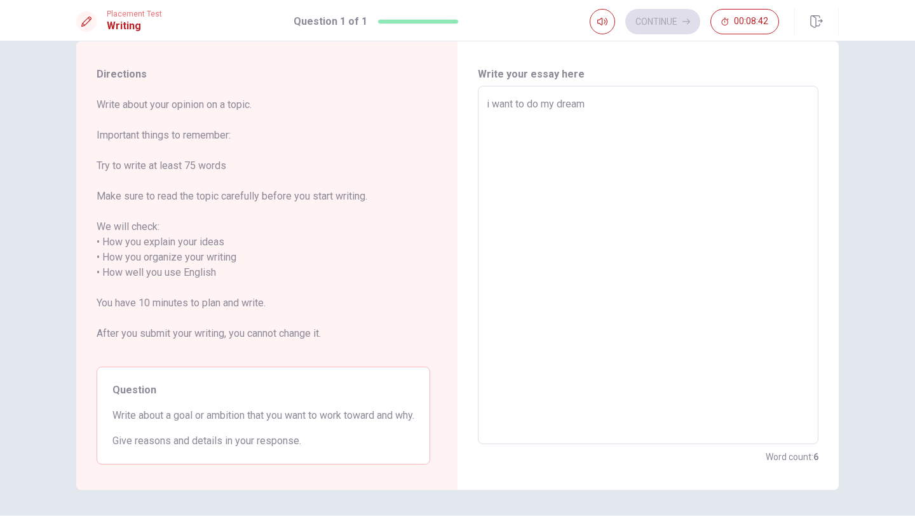
type textarea "i want to do my dream j"
type textarea "x"
type textarea "i want to do my dream [PERSON_NAME]"
type textarea "x"
type textarea "i want to do my dream job"
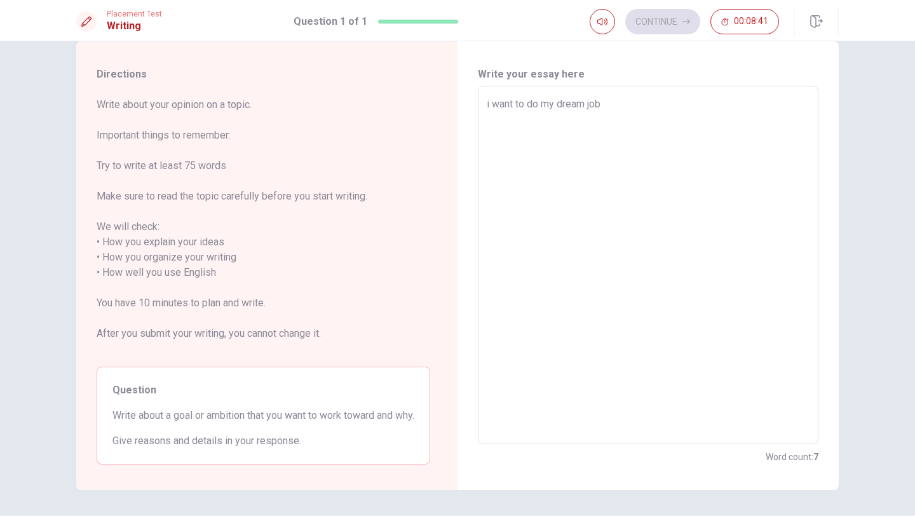
type textarea "x"
type textarea "i want to do my dream job."
type textarea "x"
type textarea "i want to do my dream job."
type textarea "x"
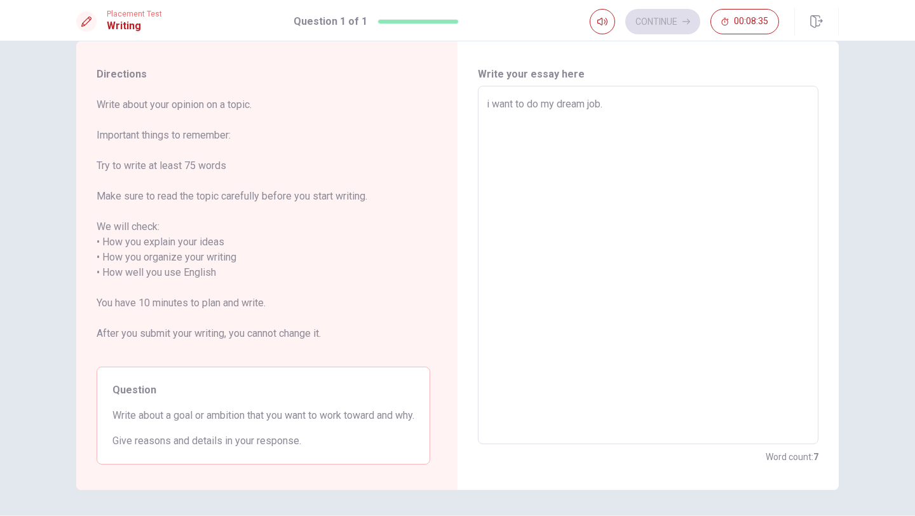
type textarea "i want to do my dream job. i"
type textarea "x"
type textarea "i want to do my dream job. it"
type textarea "x"
type textarea "i want to do my dream job. it"
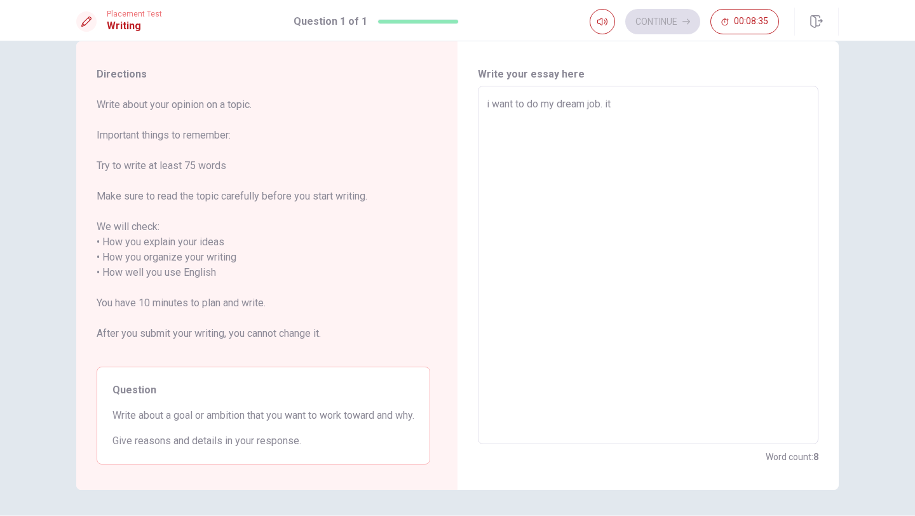
type textarea "x"
type textarea "i want to do my dream job. it i"
type textarea "x"
type textarea "i want to do my dream job. it is"
type textarea "x"
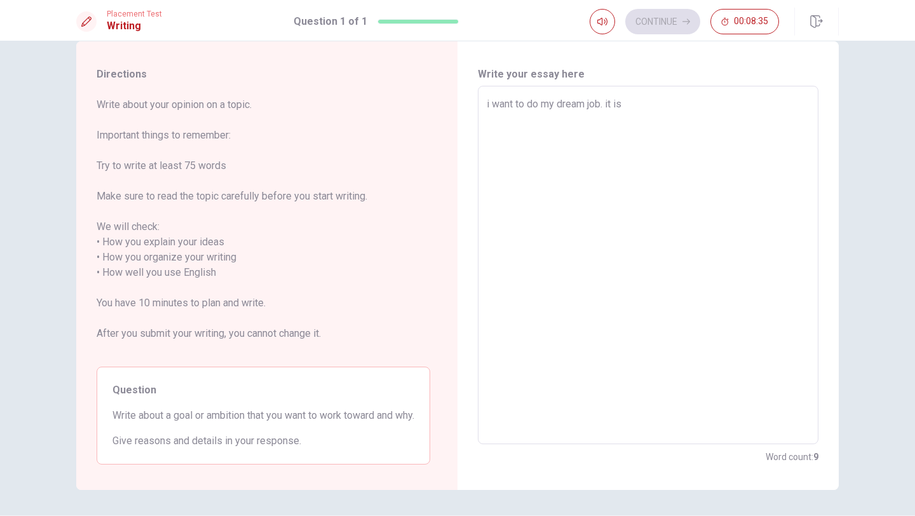
type textarea "i want to do my dream job. it is"
type textarea "x"
type textarea "i want to do my dream job. it is t"
type textarea "x"
type textarea "i want to do my dream job. it is to"
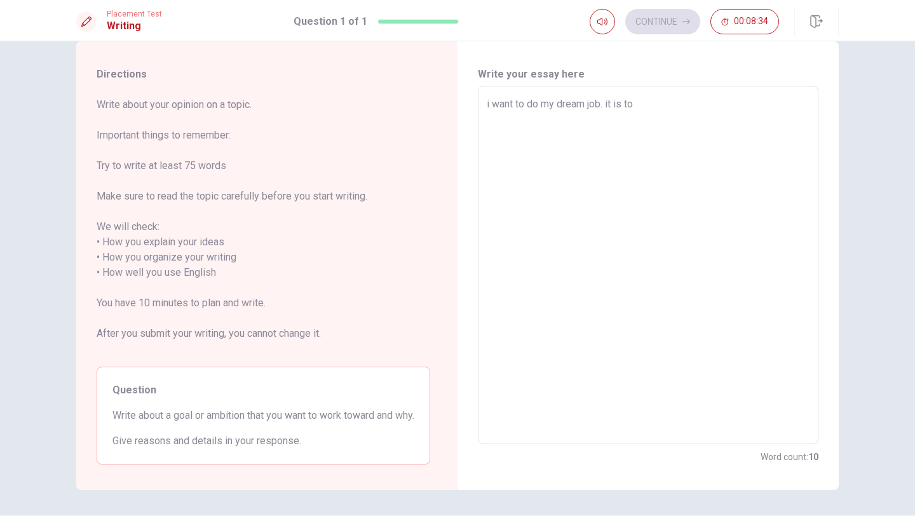
type textarea "x"
type textarea "i want to do my dream job. it is to"
type textarea "x"
type textarea "i want to do my dream job. it is to d"
type textarea "x"
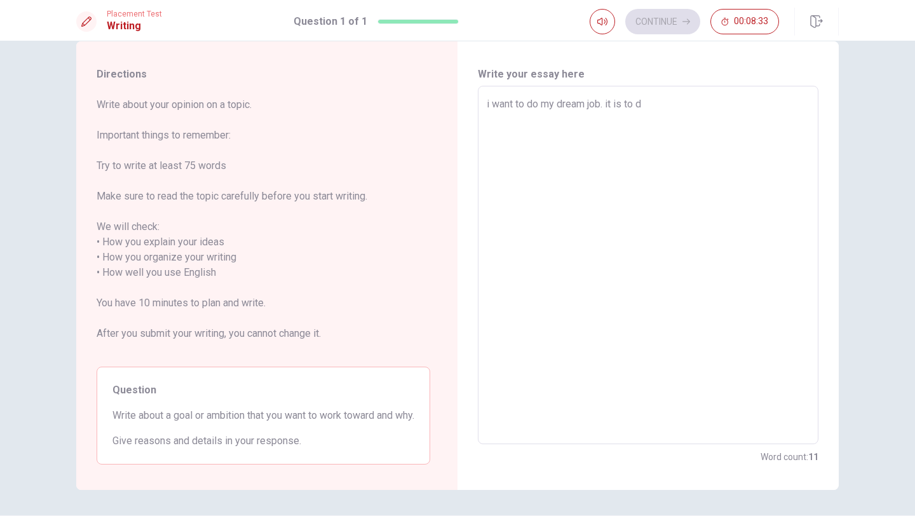
type textarea "i want to do my dream job. it is to do"
type textarea "x"
type textarea "i want to do my dream job. it is to do"
type textarea "x"
type textarea "i want to do my dream job. it is to do t"
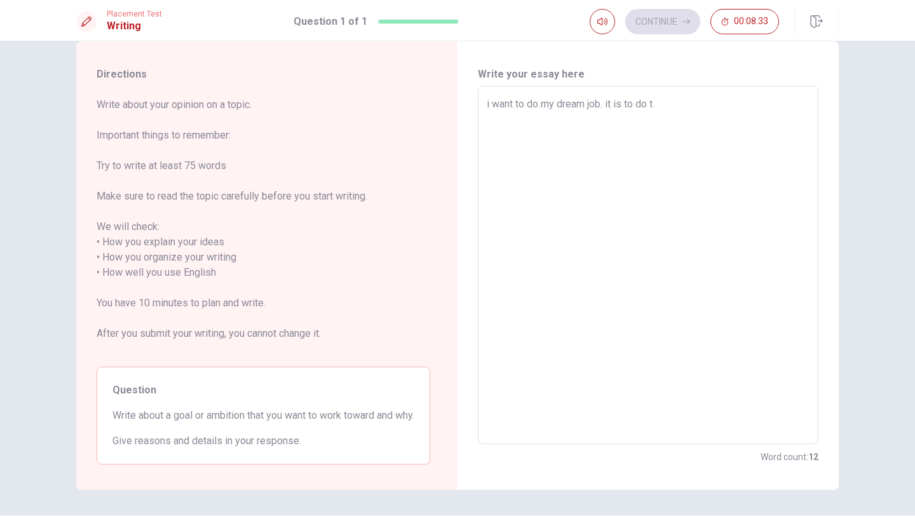
type textarea "x"
type textarea "i want to do my dream job. it is to do th"
type textarea "x"
type textarea "i want to do my dream job. it is to do the"
type textarea "x"
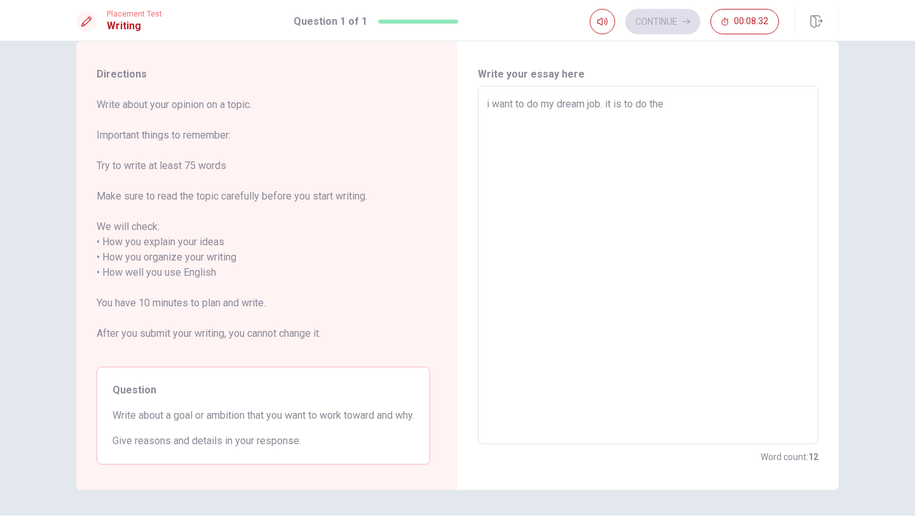
type textarea "i want to do my dream job. it is to do the"
type textarea "x"
type textarea "i want to do my dream job. it is to do the e"
type textarea "x"
type textarea "i want to do my dream job. it is to do the"
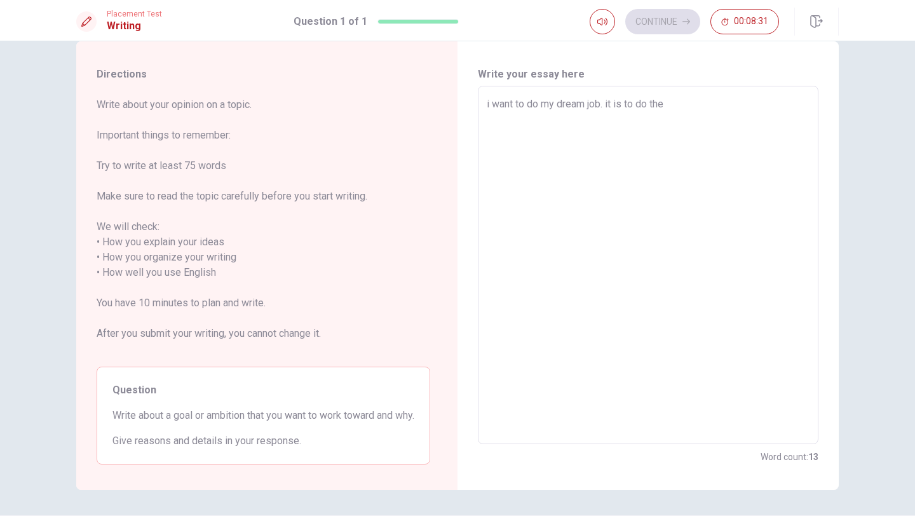
type textarea "x"
type textarea "i want to do my dream job. it is to do the"
type textarea "x"
type textarea "i want to do my dream job. it is to do th"
type textarea "x"
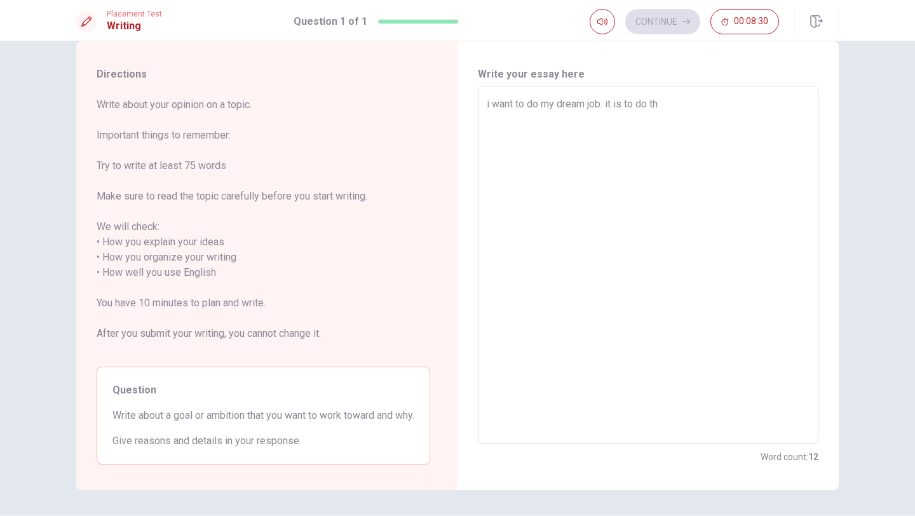
type textarea "i want to do my dream job. it is to do t"
type textarea "x"
type textarea "i want to do my dream job. it is to do"
type textarea "x"
type textarea "i want to do my dream job. it is to do"
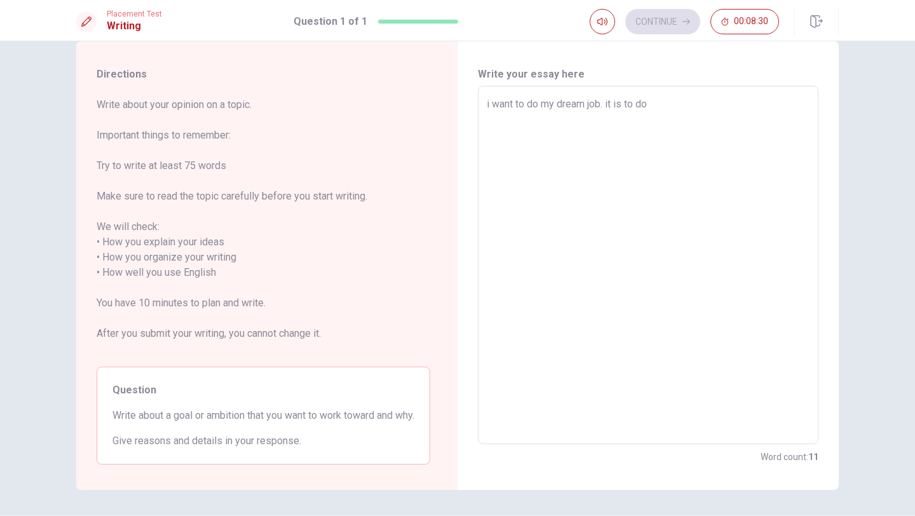
type textarea "x"
type textarea "i want to do my dream job. it is to d"
type textarea "x"
type textarea "i want to do my dream job. it is to"
type textarea "x"
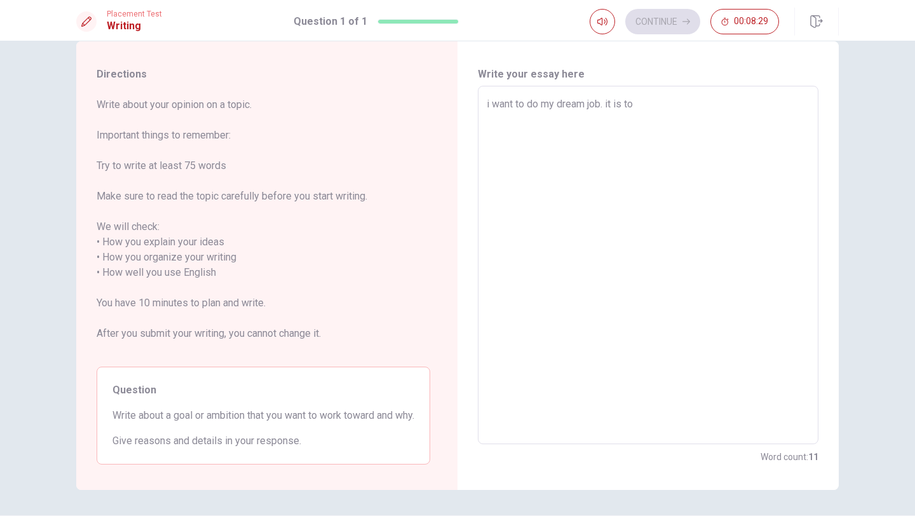
type textarea "i want to do my dream job. it is to"
type textarea "x"
type textarea "i want to do my dream job. it is t"
type textarea "x"
type textarea "i want to do my dream job. it is"
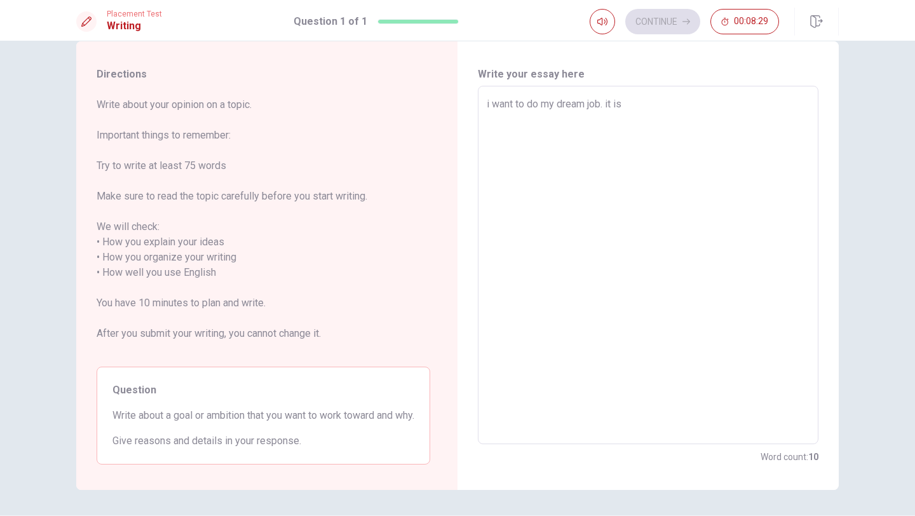
type textarea "x"
type textarea "i want to do my dream job. it is"
type textarea "x"
type textarea "i want to do my dream job. it i"
type textarea "x"
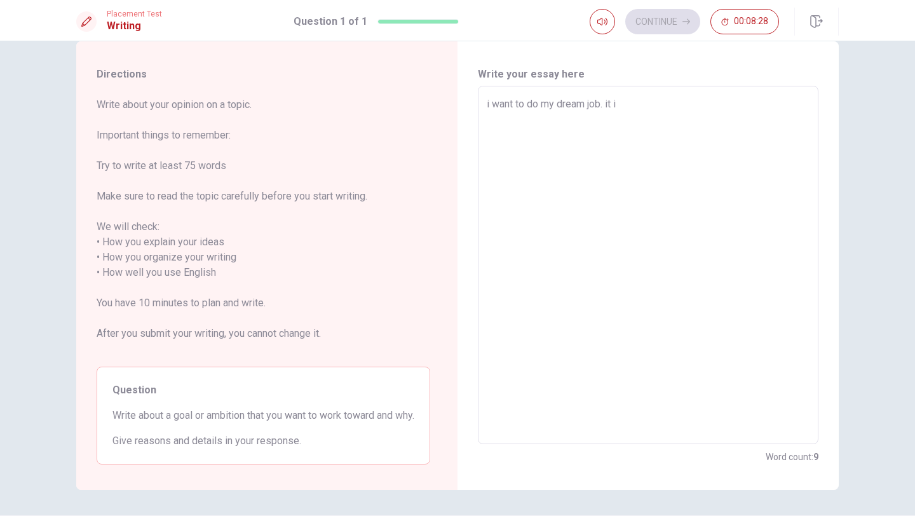
type textarea "i want to do my dream job. it"
type textarea "x"
type textarea "i want to do my dream job. it"
type textarea "x"
type textarea "i want to do my dream job. i"
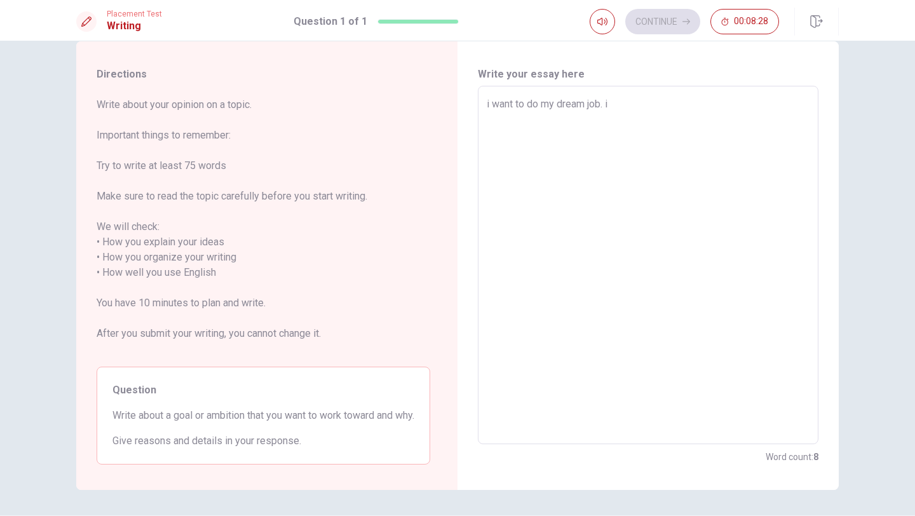
type textarea "x"
type textarea "i want to do my dream job."
type textarea "x"
type textarea "i want to do my dream job. m"
type textarea "x"
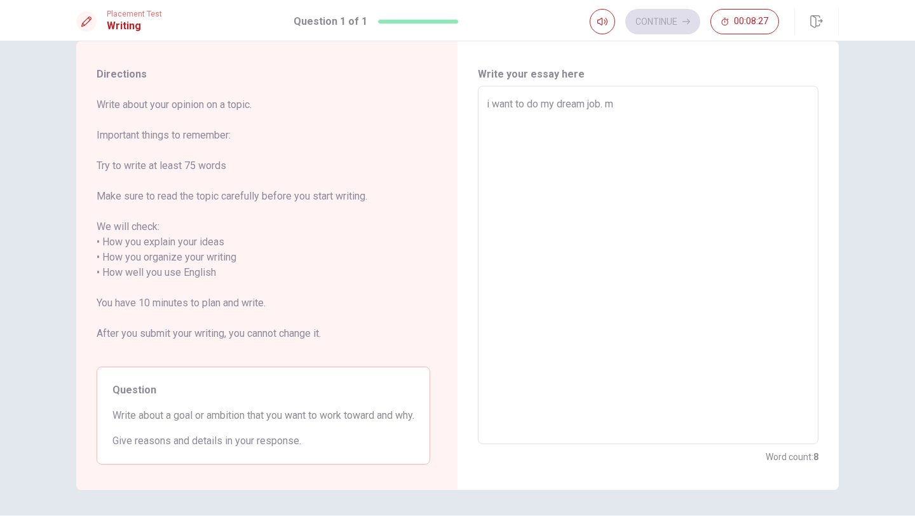
type textarea "i want to do my dream job. my"
type textarea "x"
type textarea "i want to do my dream job. my"
type textarea "x"
type textarea "i want to do my dream job. my f"
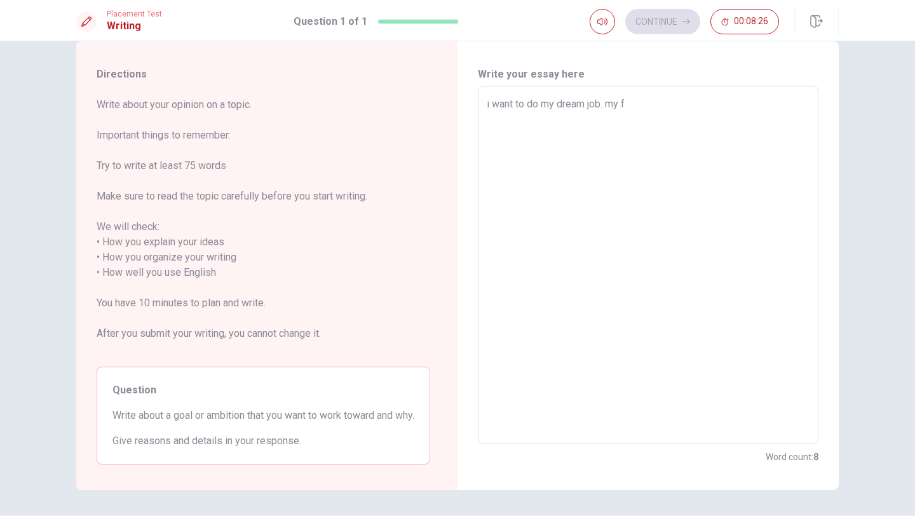
type textarea "x"
type textarea "i want to do my dream job. my"
type textarea "x"
type textarea "i want to do my dream job. my d"
type textarea "x"
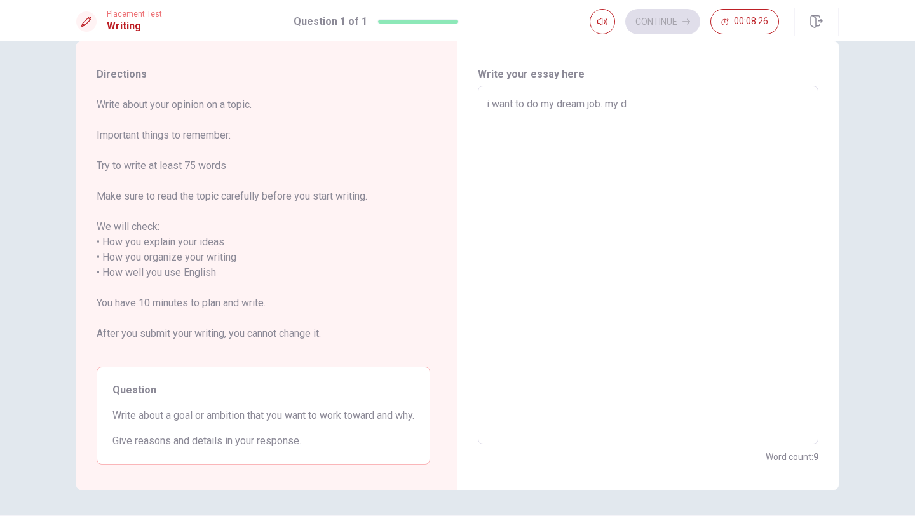
type textarea "i want to do my dream job. my dr"
type textarea "x"
type textarea "i want to do my dream job. my dre"
type textarea "x"
type textarea "i want to do my dream job. my drem"
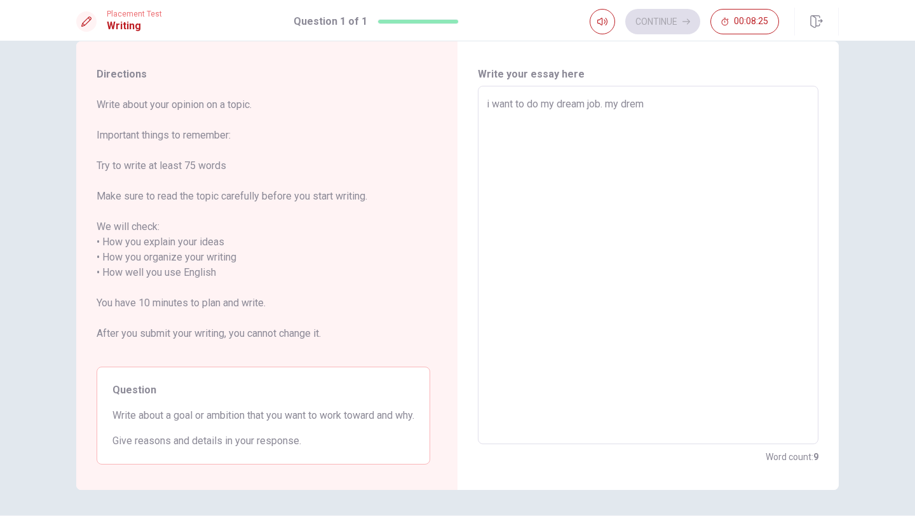
type textarea "x"
type textarea "i want to do my dream job. my dre"
type textarea "x"
type textarea "i want to do my dream job. my drea"
type textarea "x"
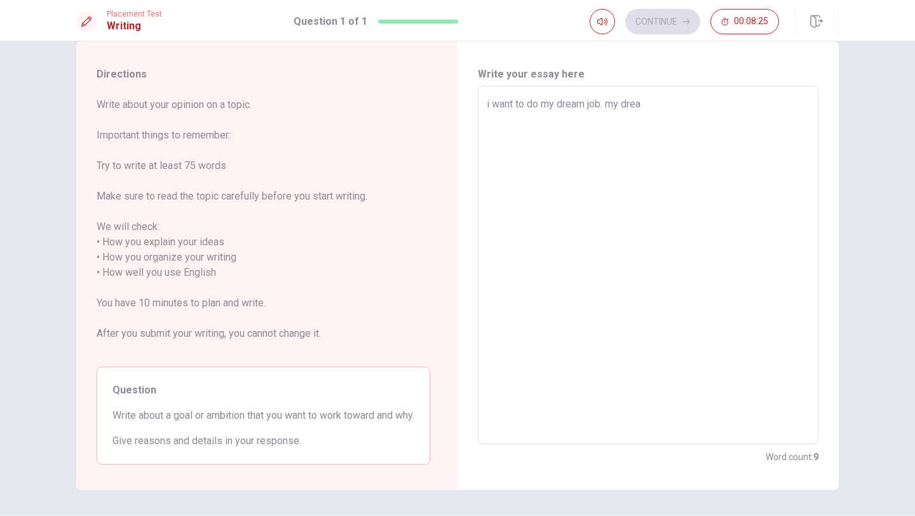
type textarea "i want to do my dream job. my dream"
type textarea "x"
type textarea "i want to do my dream job. my dream"
type textarea "x"
type textarea "i want to do my dream job. my dream j"
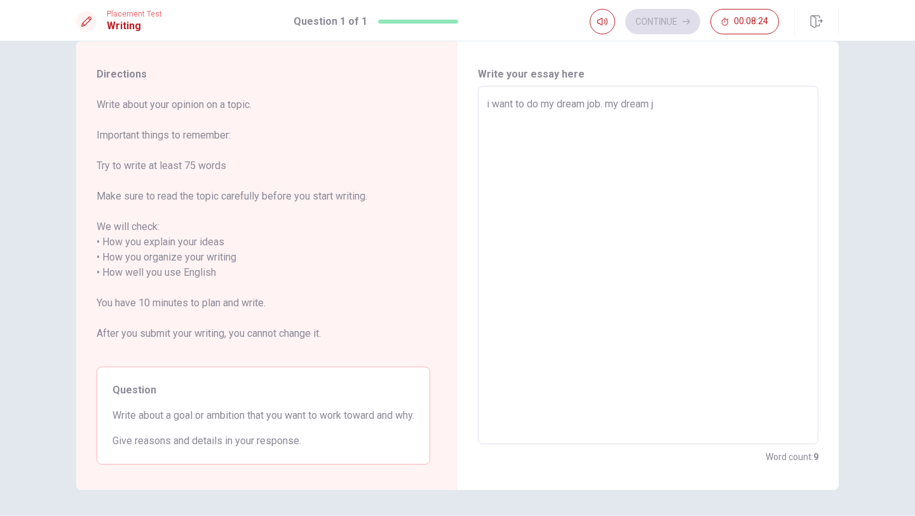
type textarea "x"
type textarea "i want to do my dream job. my dream jo"
type textarea "x"
type textarea "i want to do my dream job. my dream job"
type textarea "x"
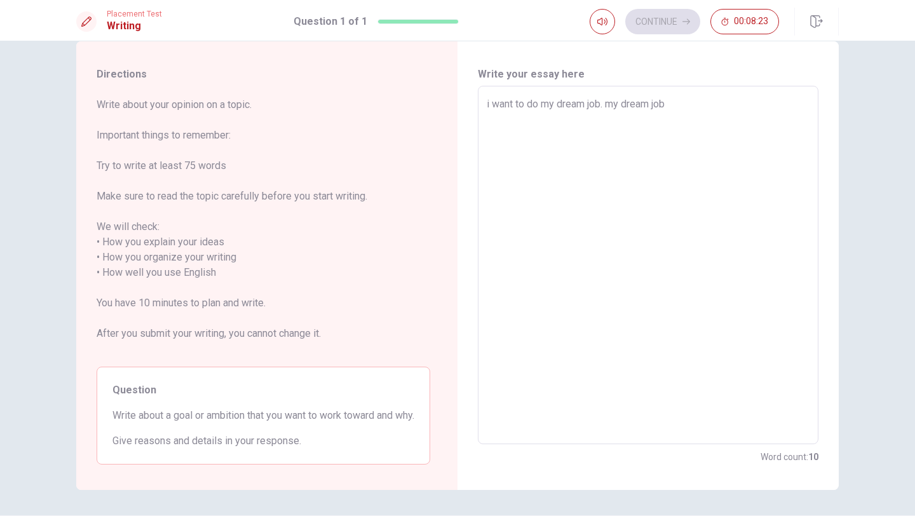
type textarea "i want to do my dream job. my dream job"
type textarea "x"
type textarea "i want to do my dream job. my dream job i"
type textarea "x"
type textarea "i want to do my dream job. my dream job is"
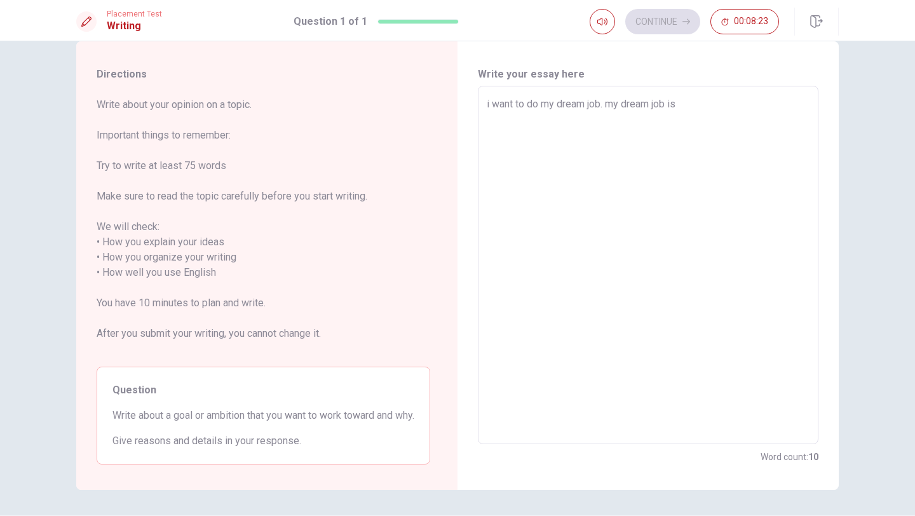
type textarea "x"
type textarea "i want to do my dream job. my dream job is"
type textarea "x"
type textarea "i want to do my dream job. my dream job is t"
type textarea "x"
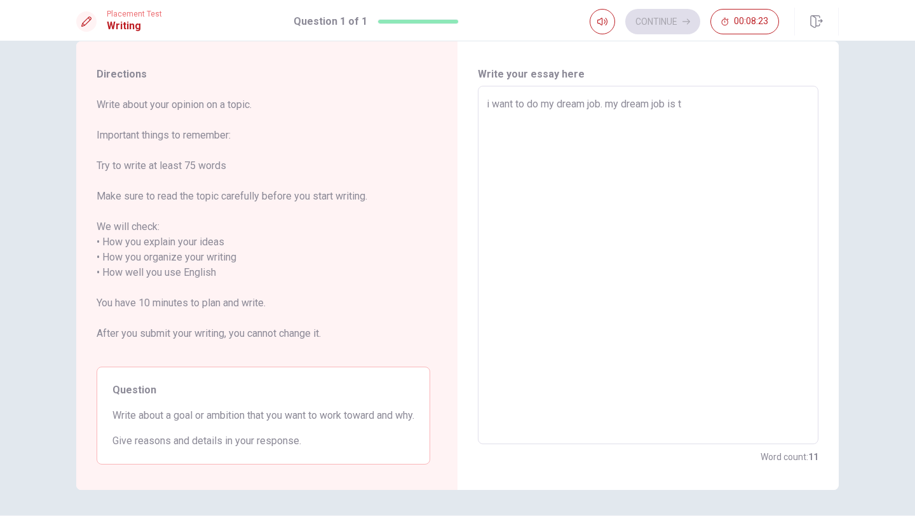
type textarea "i want to do my dream job. my dream job is to"
type textarea "x"
type textarea "i want to do my dream job. my dream job is to"
type textarea "x"
type textarea "i want to do my dream job. my dream job is to p"
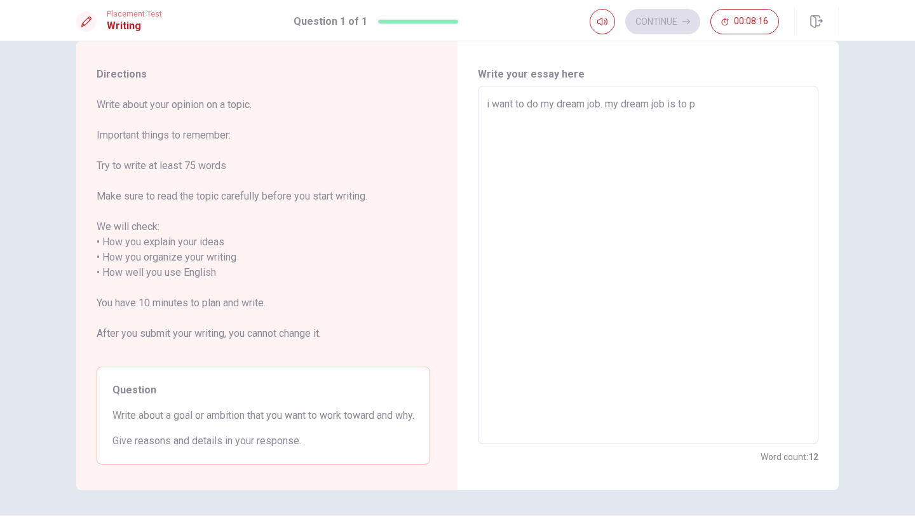
type textarea "x"
type textarea "i want to do my dream job. my dream job is to pr"
type textarea "x"
type textarea "i want to do my dream job. my dream job is to pre"
click at [726, 105] on textarea "i want to do my dream job. my dream job is to prepar event" at bounding box center [648, 265] width 323 height 337
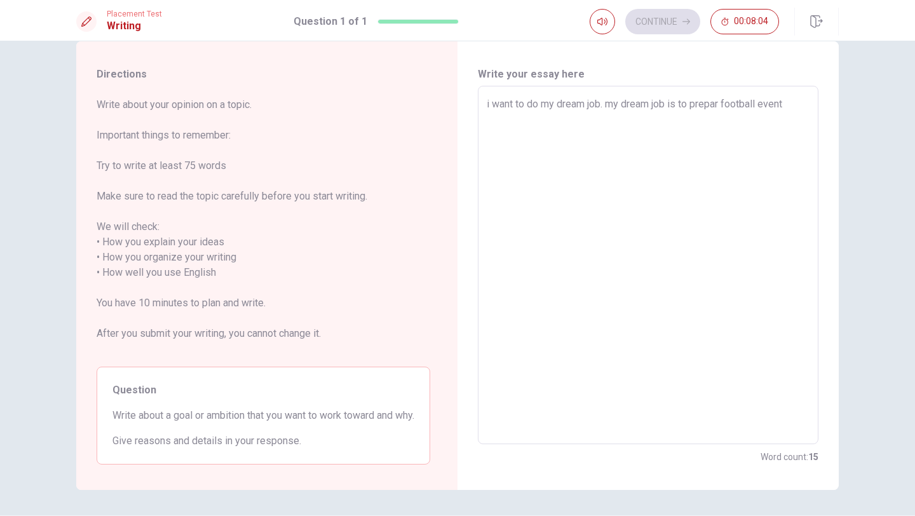
click at [803, 107] on textarea "i want to do my dream job. my dream job is to prepar football event" at bounding box center [648, 265] width 323 height 337
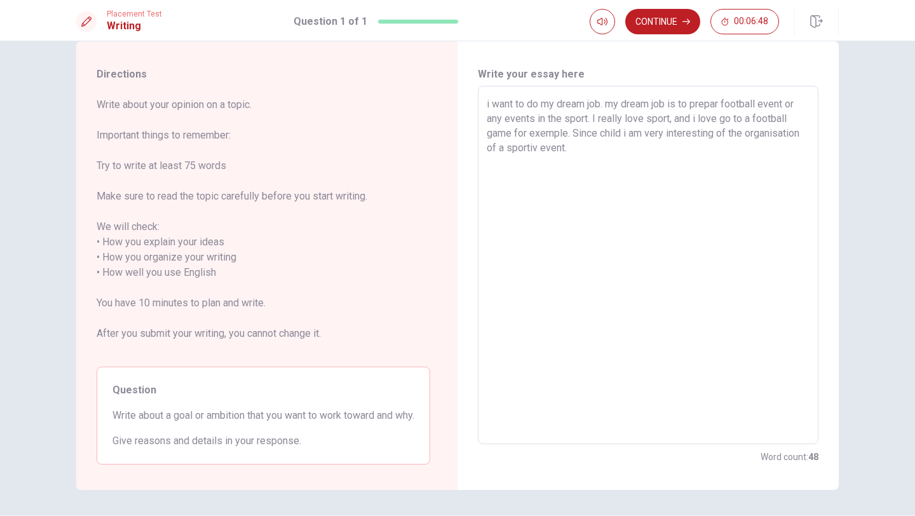
click at [611, 106] on textarea "i want to do my dream job. my dream job is to prepar football event or any even…" at bounding box center [648, 265] width 323 height 337
click at [601, 176] on textarea "i want to do my dream job. My dream job is to prepar football event or any even…" at bounding box center [648, 265] width 323 height 337
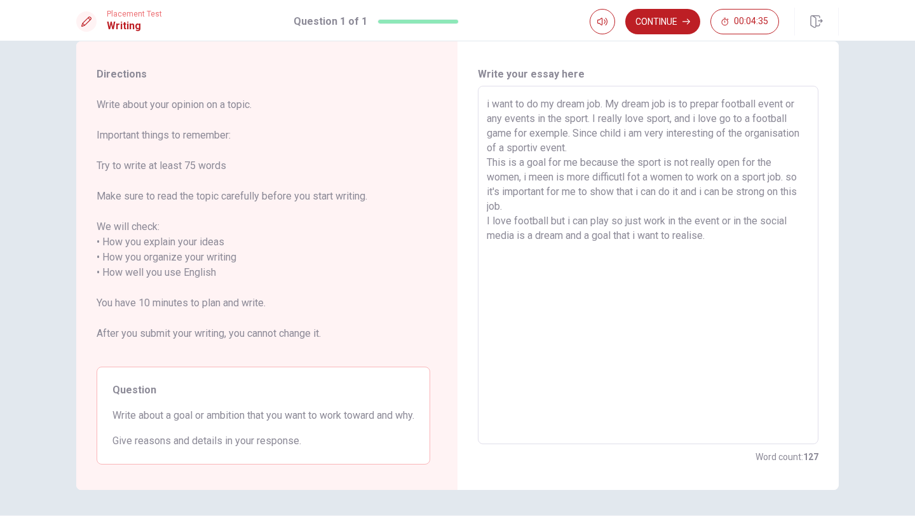
click at [589, 223] on textarea "i want to do my dream job. My dream job is to prepar football event or any even…" at bounding box center [648, 265] width 323 height 337
click at [628, 223] on textarea "i want to do my dream job. My dream job is to prepar football event or any even…" at bounding box center [648, 265] width 323 height 337
click at [615, 222] on textarea "i want to do my dream job. My dream job is to prepar football event or any even…" at bounding box center [648, 265] width 323 height 337
click at [514, 240] on textarea "i want to do my dream job. My dream job is to prepar football event or any even…" at bounding box center [648, 265] width 323 height 337
click at [694, 286] on textarea "i want to do my dream job. My dream job is to prepar football event or any even…" at bounding box center [648, 265] width 323 height 337
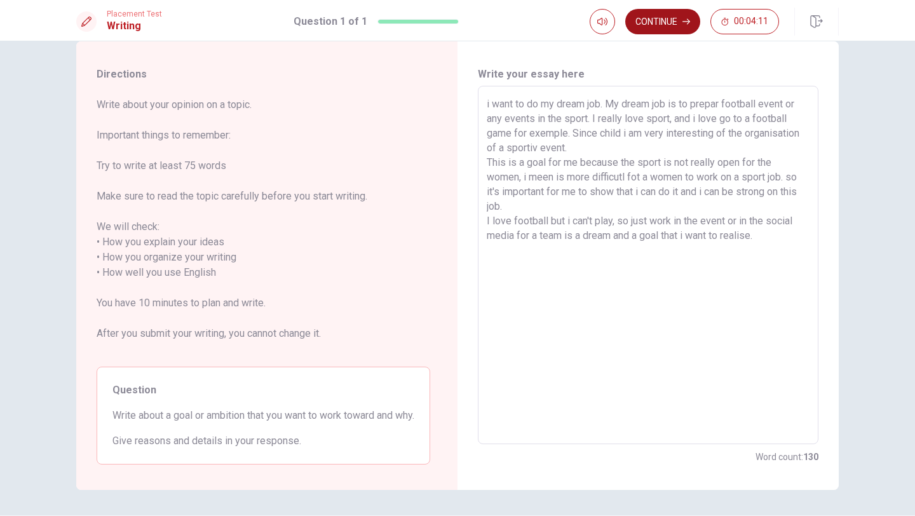
click at [661, 22] on button "Continue" at bounding box center [662, 21] width 75 height 25
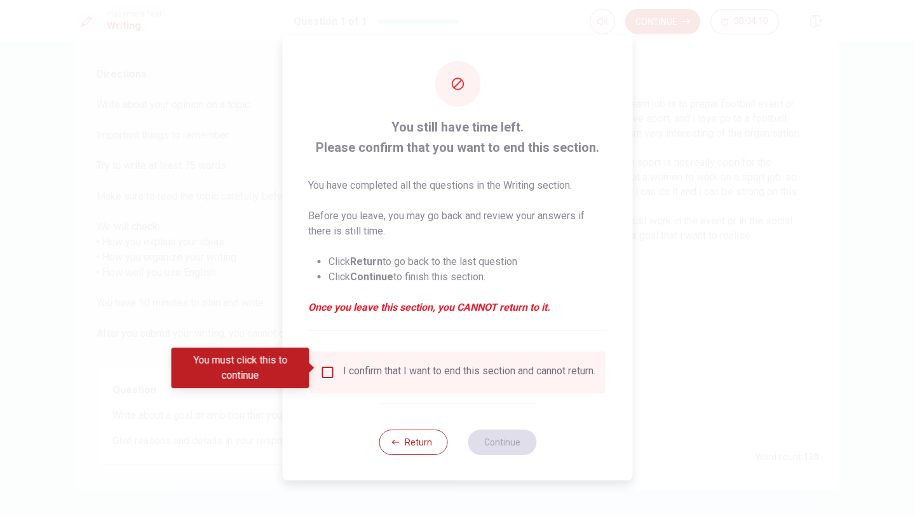
click at [321, 365] on input "You must click this to continue" at bounding box center [327, 372] width 15 height 15
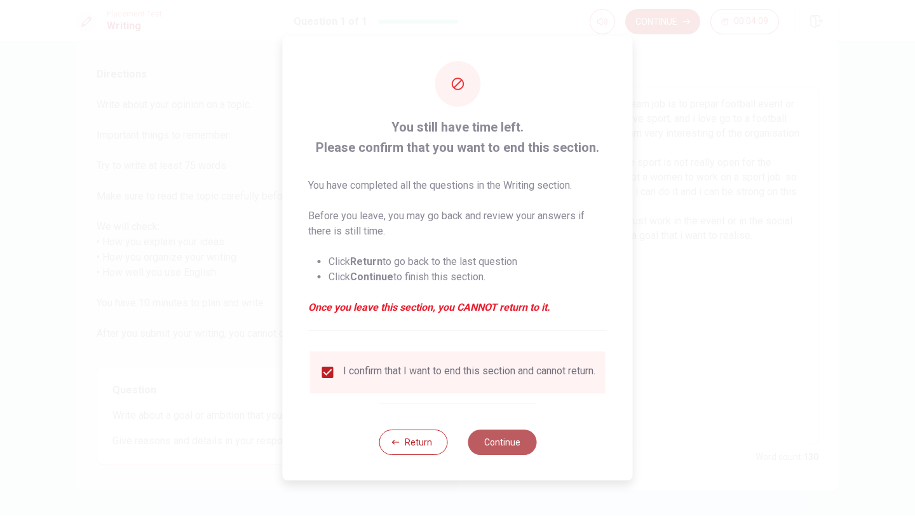
click at [497, 448] on button "Continue" at bounding box center [501, 441] width 69 height 25
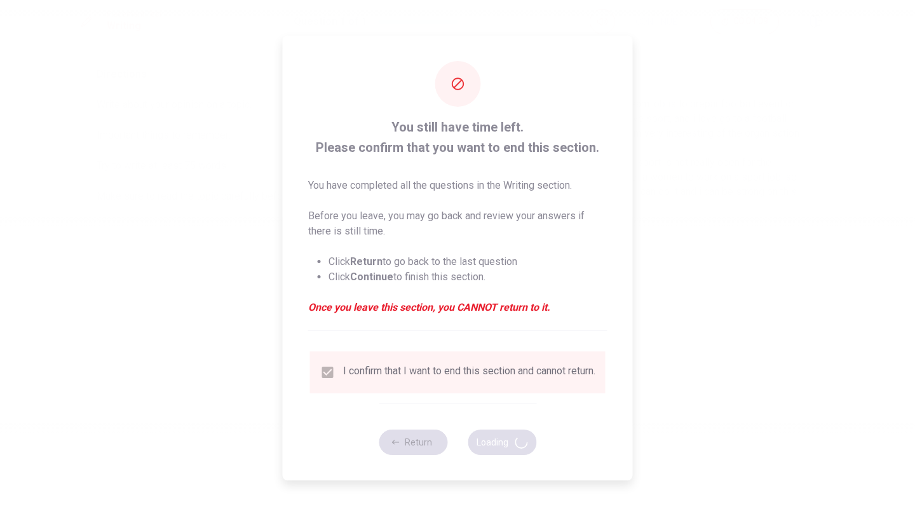
scroll to position [0, 0]
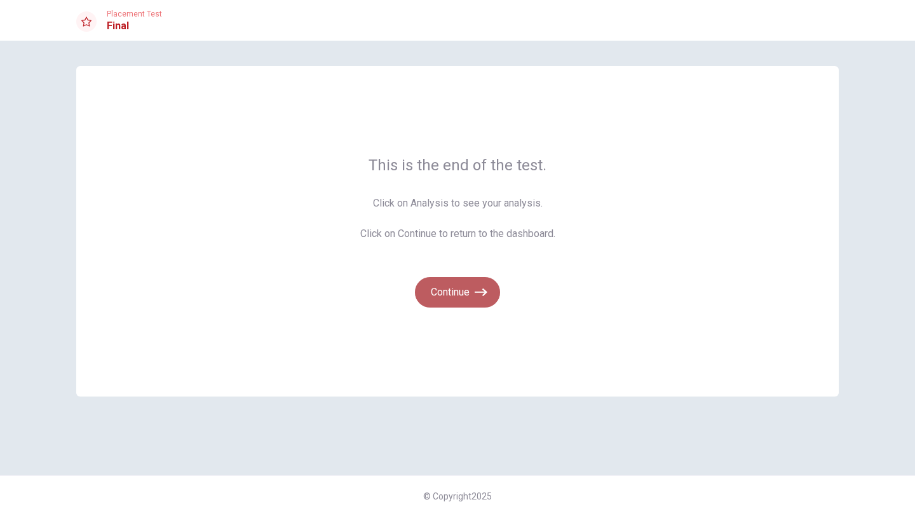
click at [452, 297] on button "Continue" at bounding box center [457, 292] width 85 height 30
